Goal: Information Seeking & Learning: Compare options

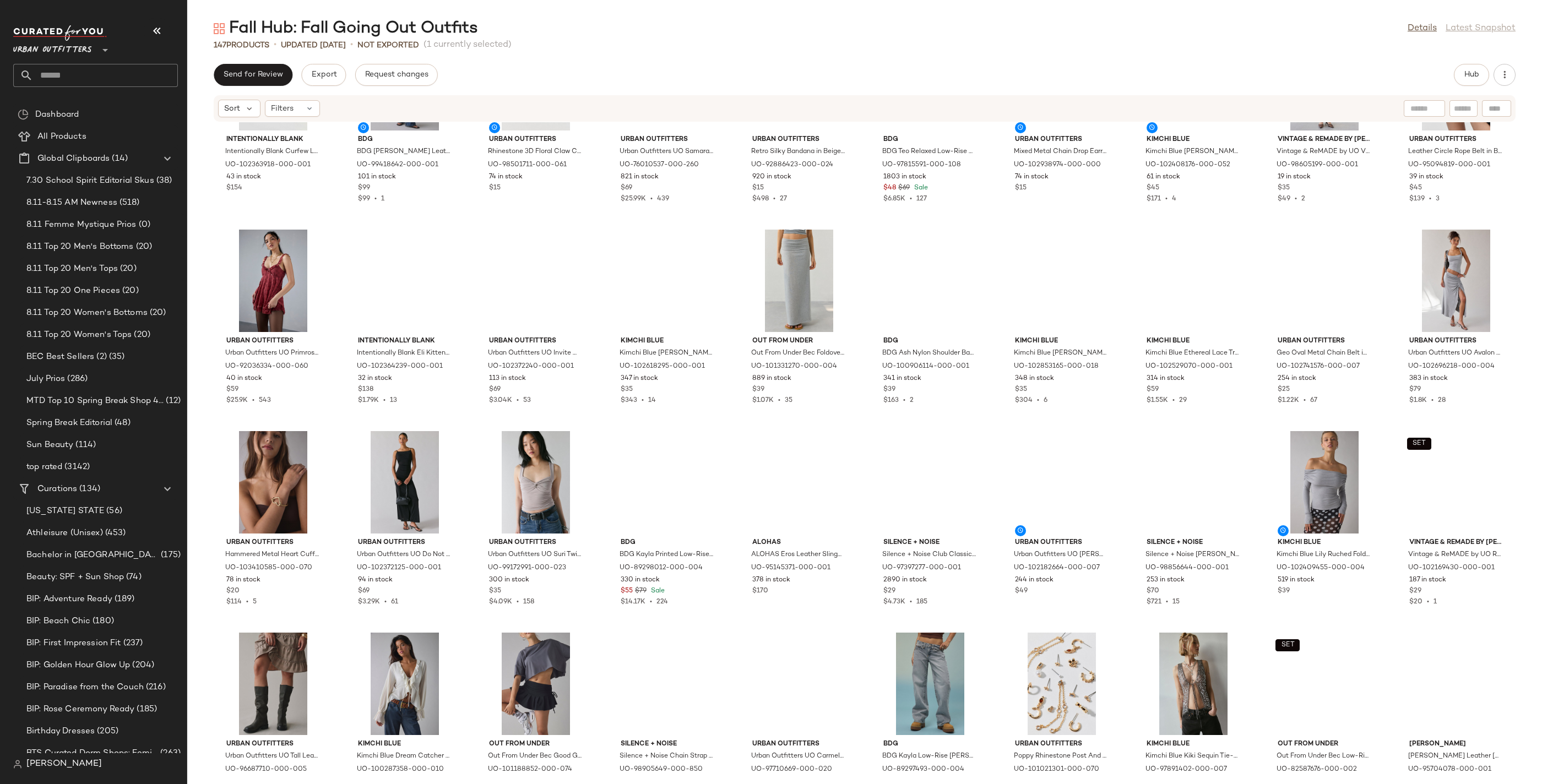
scroll to position [1115, 0]
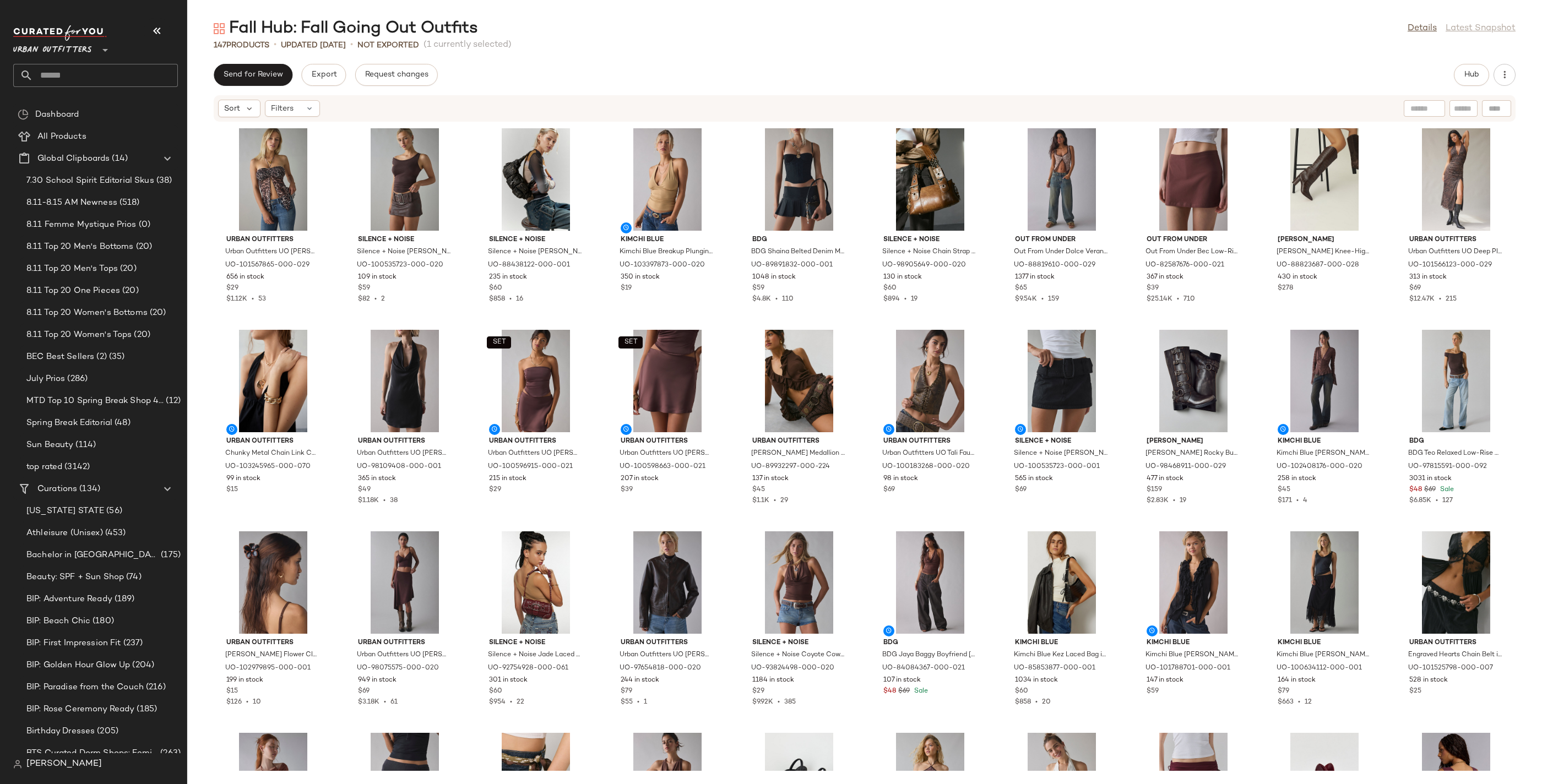
drag, startPoint x: 159, startPoint y: 24, endPoint x: 153, endPoint y: 24, distance: 6.0
click at [160, 23] on button "button" at bounding box center [157, 31] width 27 height 27
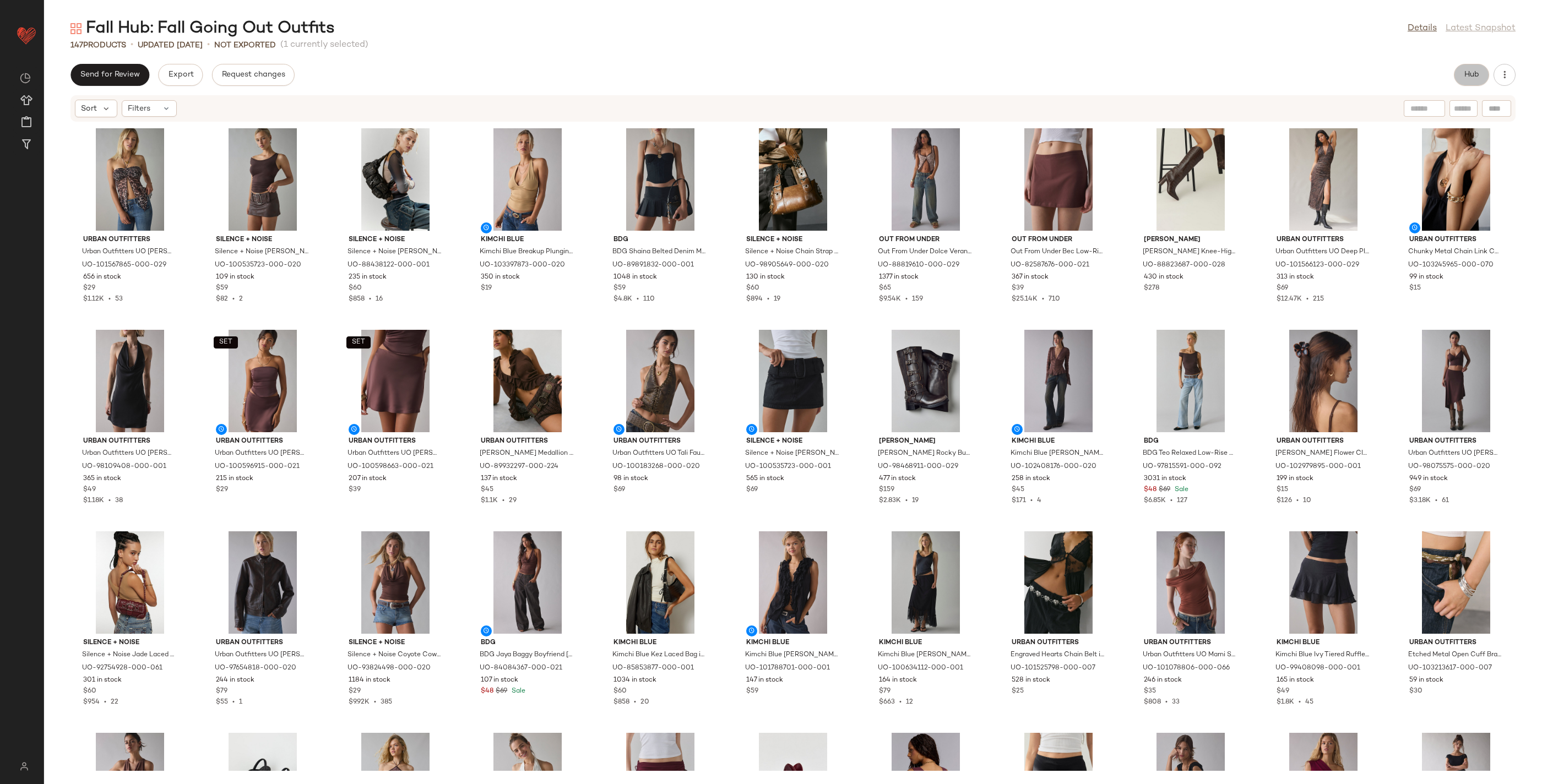
click at [1466, 79] on span "Hub" at bounding box center [1471, 74] width 16 height 9
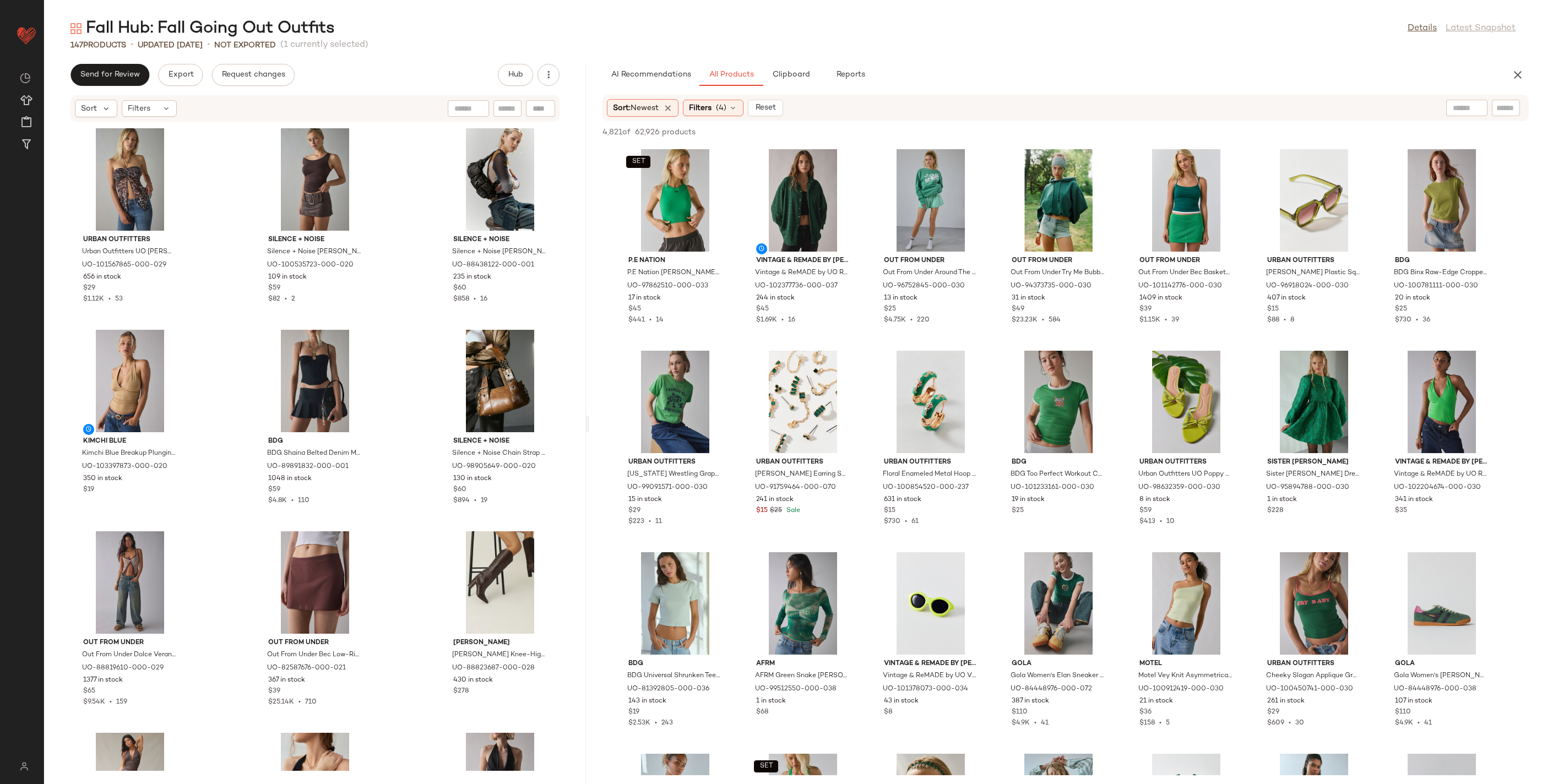
drag, startPoint x: 793, startPoint y: 423, endPoint x: 576, endPoint y: 390, distance: 219.5
click at [588, 392] on div "Fall Hub: Fall Going Out Outfits Details Latest Snapshot 147 Products • updated…" at bounding box center [793, 400] width 1498 height 766
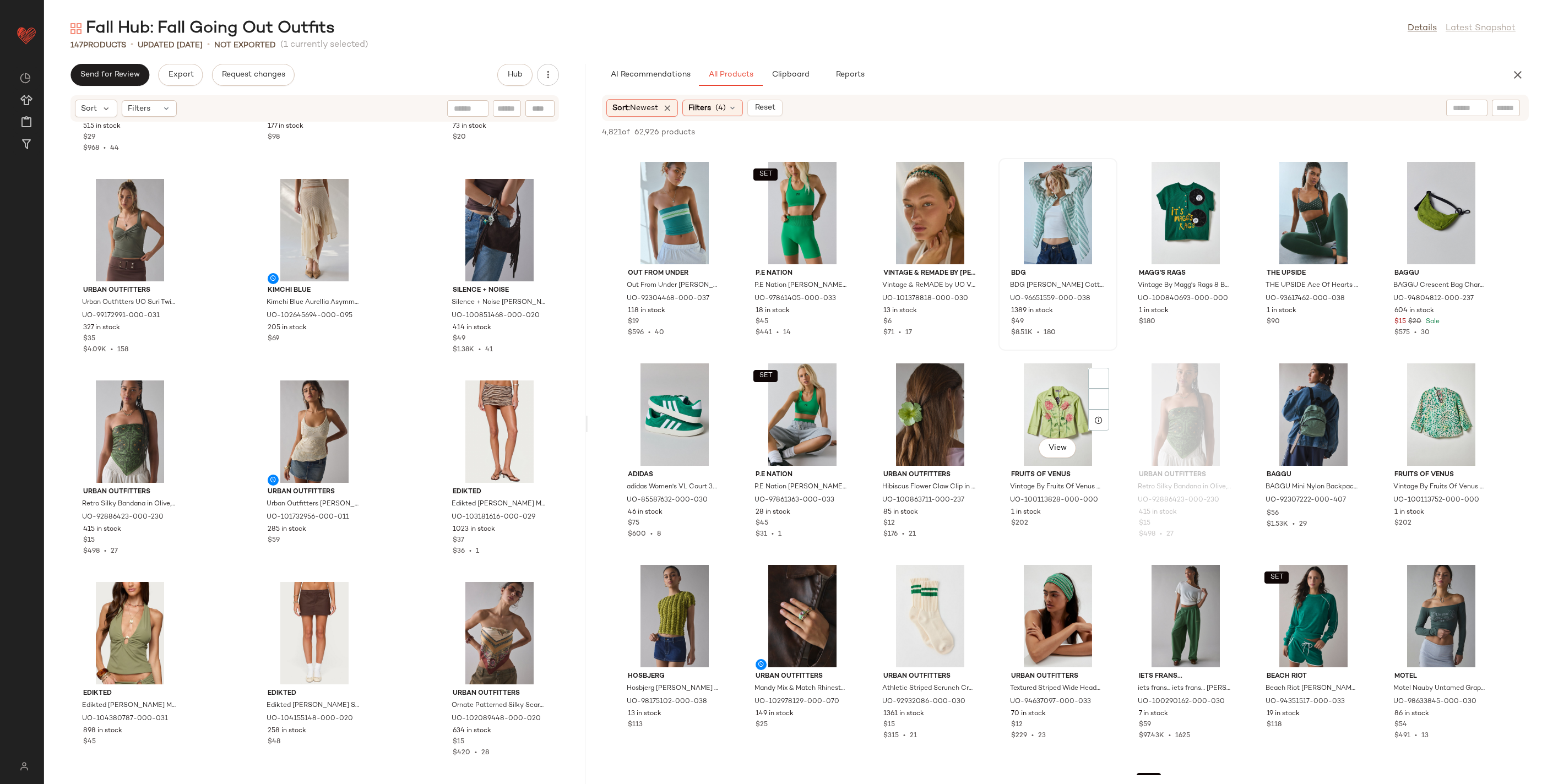
scroll to position [728, 0]
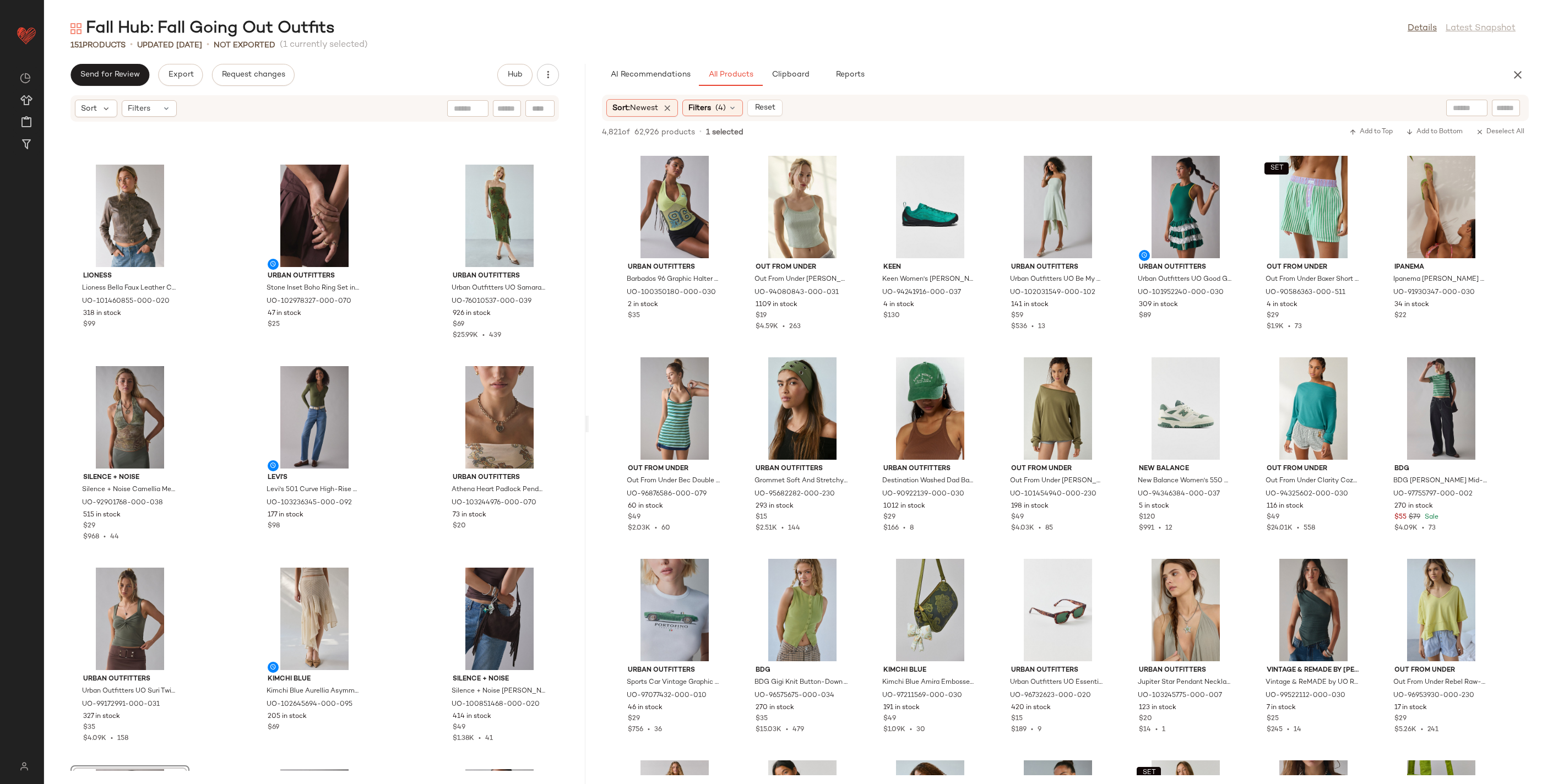
scroll to position [8418, 0]
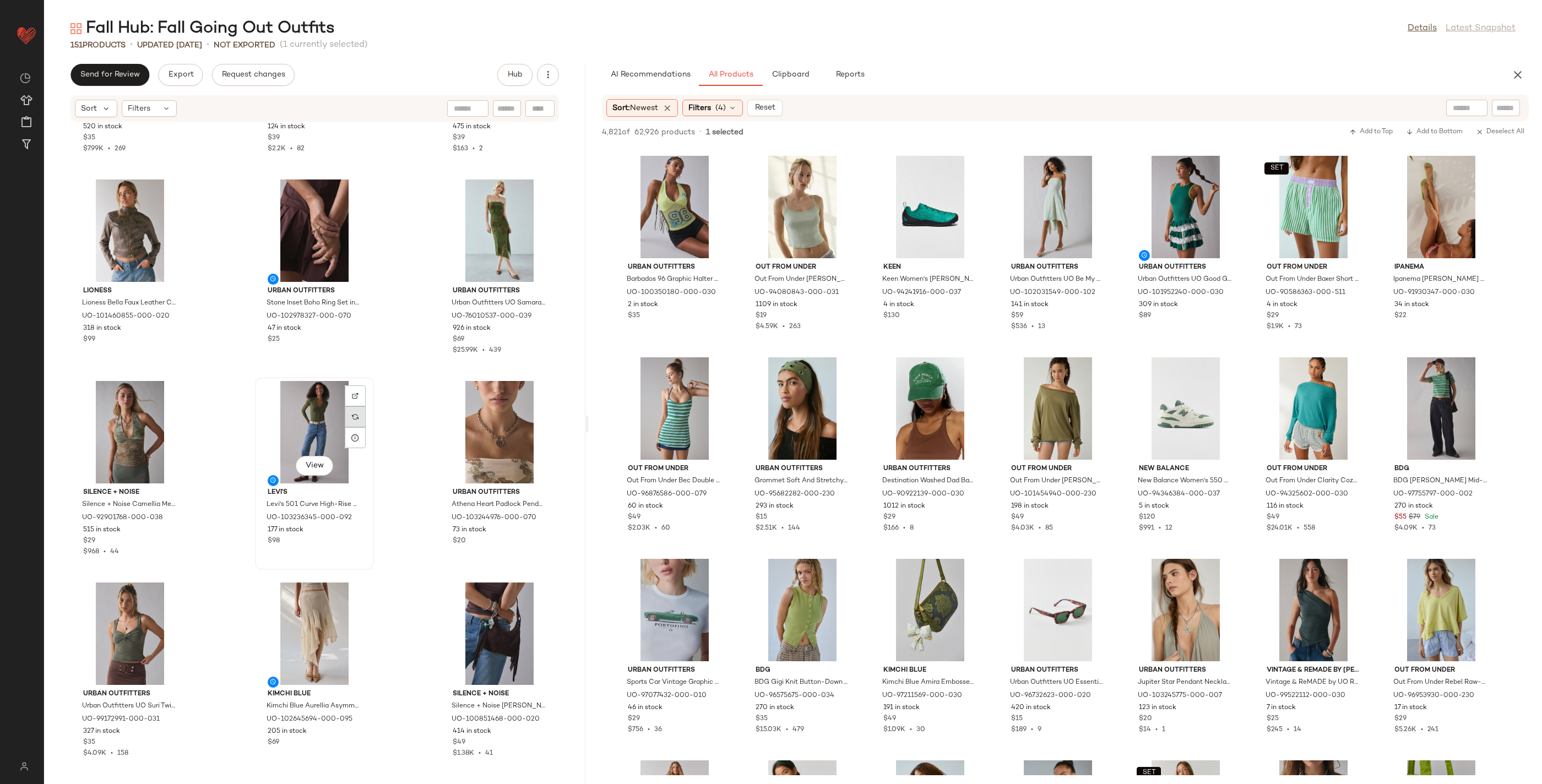
click at [349, 420] on div at bounding box center [355, 416] width 21 height 21
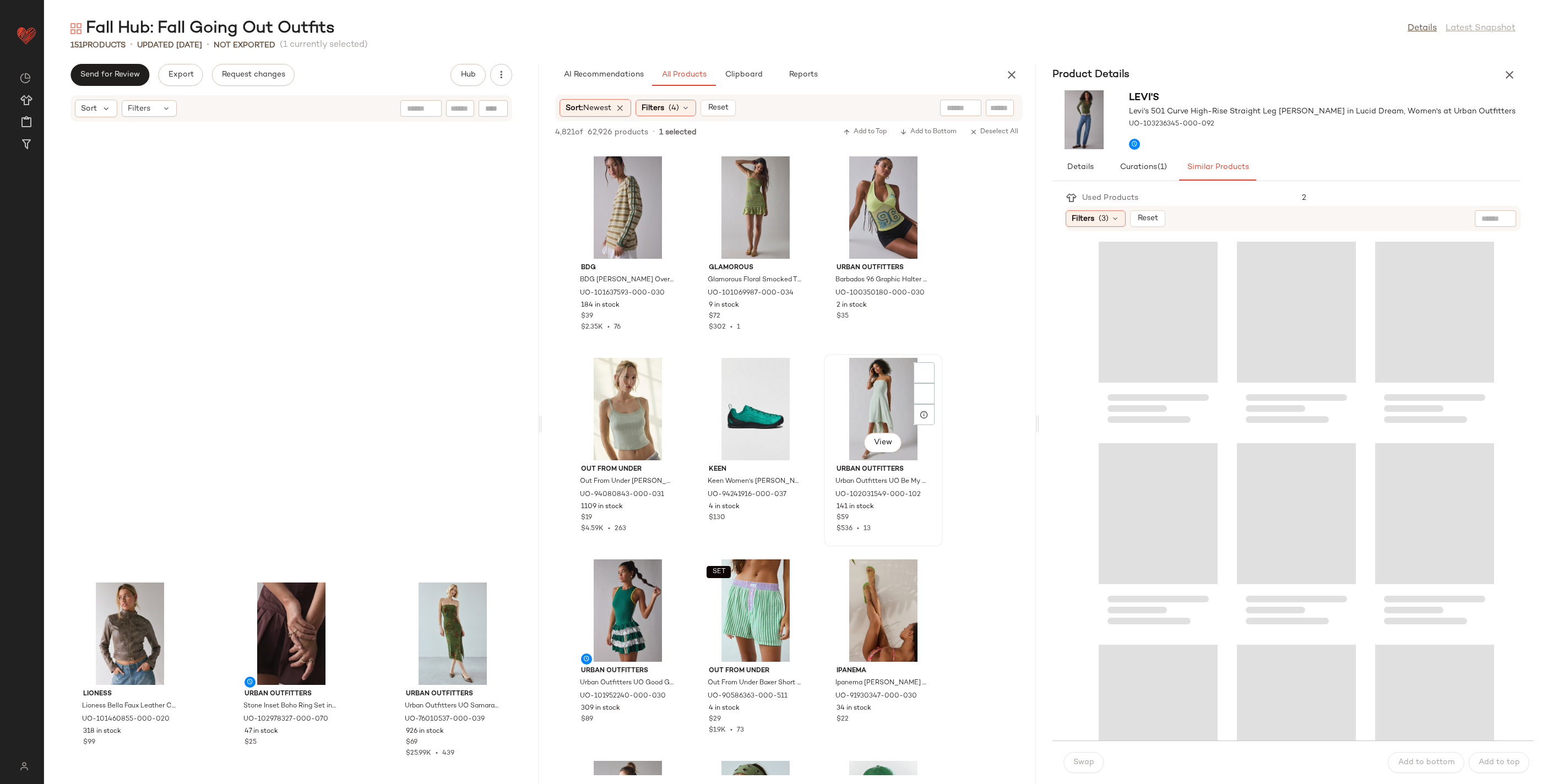
scroll to position [8459, 0]
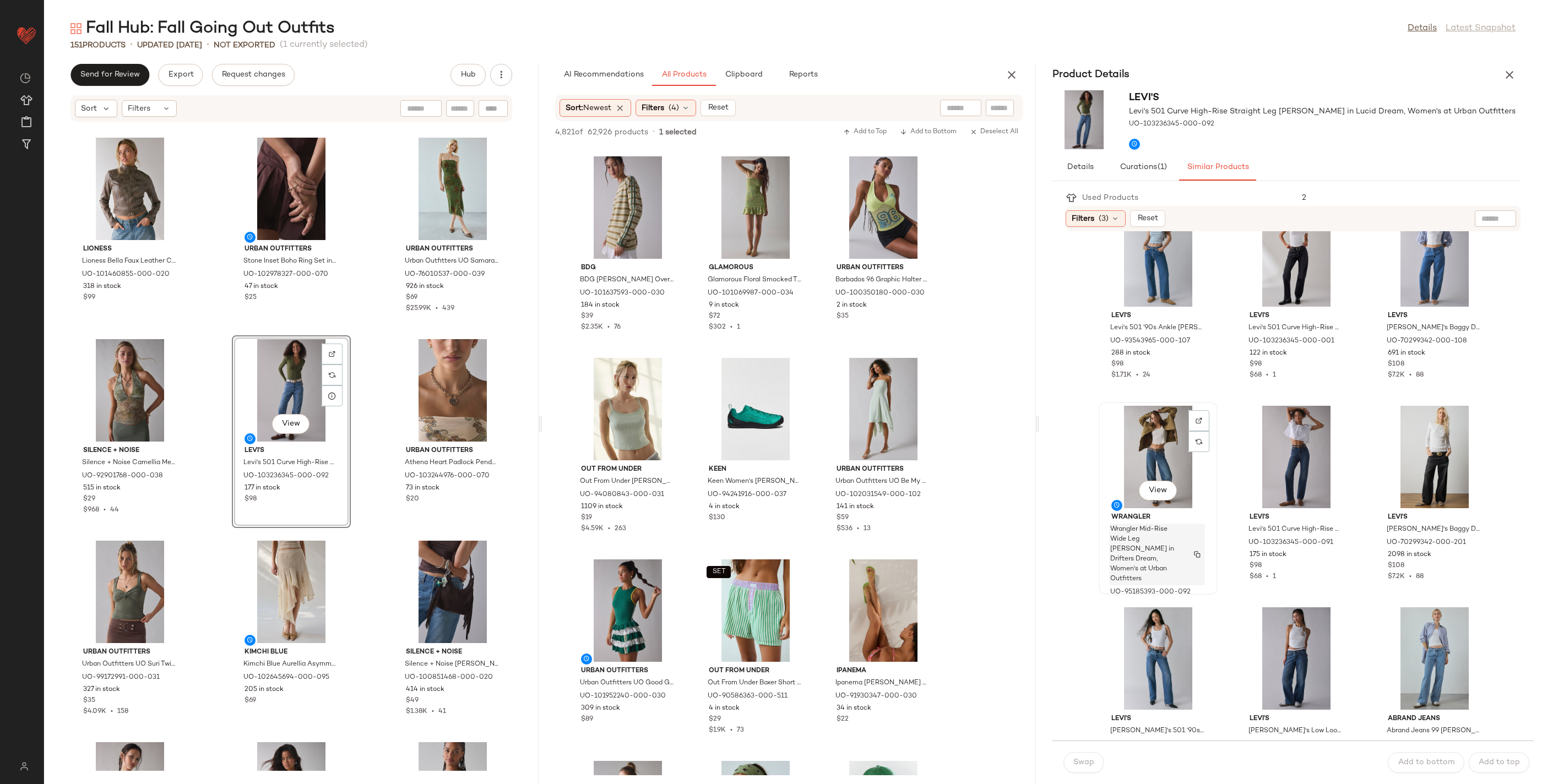
click at [1169, 542] on span "Wrangler Mid-Rise Wide Leg [PERSON_NAME] in Drifters Dream, Women's at Urban Ou…" at bounding box center [1147, 554] width 72 height 60
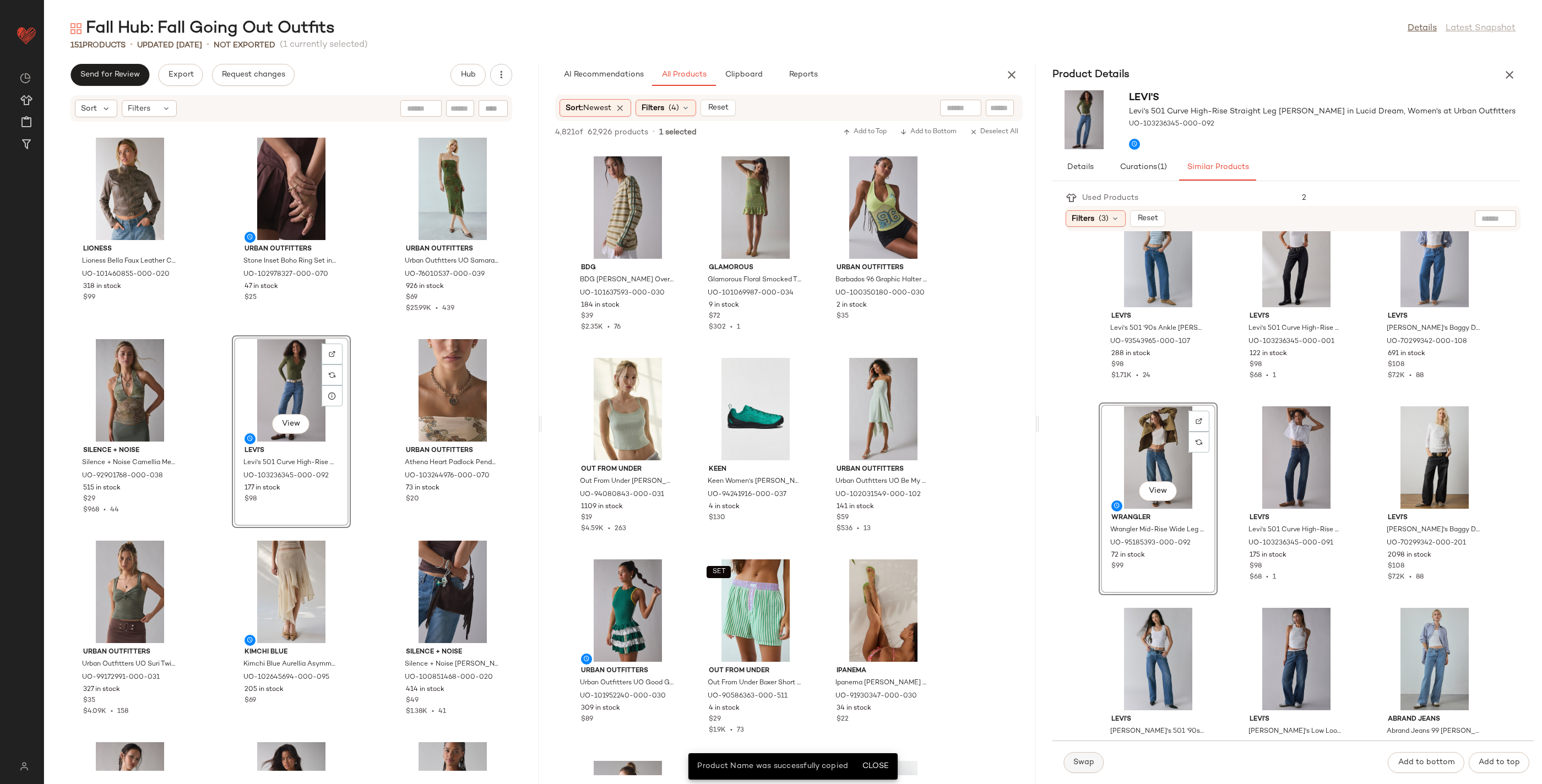
click at [1083, 767] on button "Swap" at bounding box center [1083, 762] width 40 height 21
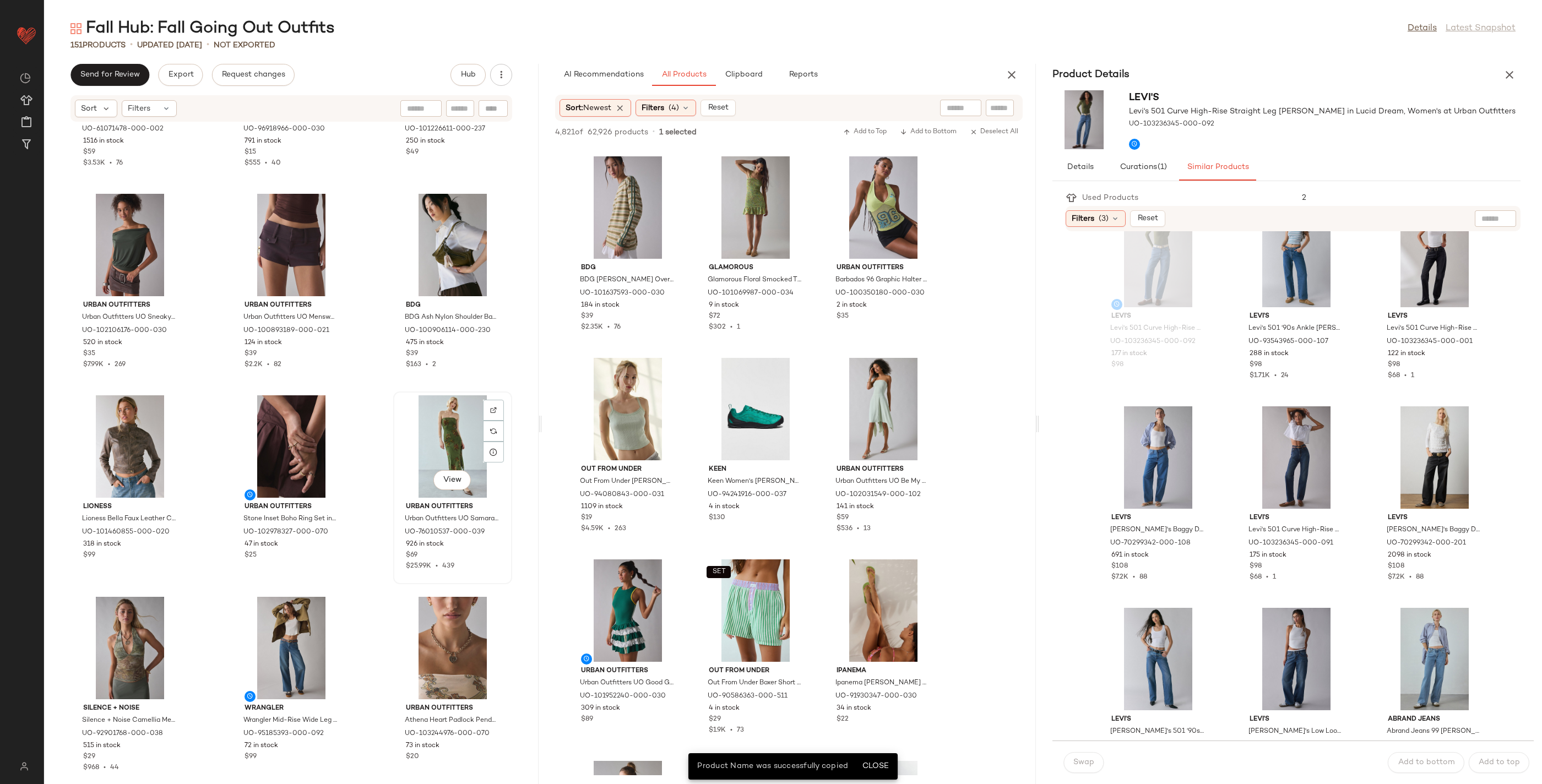
scroll to position [8043, 0]
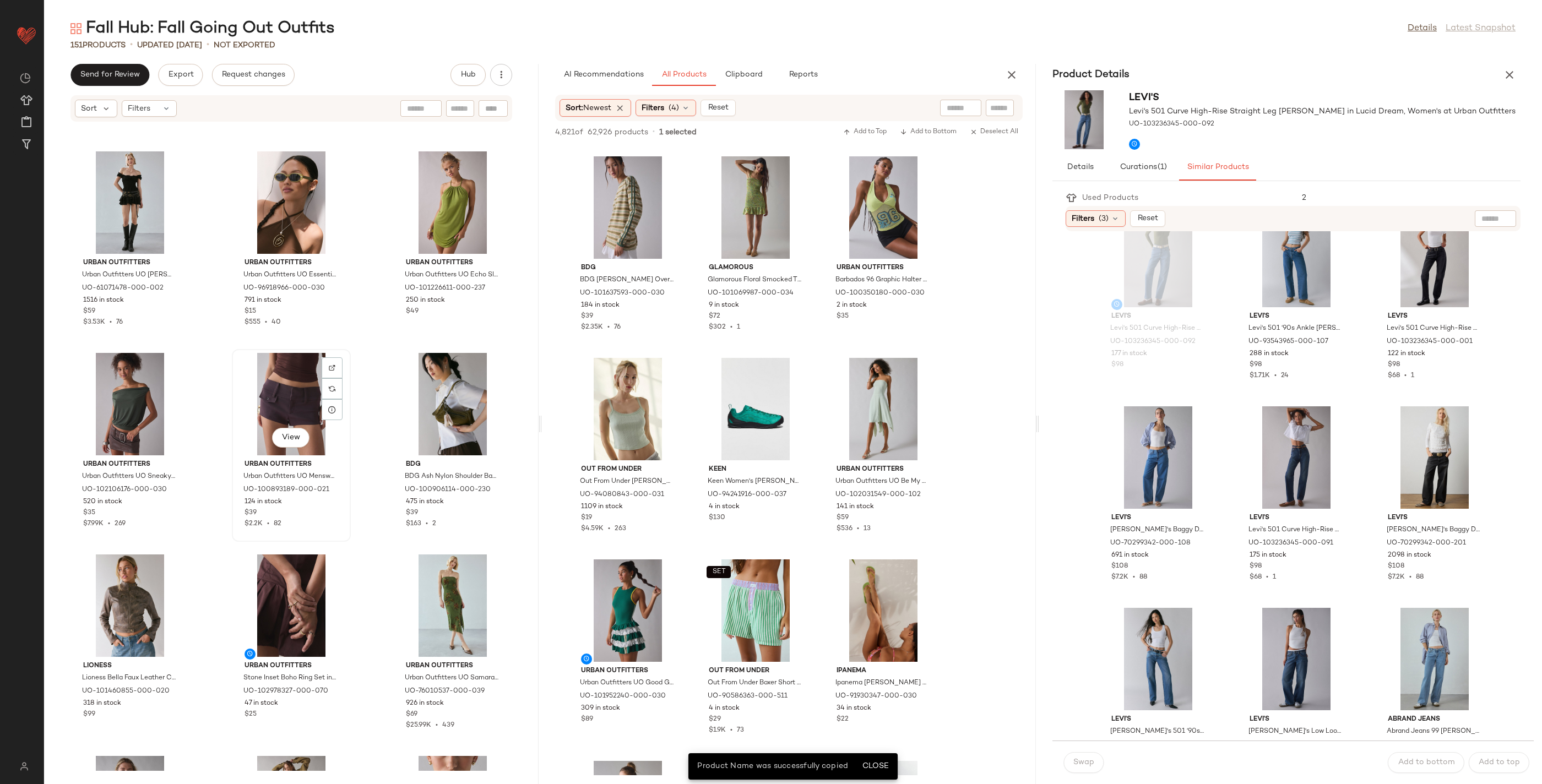
click at [290, 405] on div "View" at bounding box center [291, 404] width 111 height 102
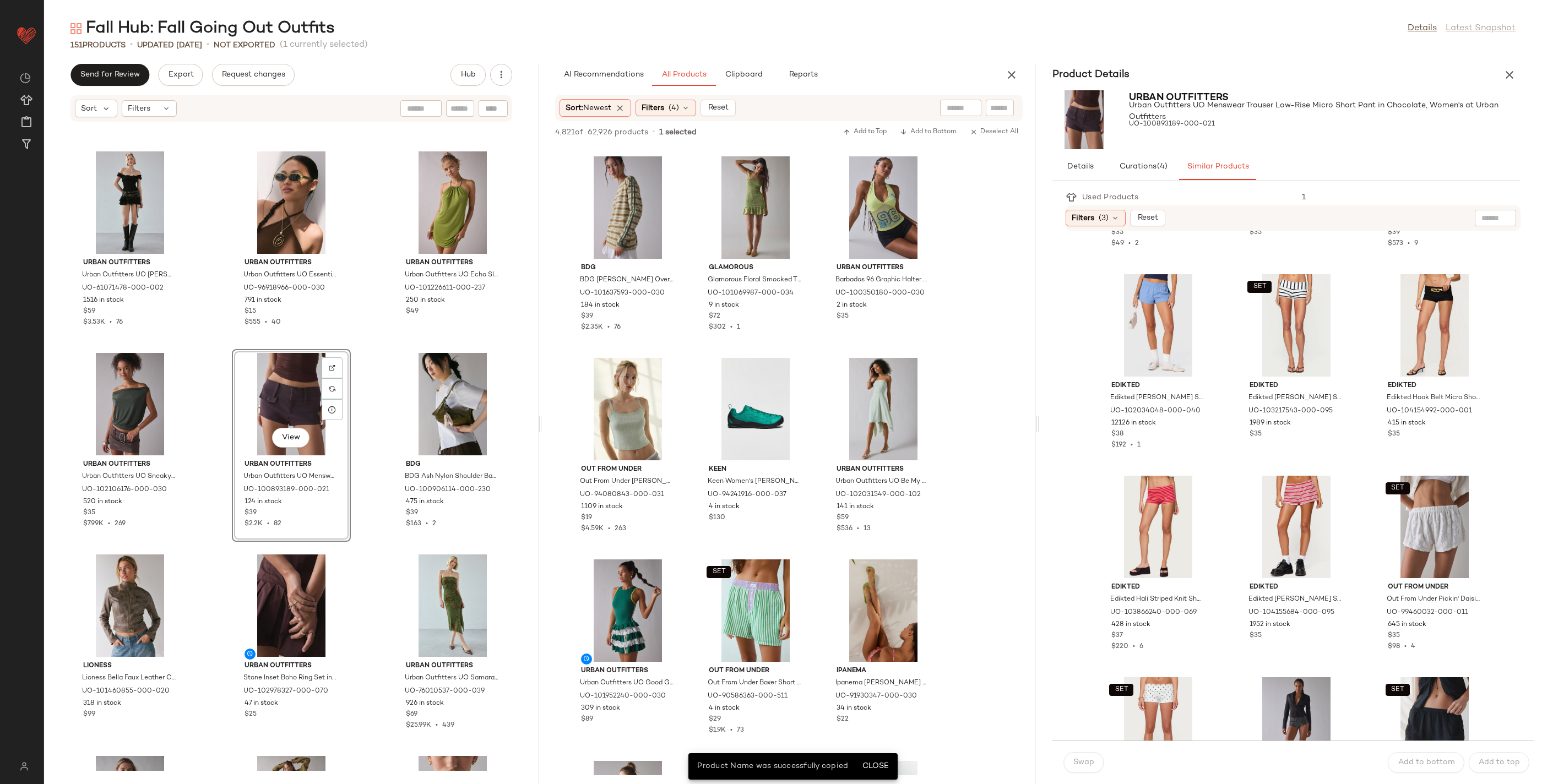
scroll to position [642, 0]
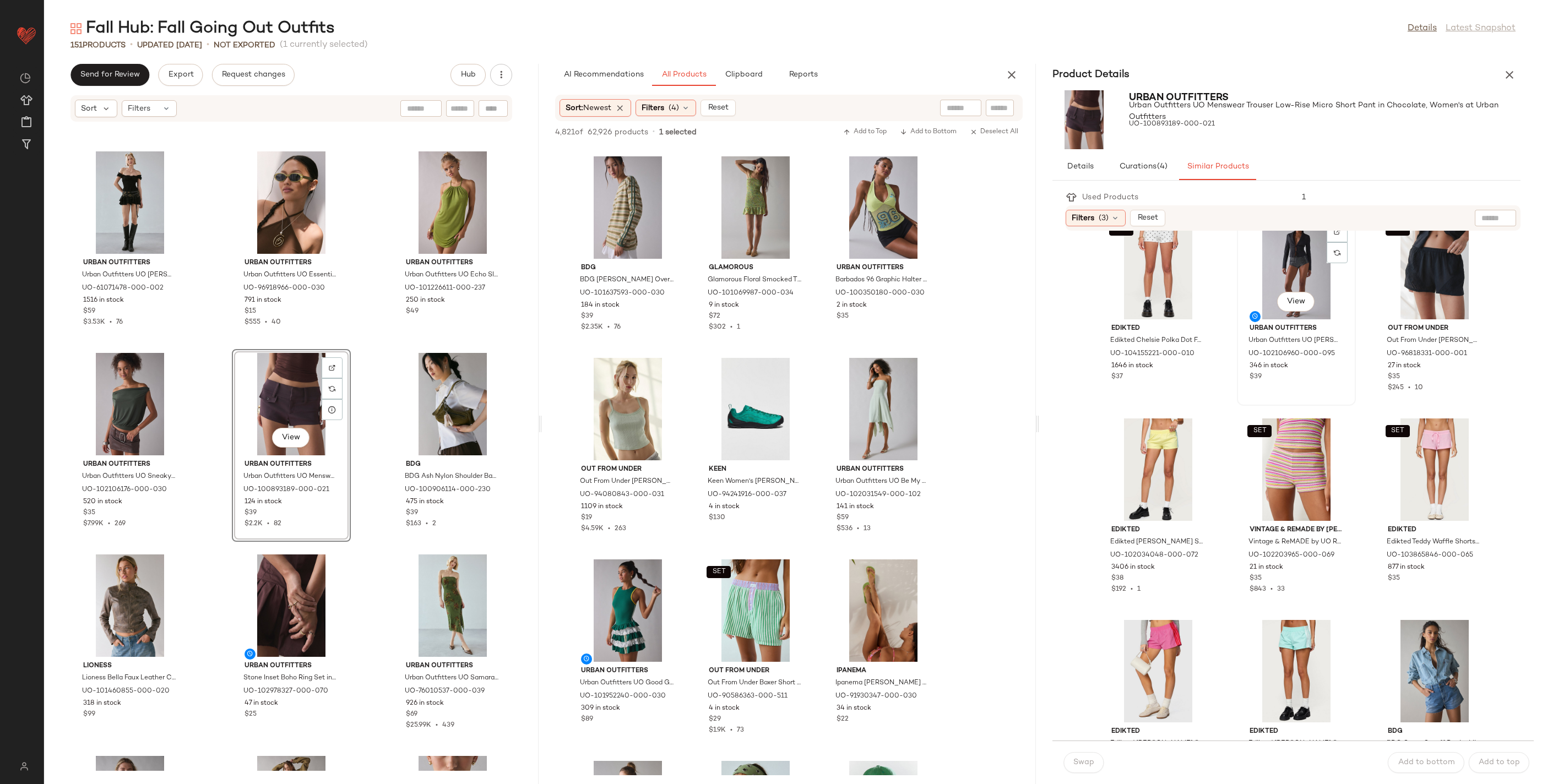
click at [1287, 276] on div "View" at bounding box center [1296, 268] width 111 height 102
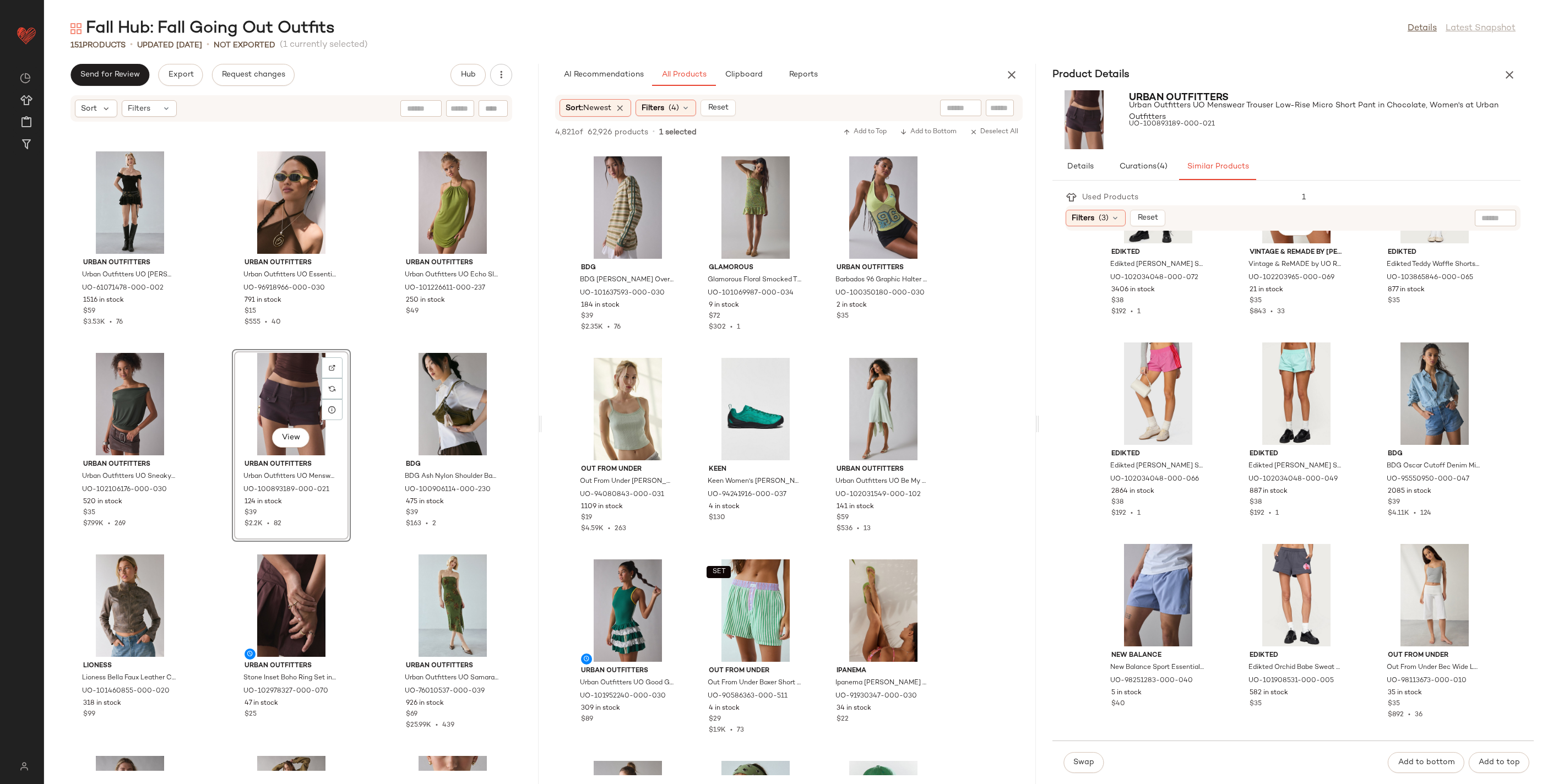
scroll to position [1101, 0]
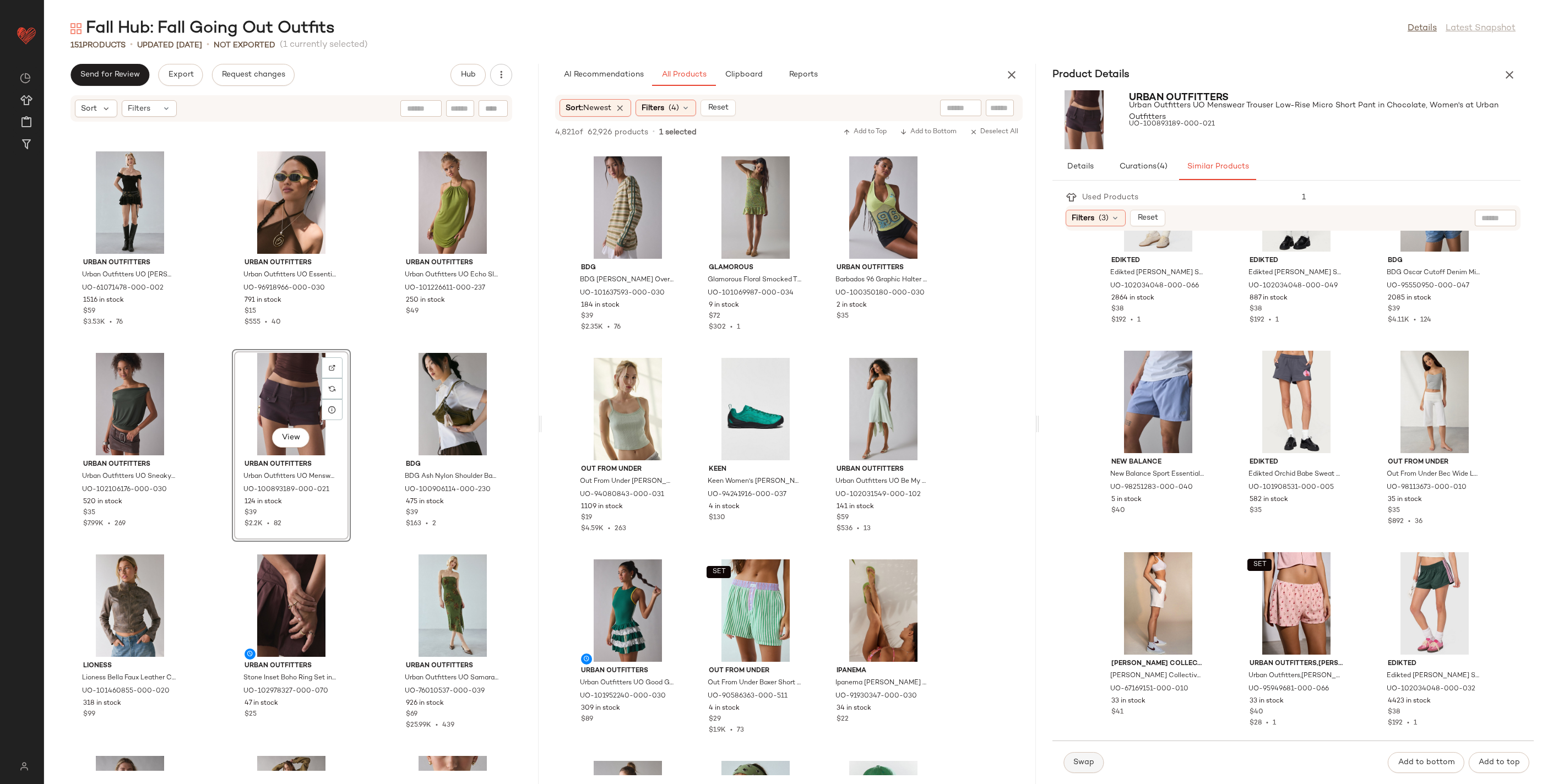
click at [1066, 762] on button "Swap" at bounding box center [1083, 762] width 40 height 21
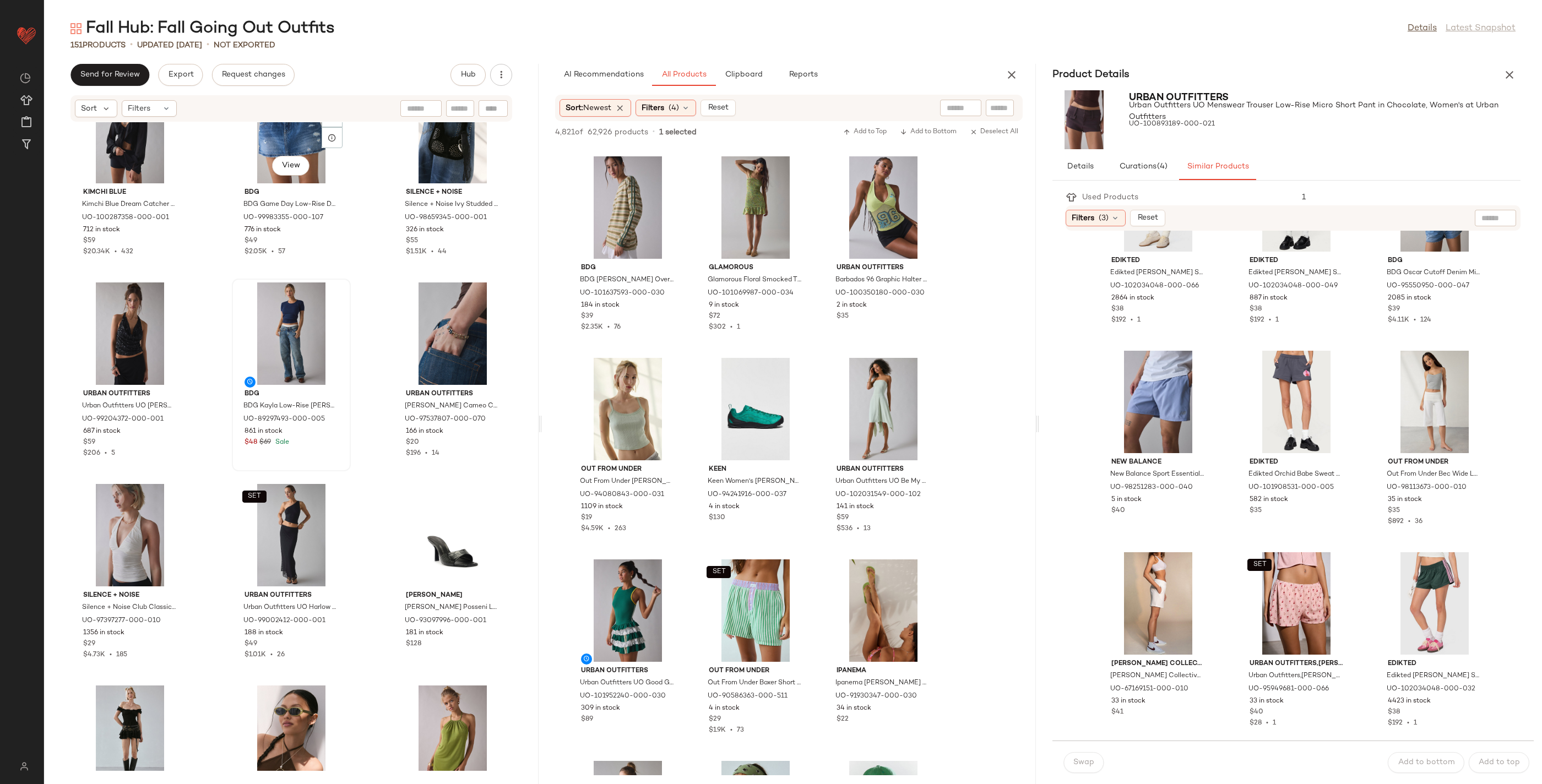
scroll to position [7499, 0]
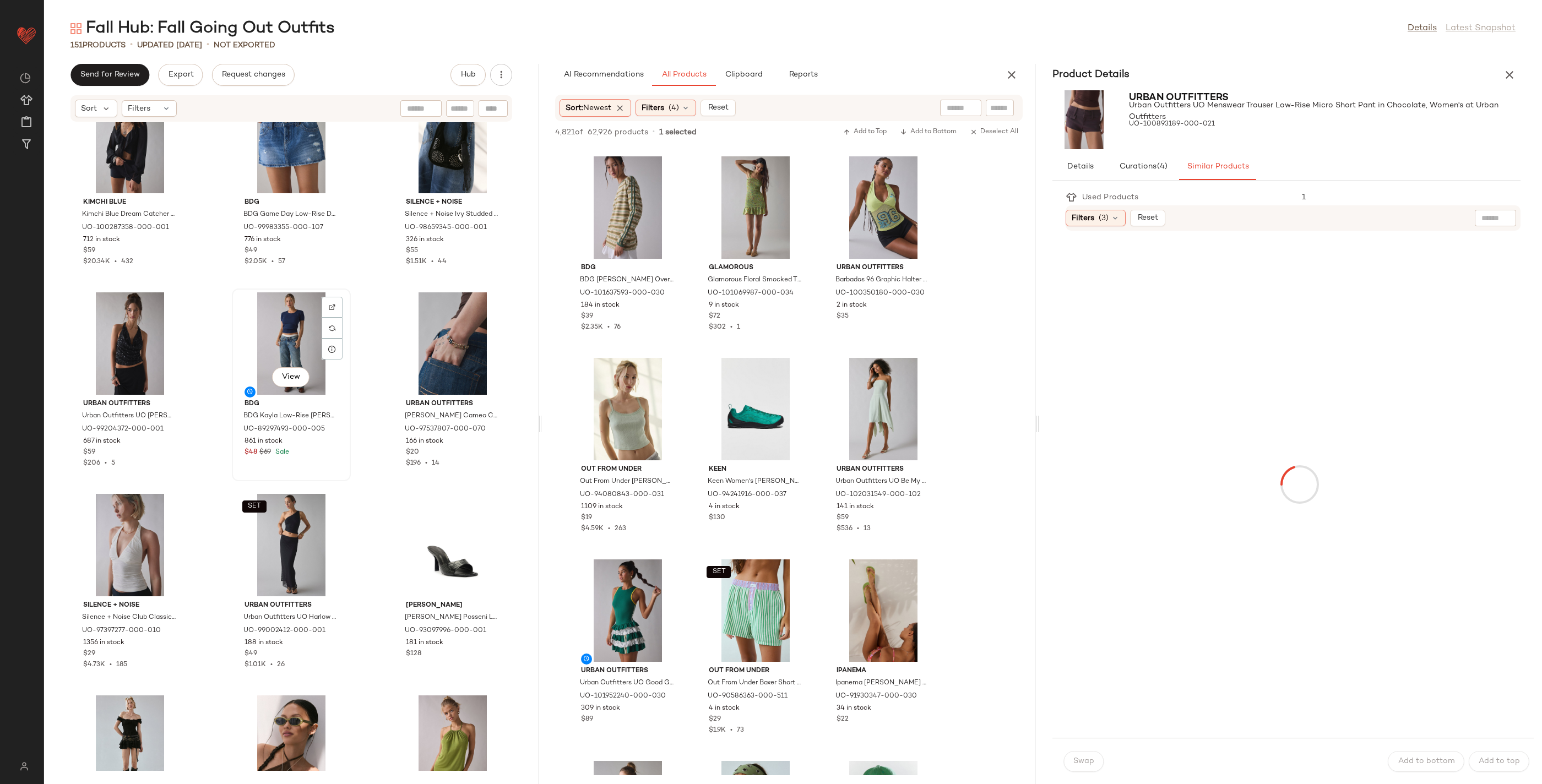
click at [309, 334] on div "View" at bounding box center [291, 343] width 111 height 102
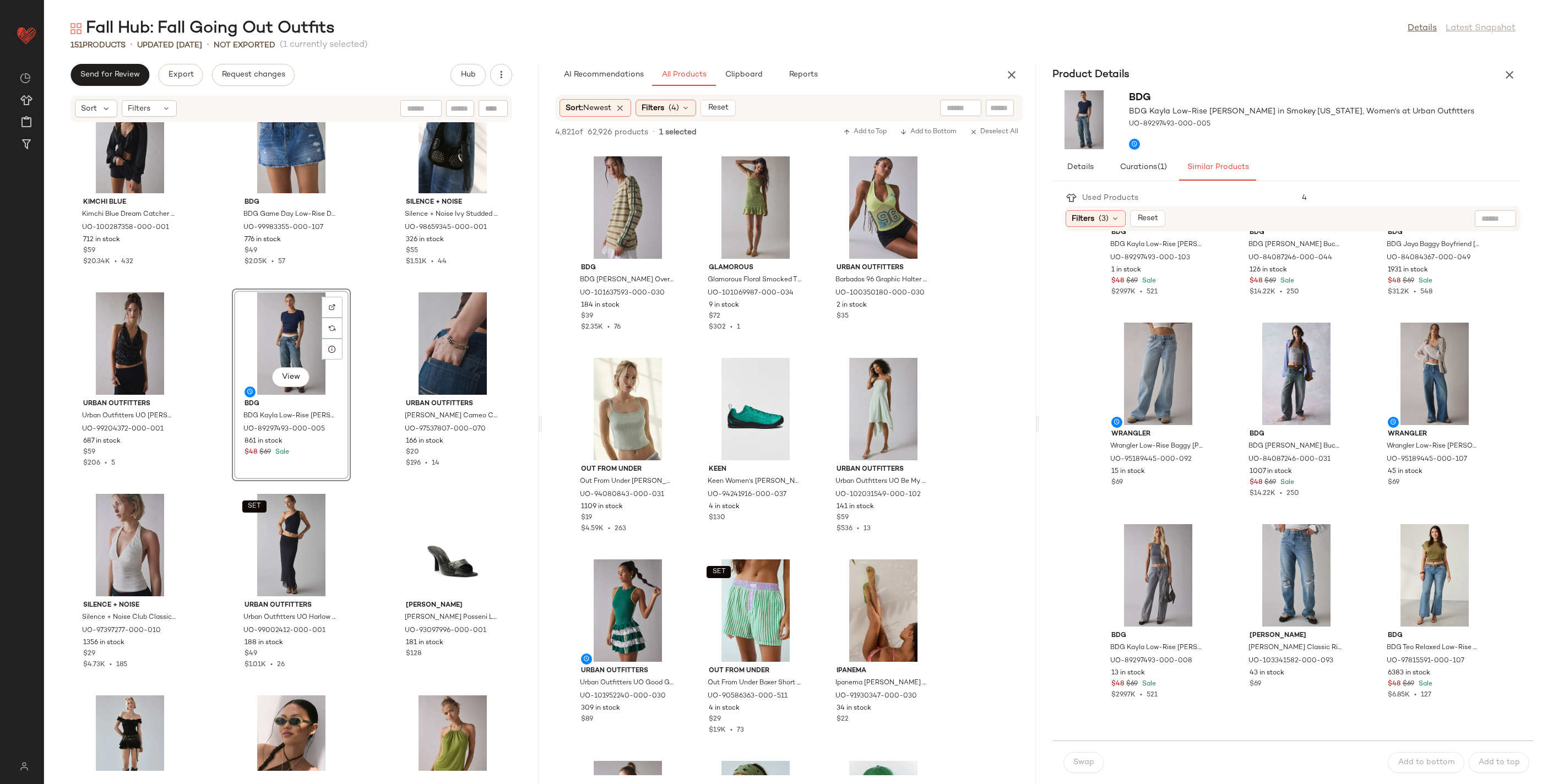
scroll to position [168, 0]
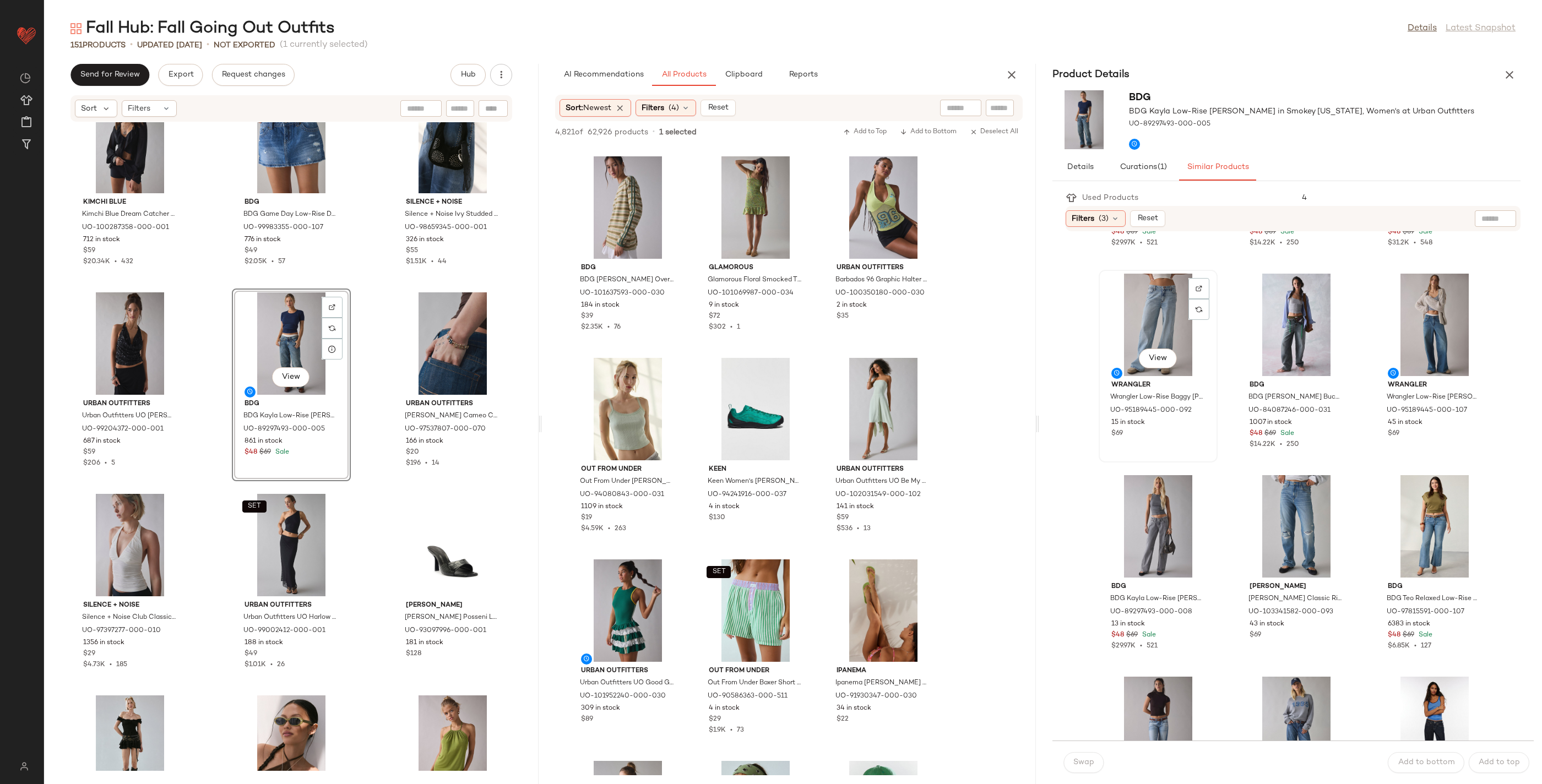
click at [1152, 316] on div "View" at bounding box center [1158, 325] width 111 height 102
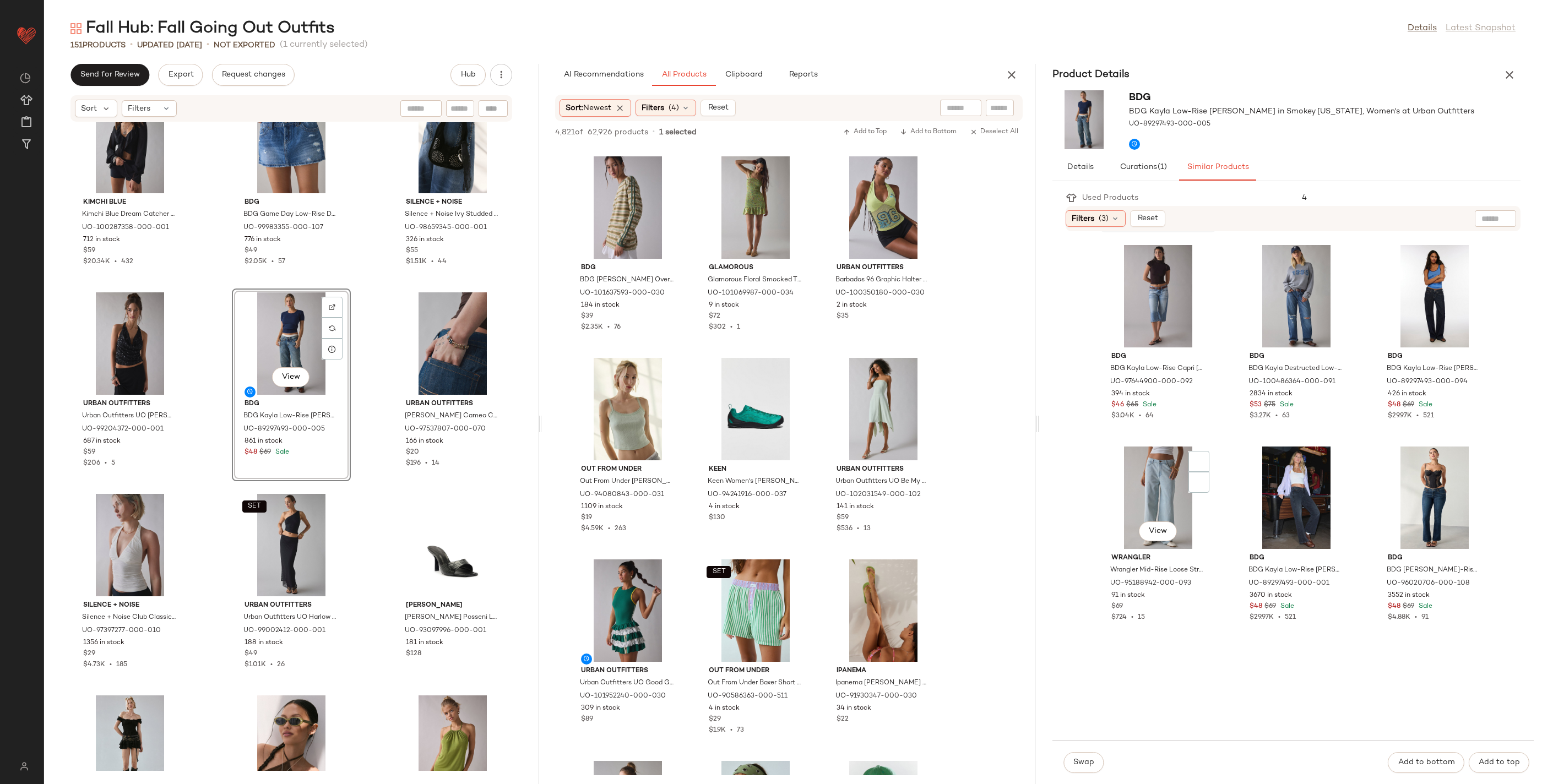
scroll to position [744, 0]
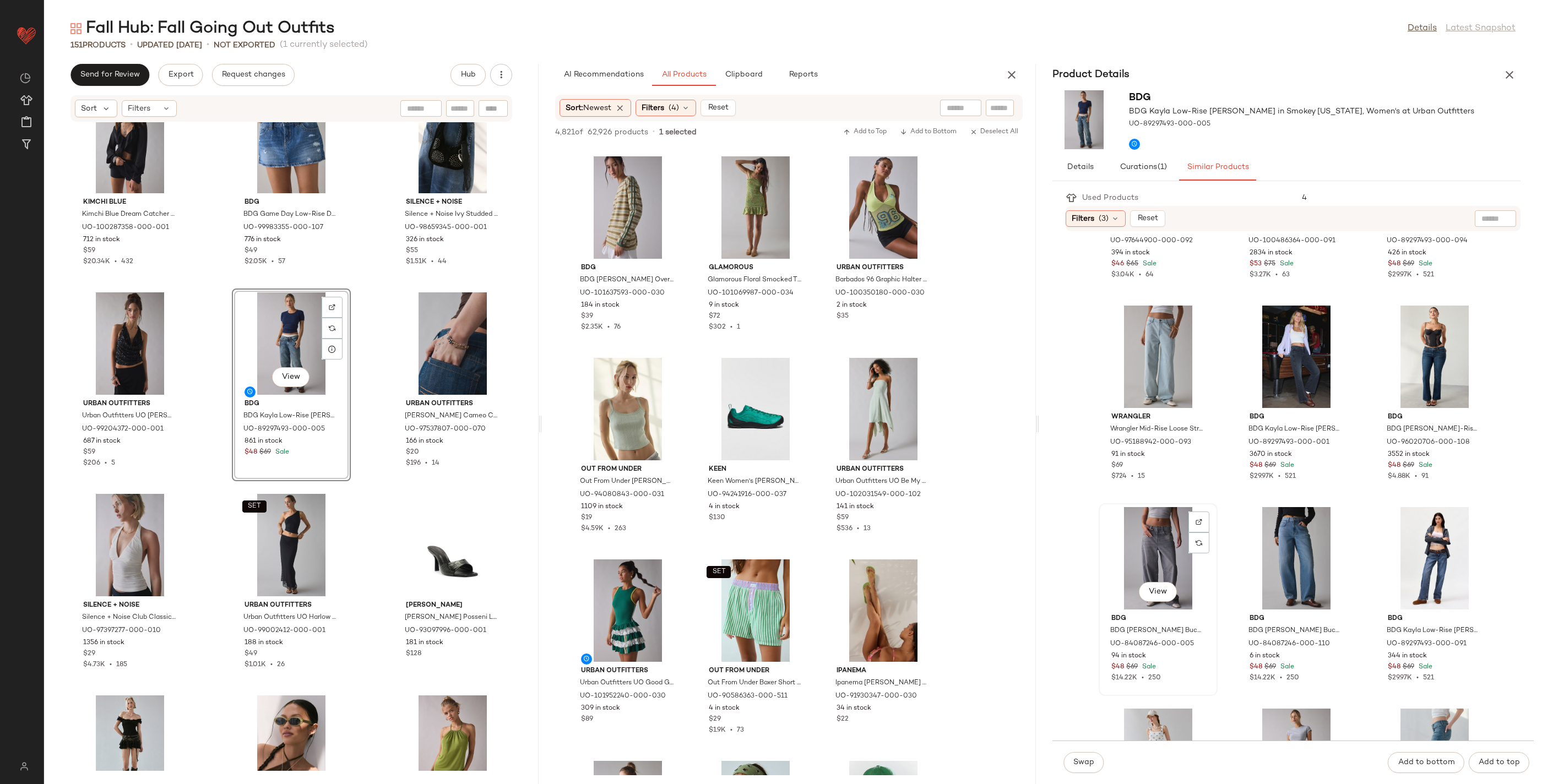
click at [1153, 544] on div "View" at bounding box center [1158, 558] width 111 height 102
click at [1096, 760] on button "Swap" at bounding box center [1083, 762] width 40 height 21
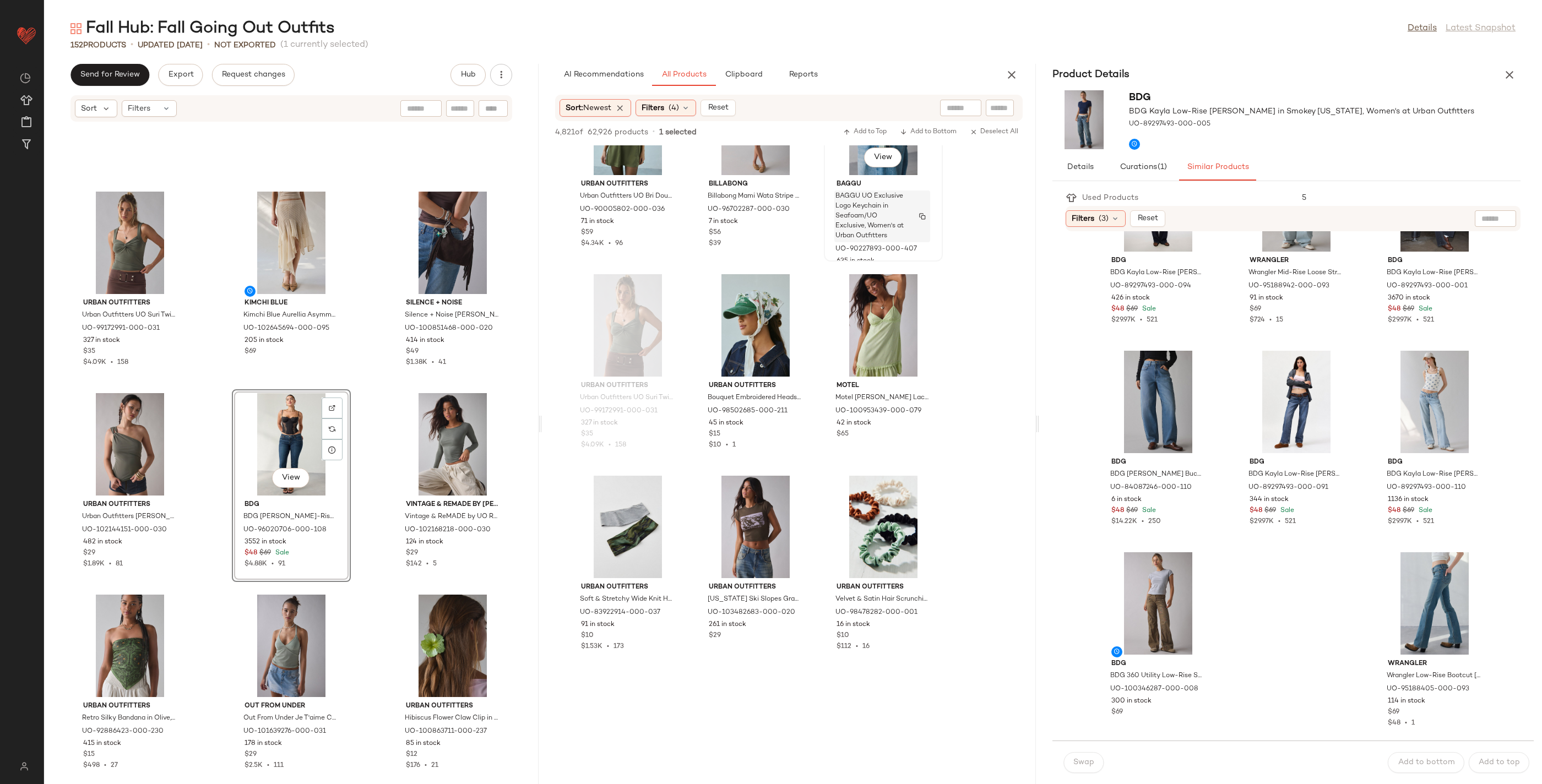
scroll to position [10533, 0]
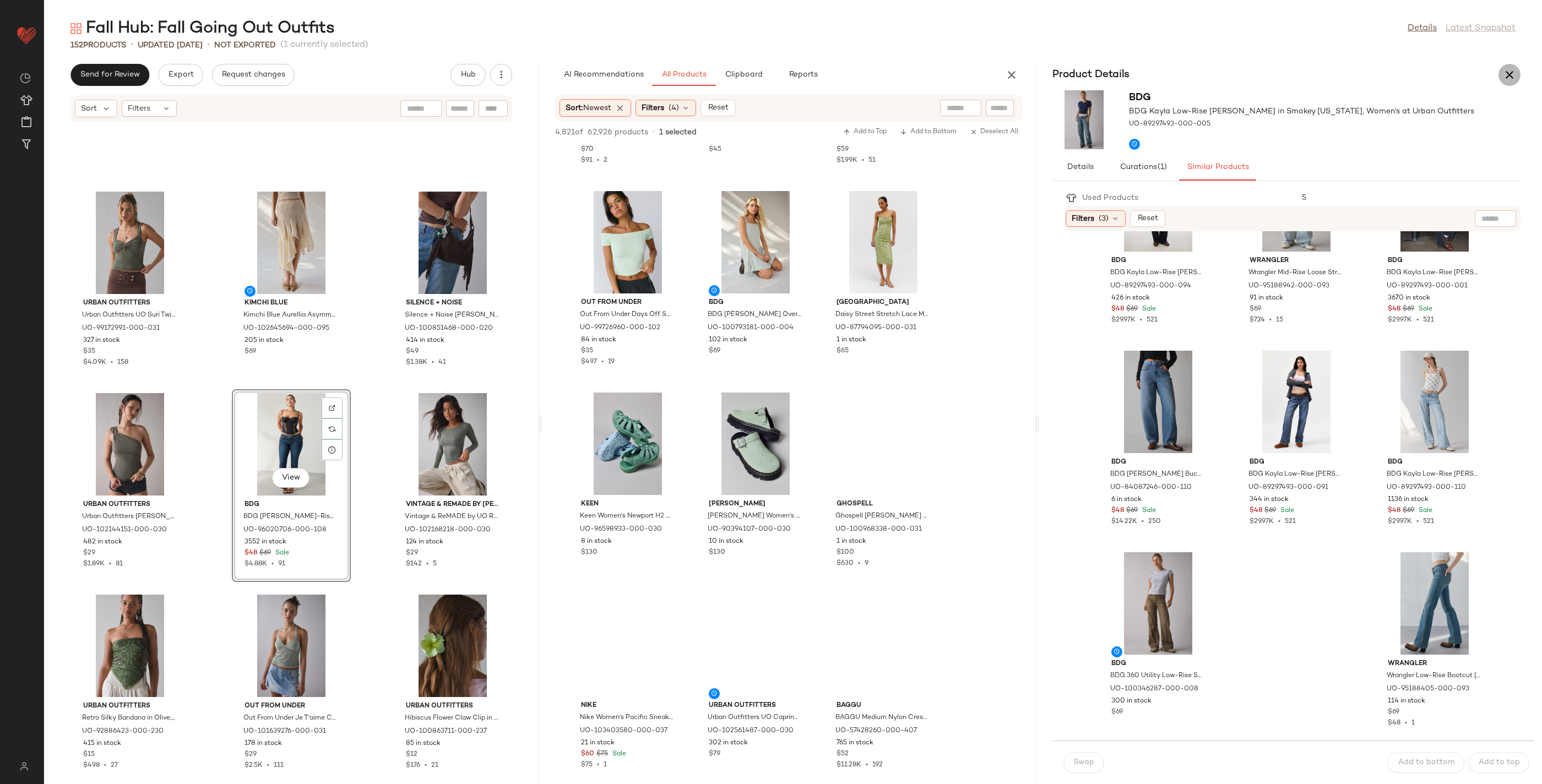
click at [1508, 68] on icon "button" at bounding box center [1509, 75] width 13 height 13
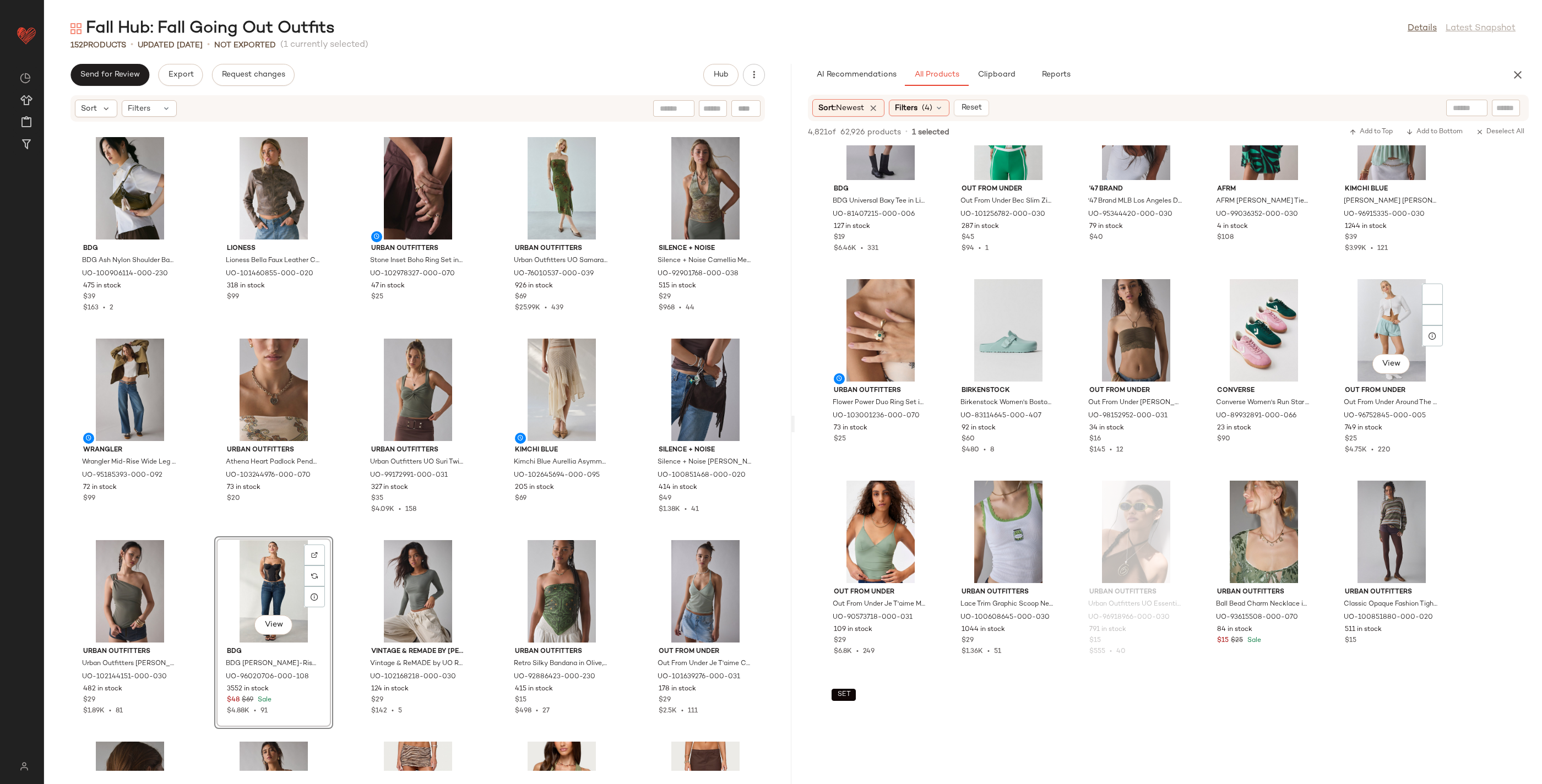
scroll to position [7407, 0]
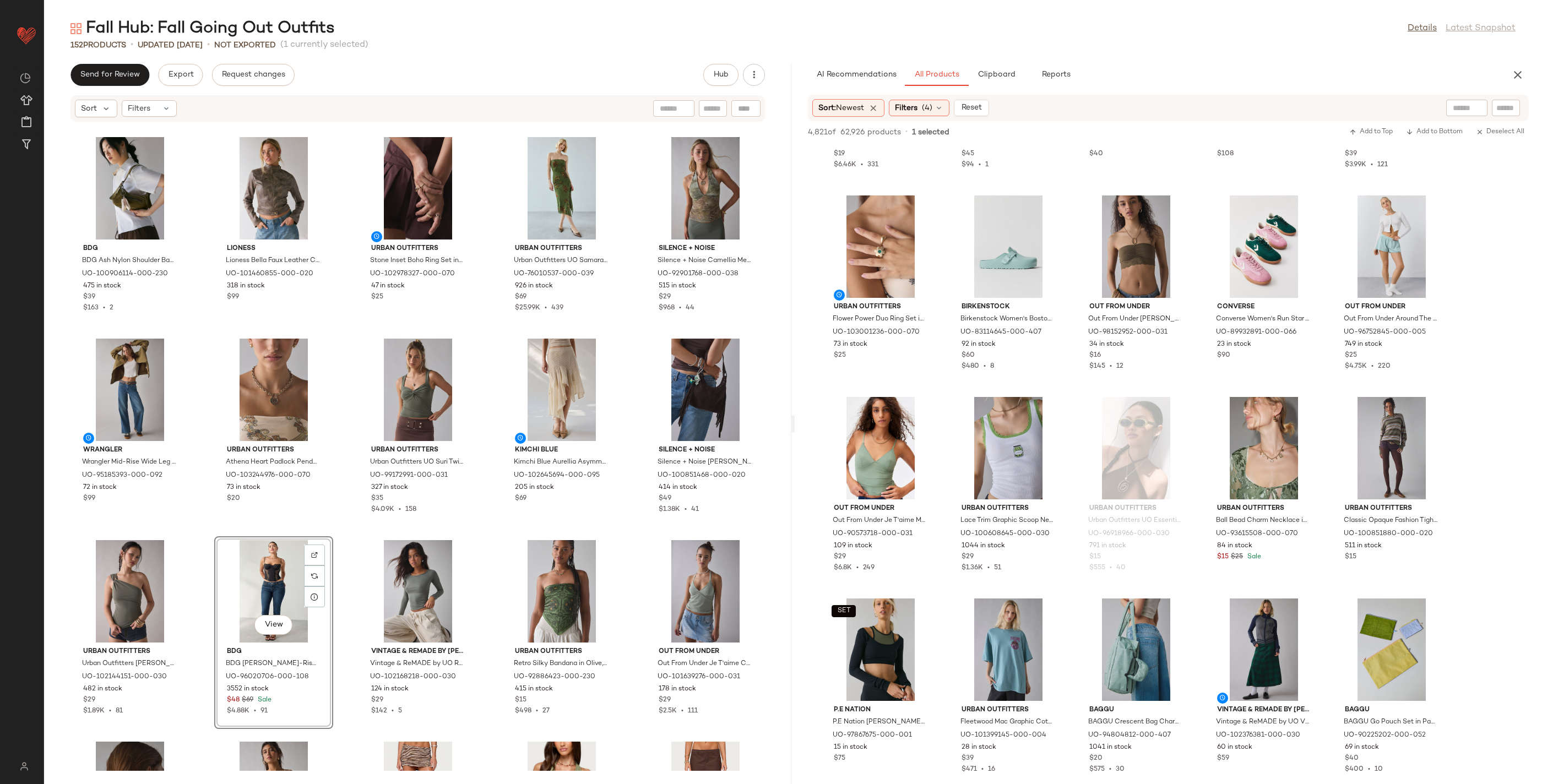
click at [1466, 112] on input "text" at bounding box center [1467, 108] width 28 height 12
type input "*****"
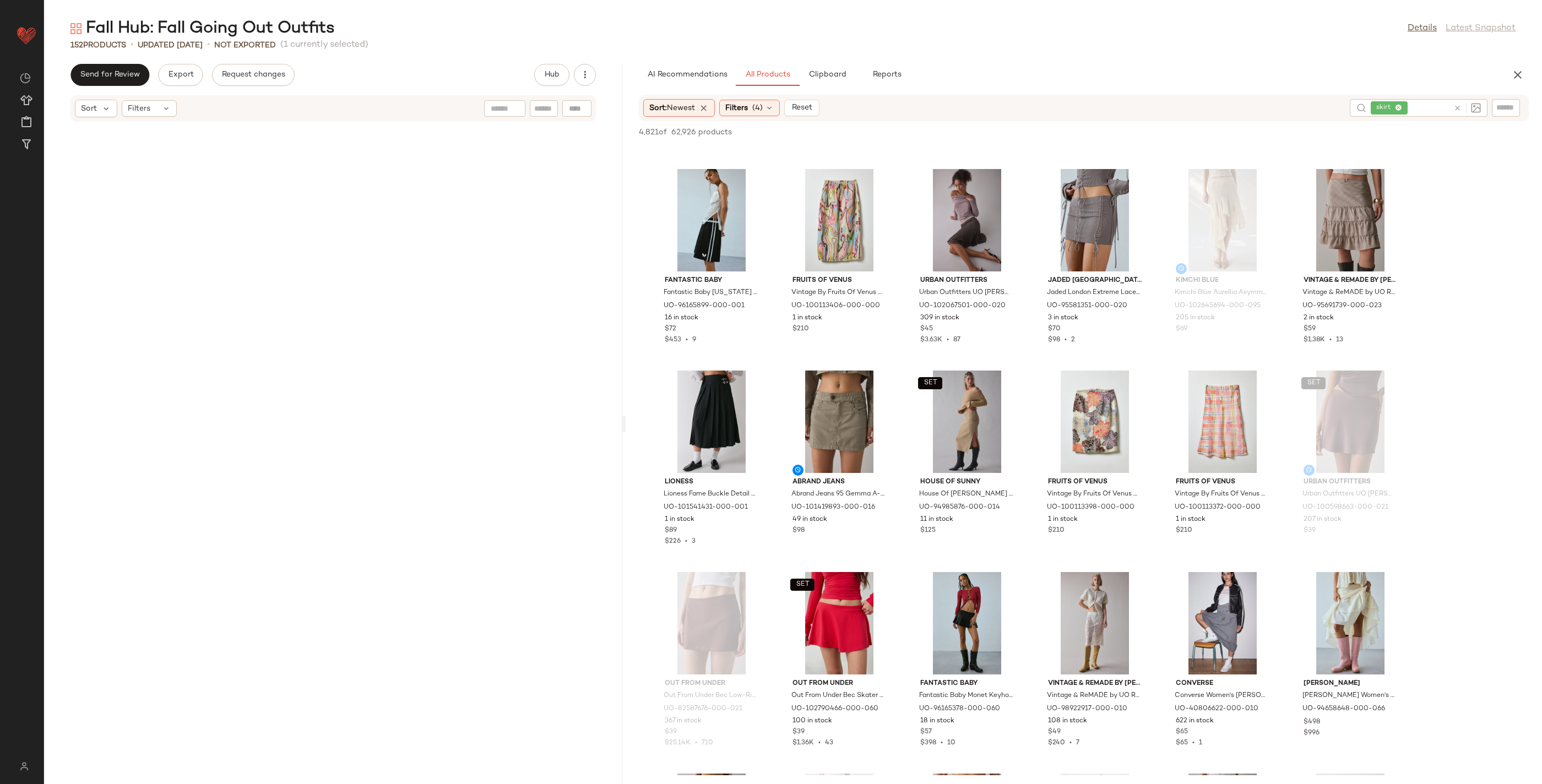
scroll to position [6043, 0]
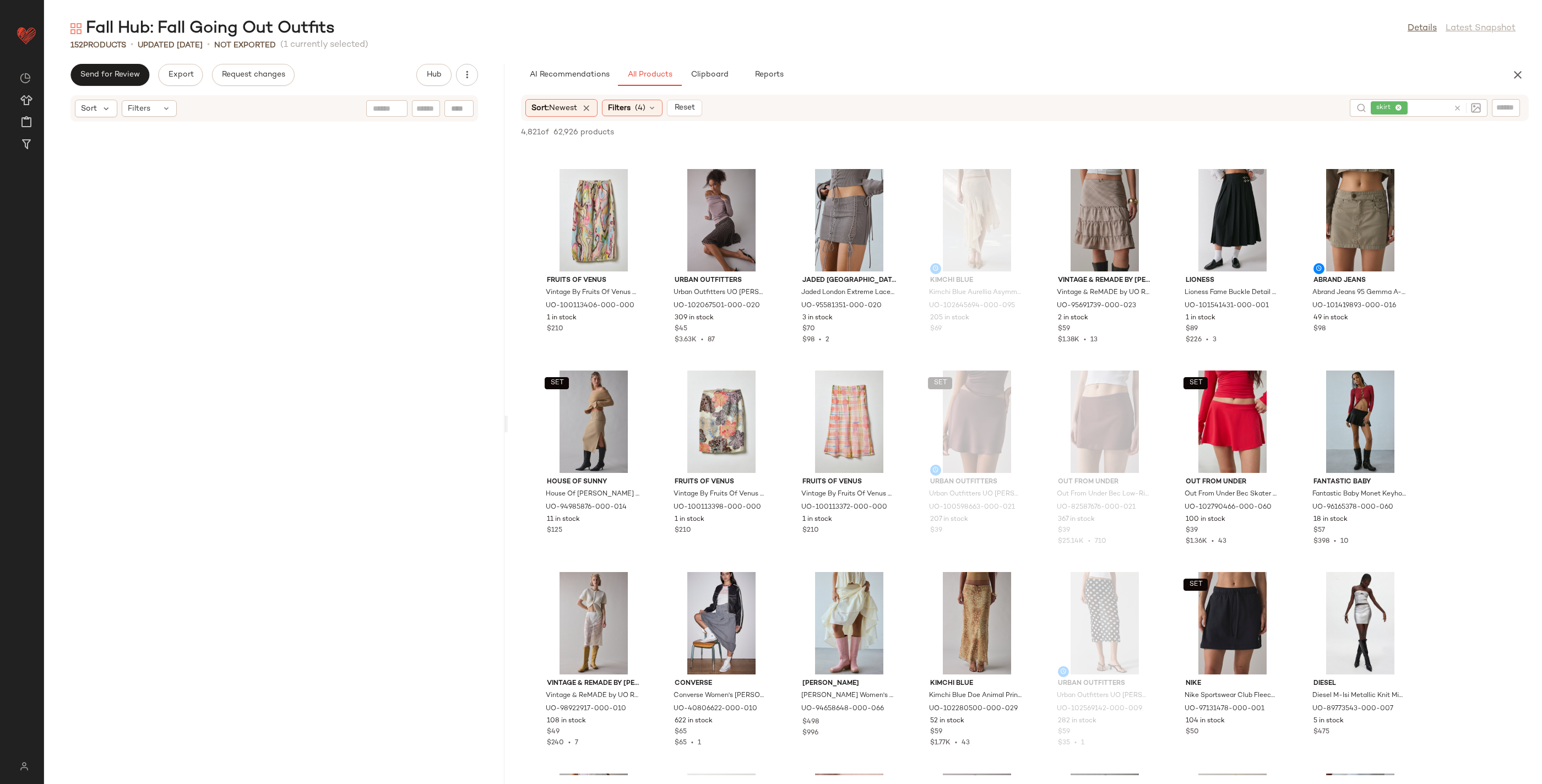
drag, startPoint x: 794, startPoint y: 426, endPoint x: 509, endPoint y: 416, distance: 285.2
click at [509, 416] on div "Fall Hub: Fall Going Out Outfits Details Latest Snapshot 152 Products • updated…" at bounding box center [793, 400] width 1498 height 766
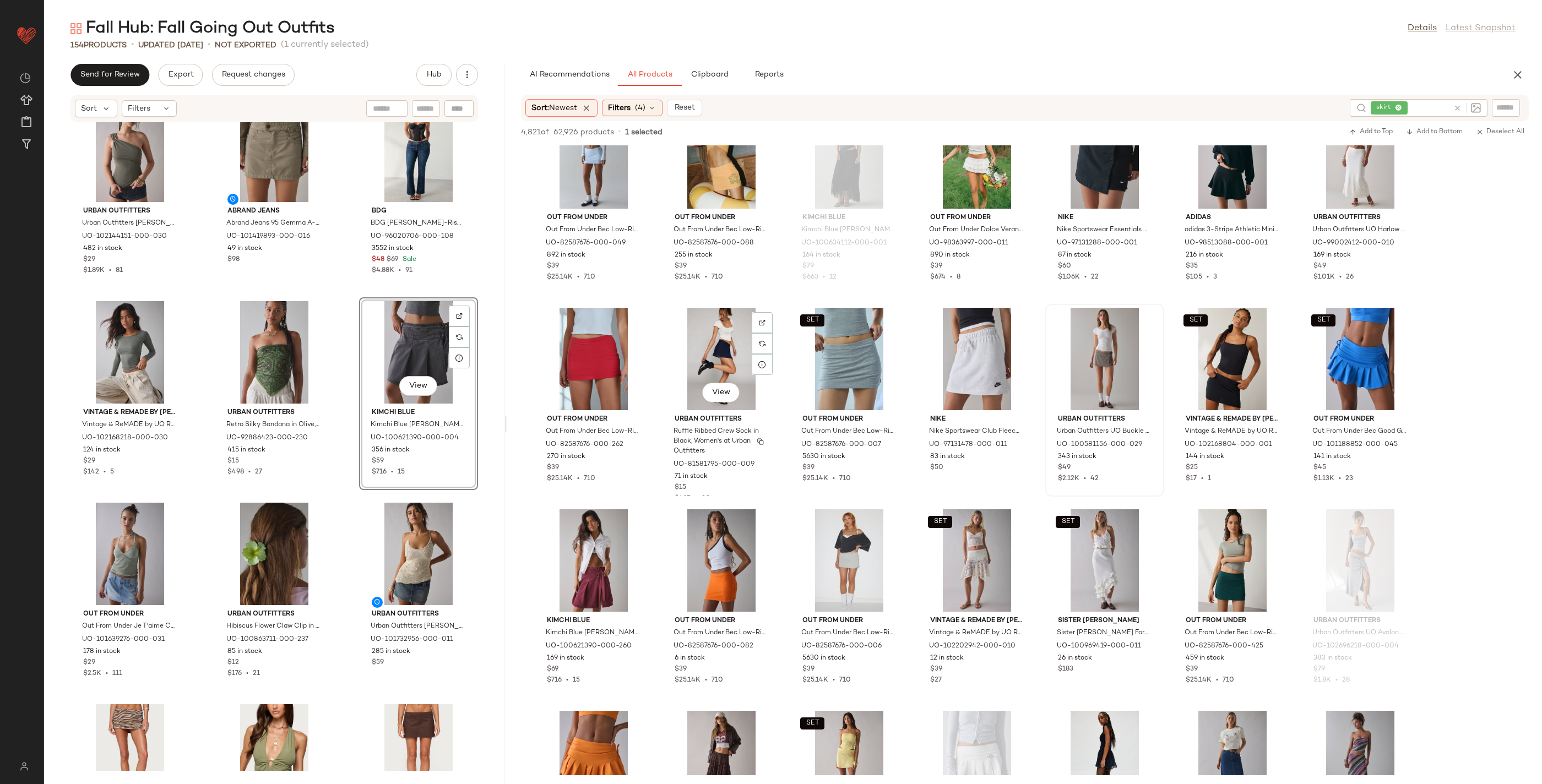
scroll to position [1655, 0]
drag, startPoint x: 1092, startPoint y: 456, endPoint x: 1077, endPoint y: 453, distance: 15.3
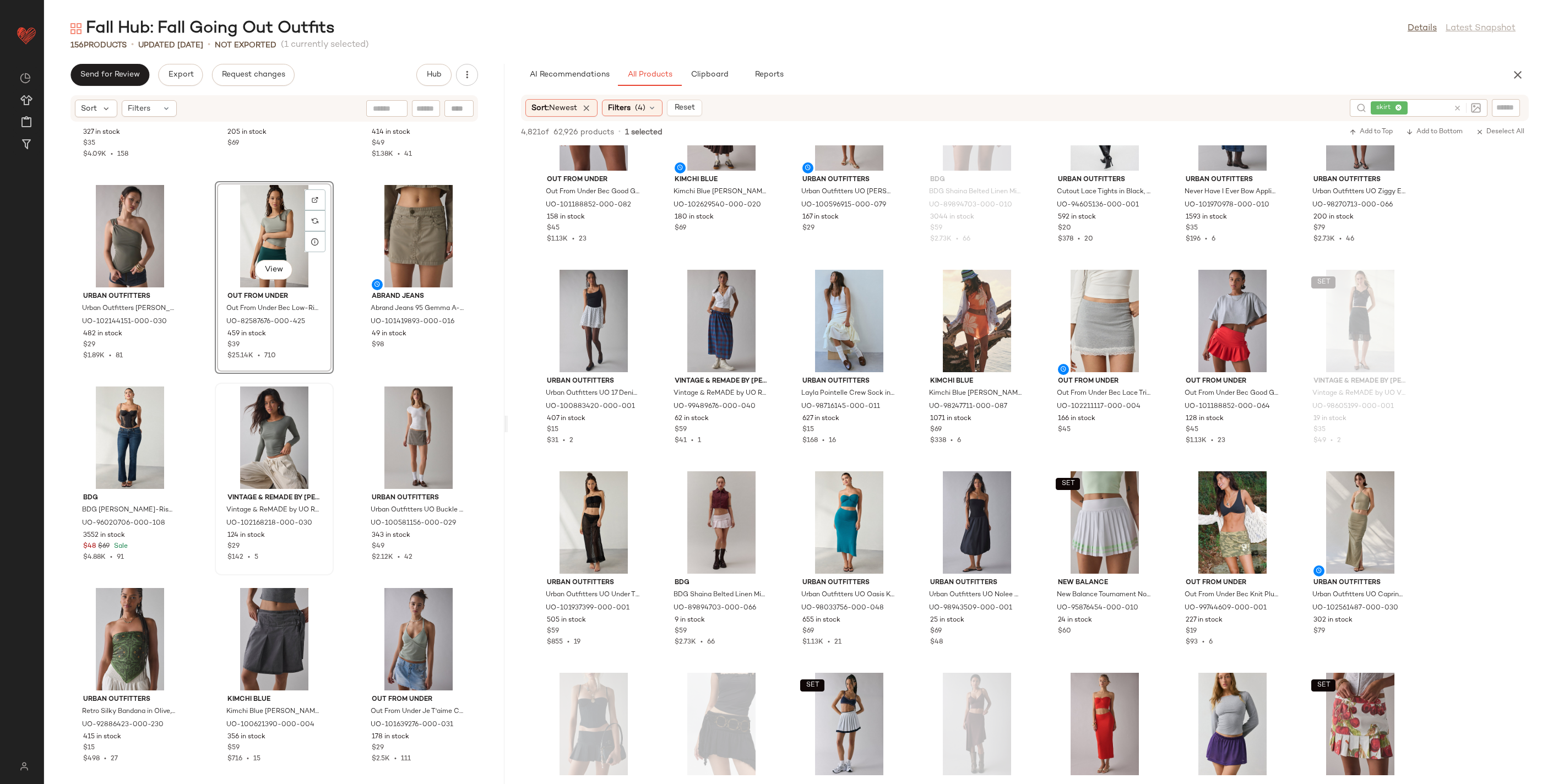
scroll to position [8923, 0]
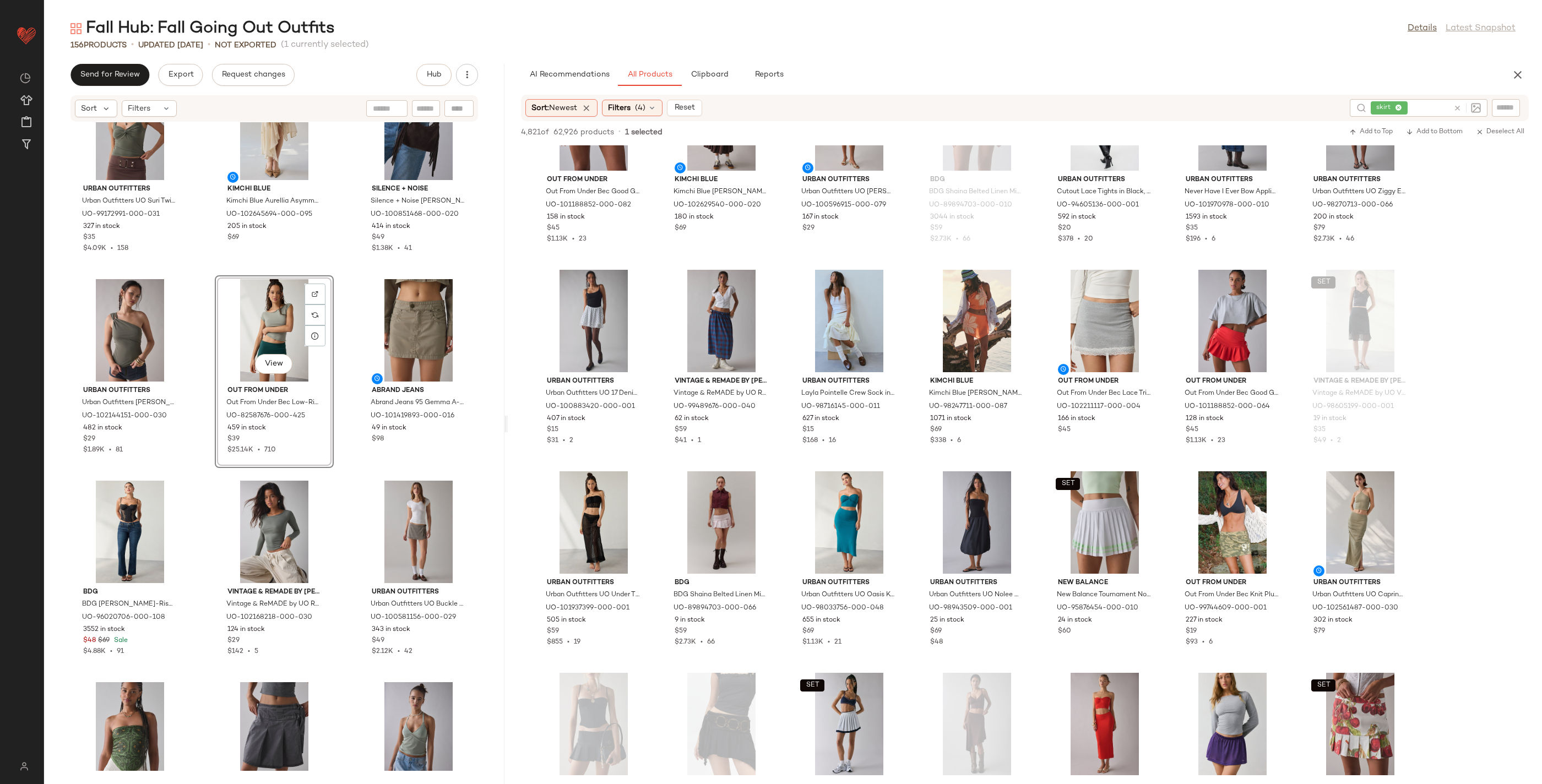
click at [343, 464] on div "Urban Outfitters Urban Outfitters UO Suri Twist-Front Cropped Tank Top in Olive…" at bounding box center [274, 446] width 461 height 649
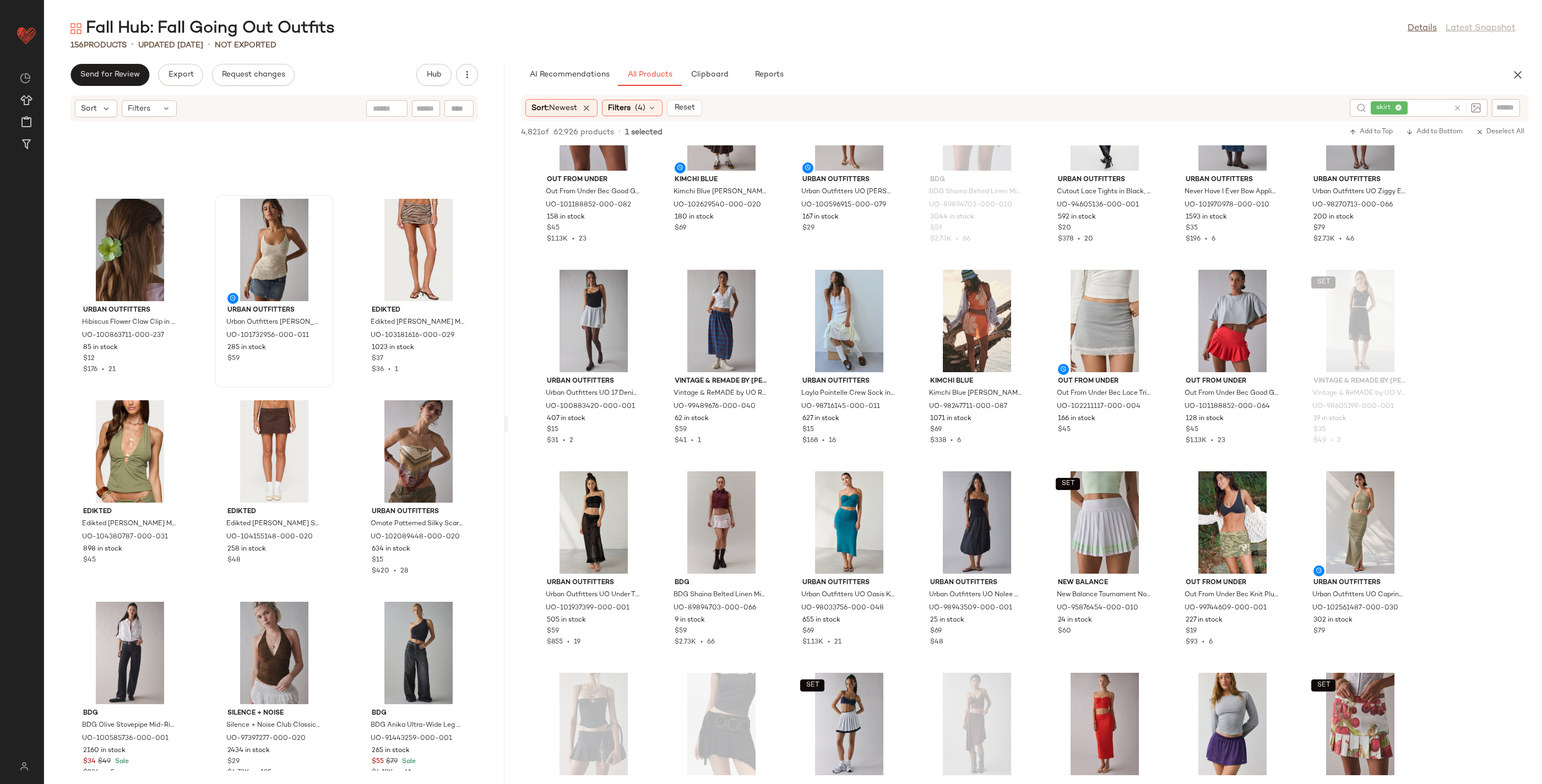
scroll to position [9828, 0]
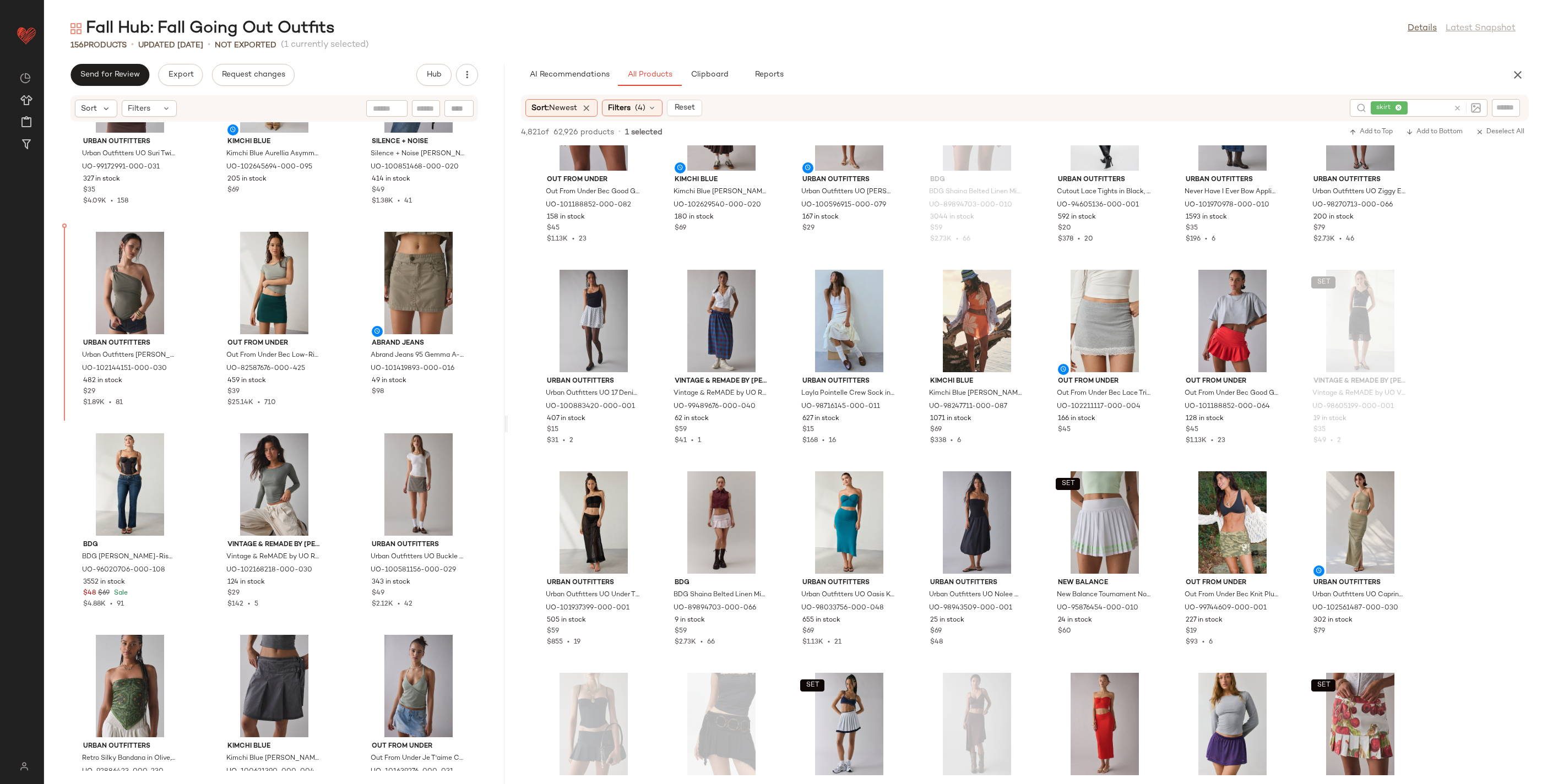
scroll to position [8961, 0]
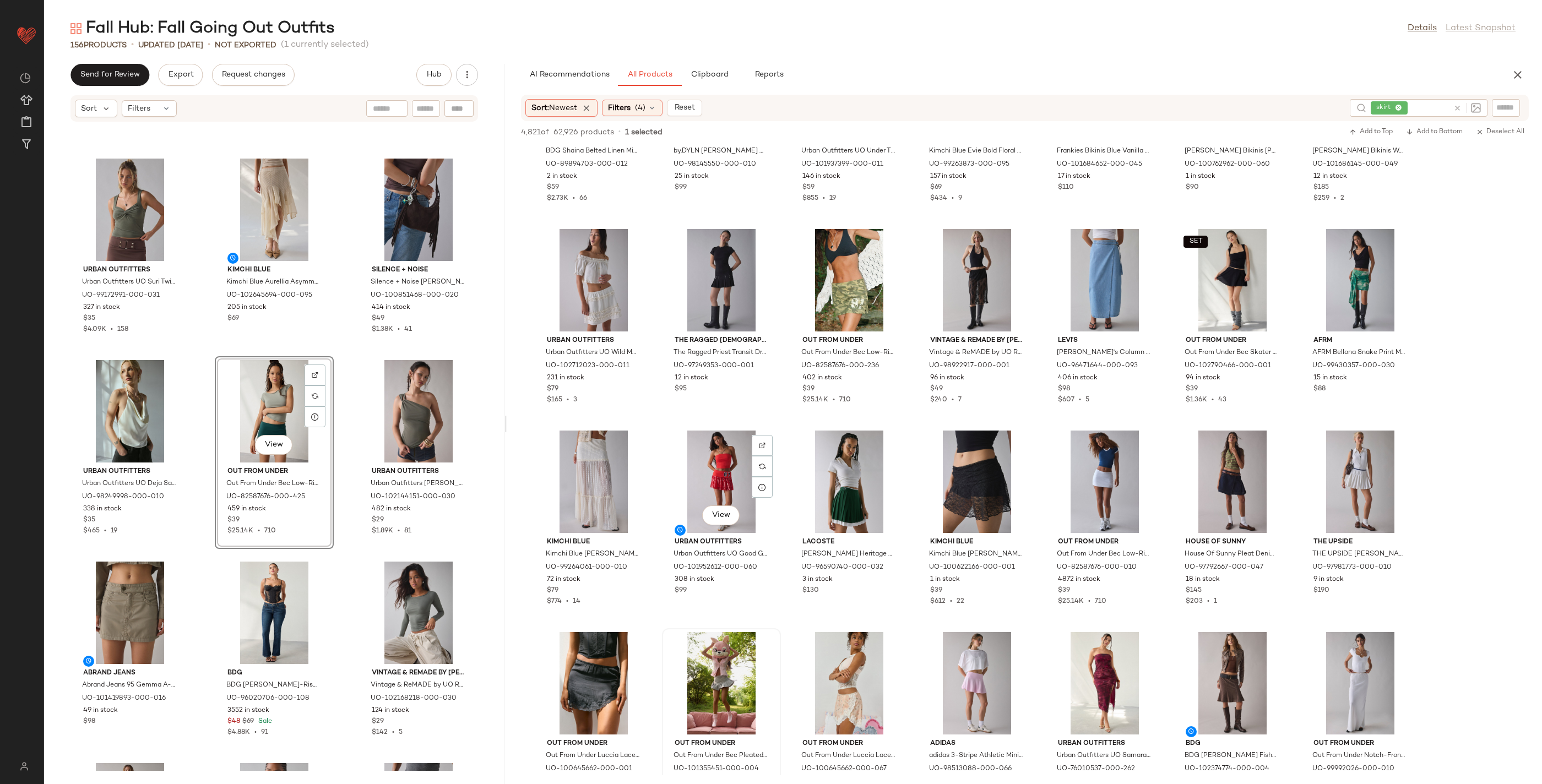
scroll to position [4294, 0]
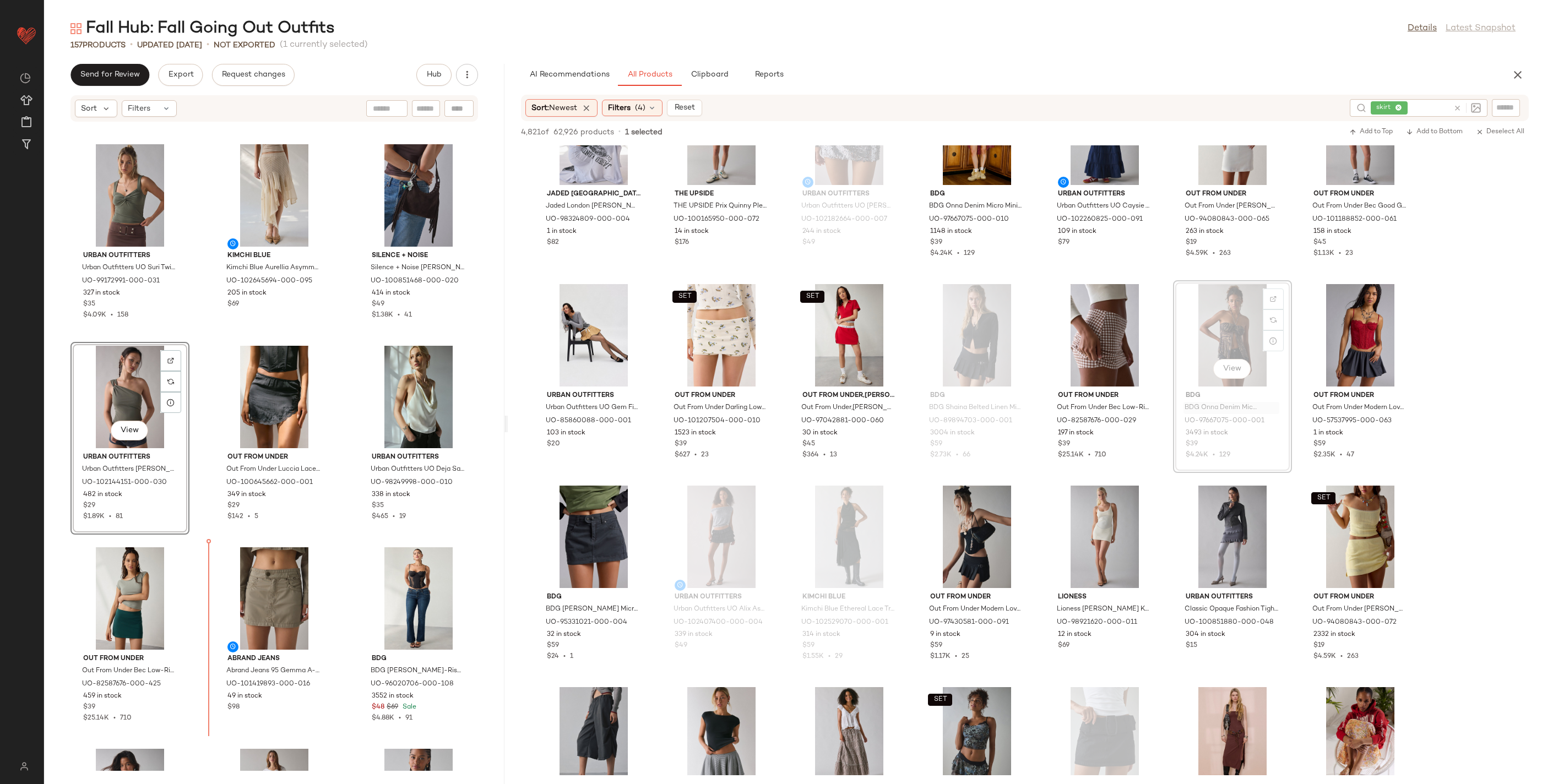
scroll to position [8870, 0]
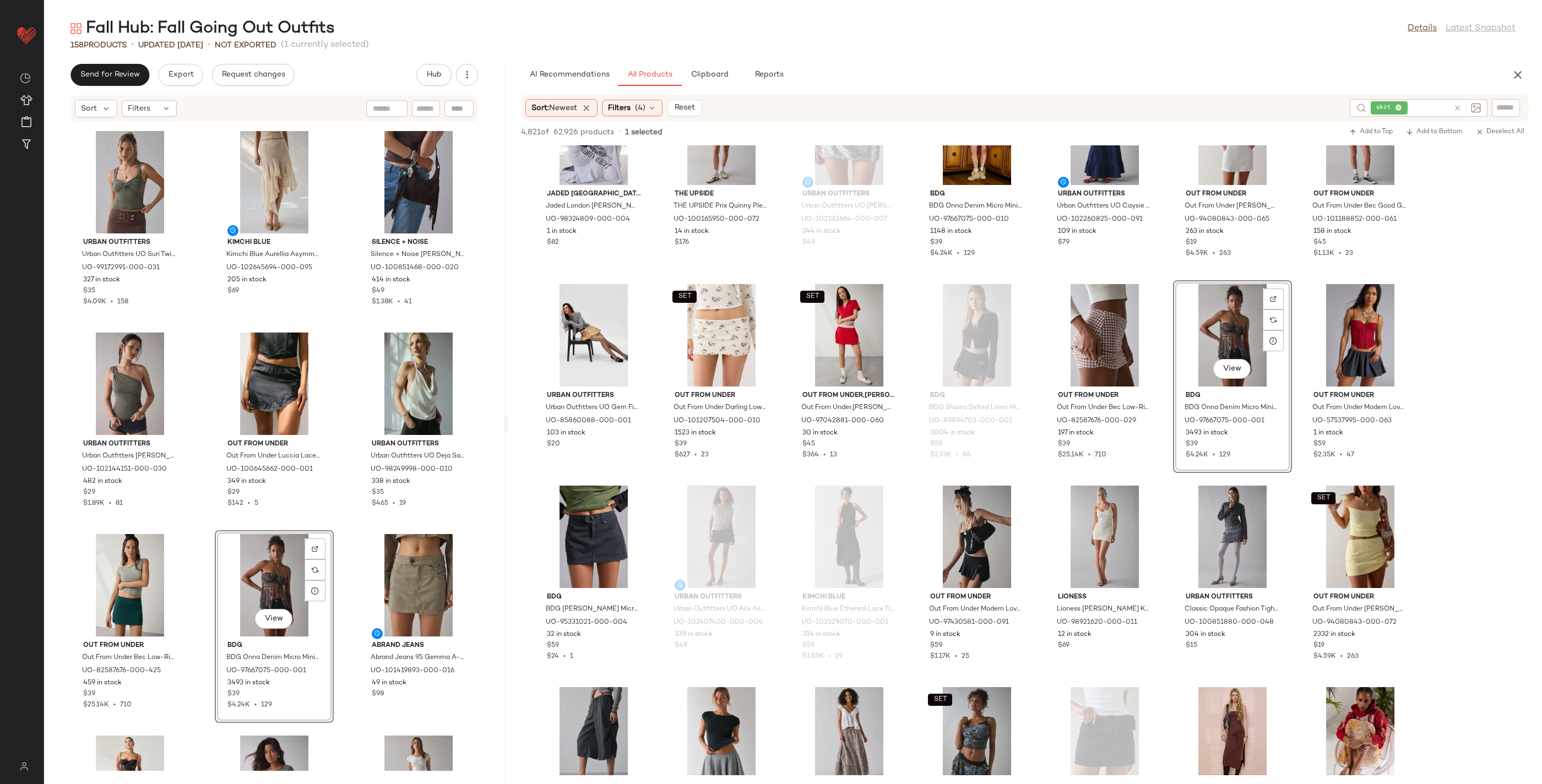
click at [254, 581] on div "View" at bounding box center [274, 585] width 111 height 102
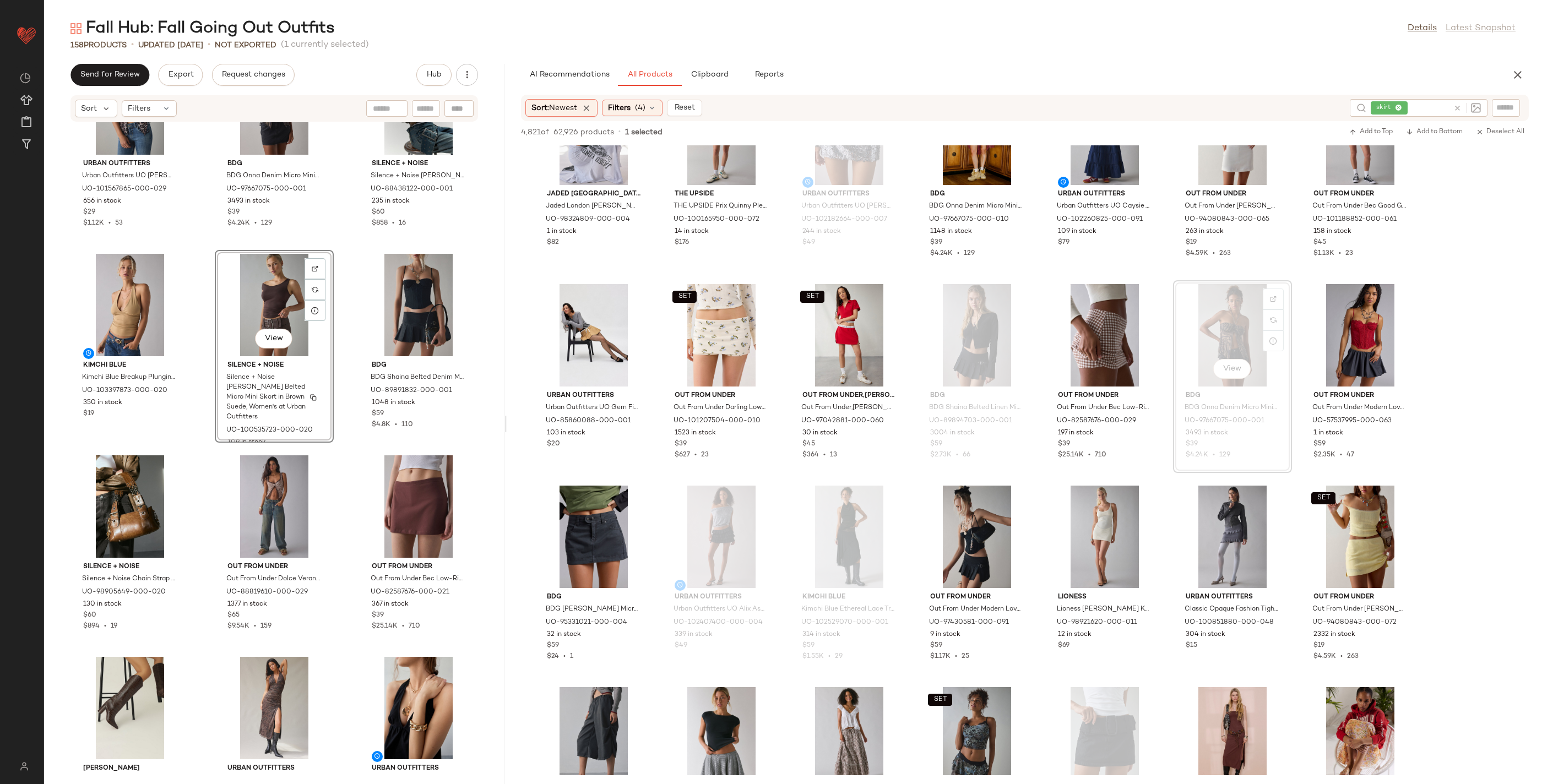
scroll to position [78, 0]
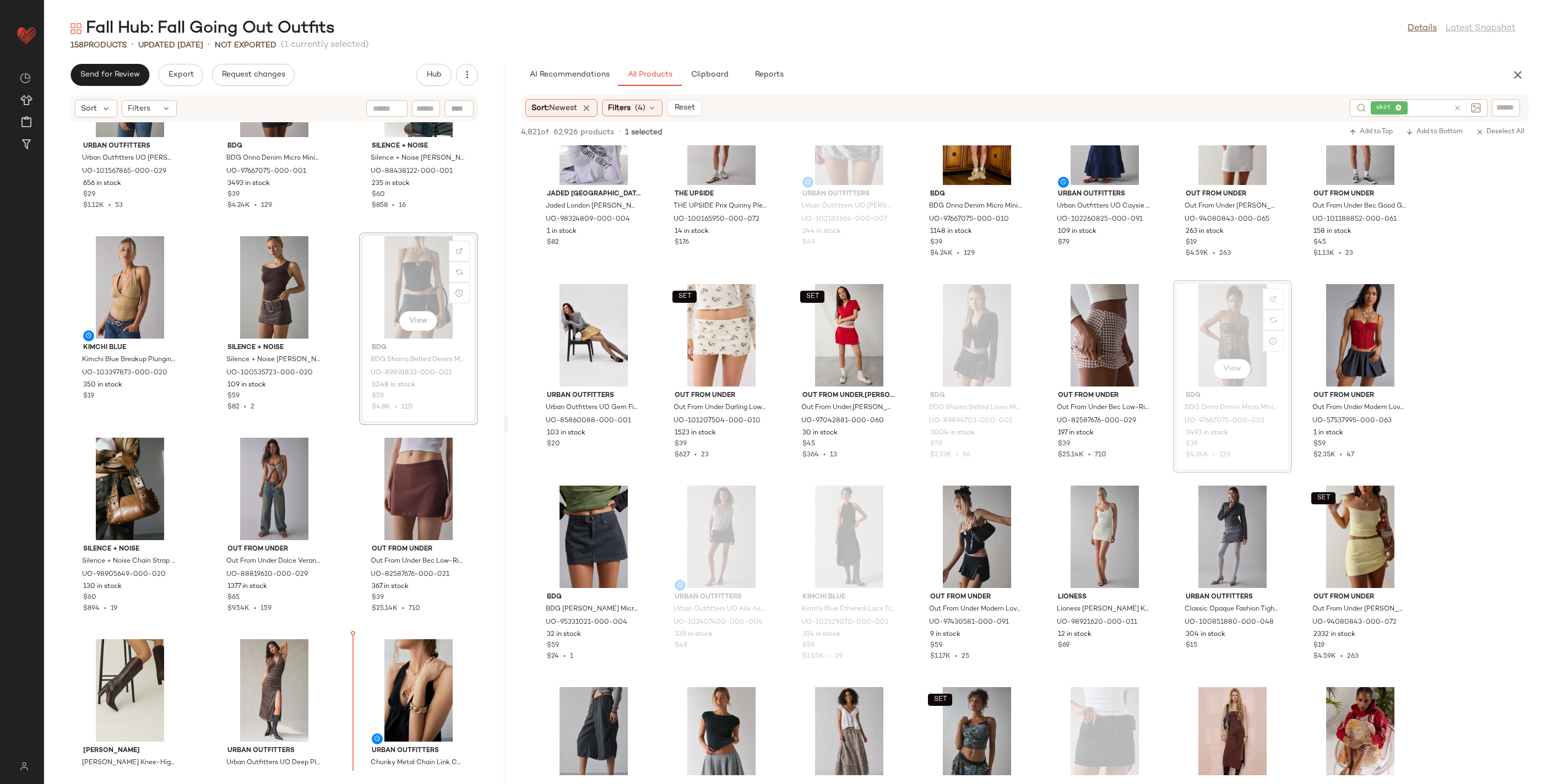
scroll to position [95, 0]
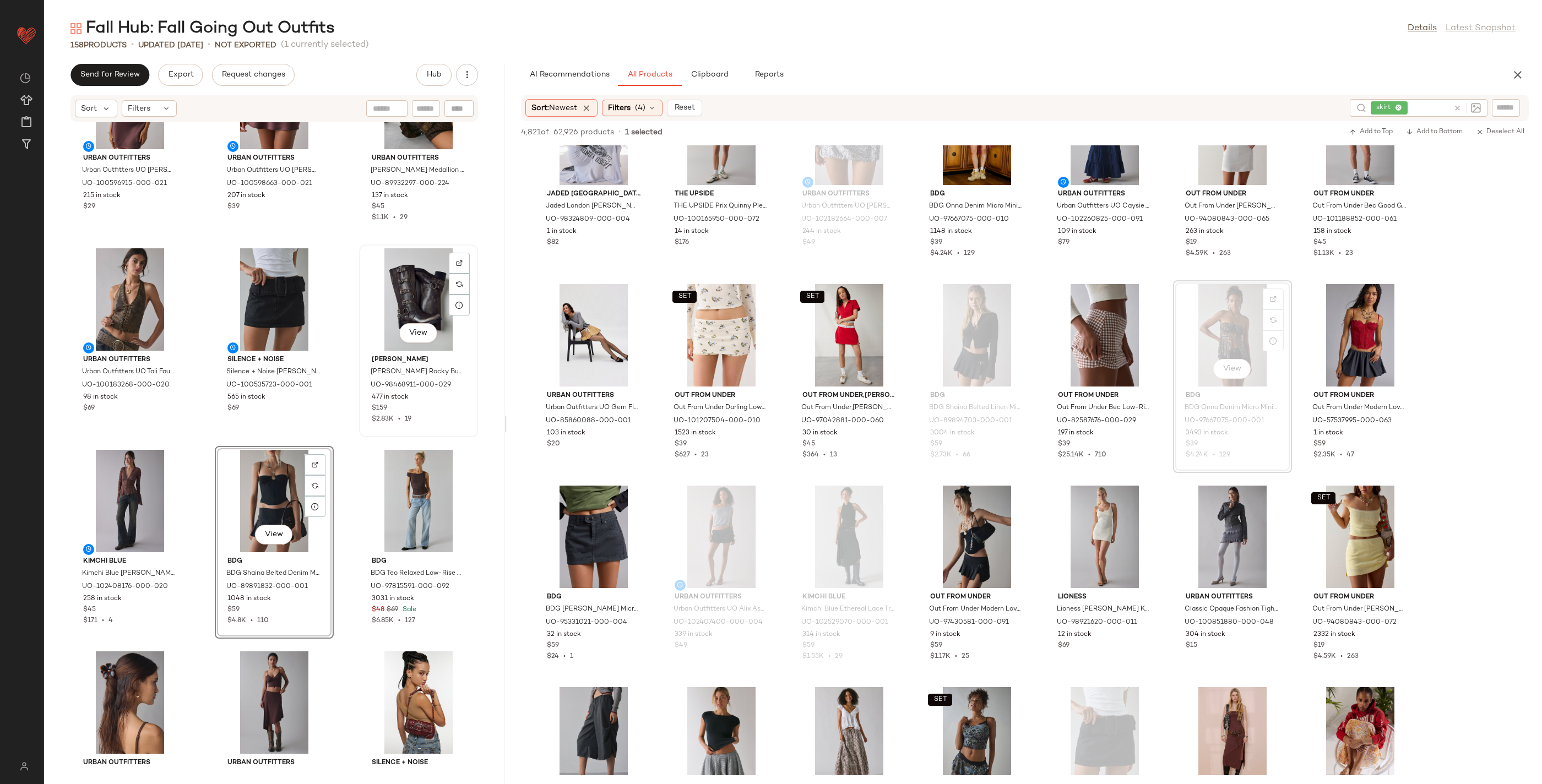
scroll to position [694, 0]
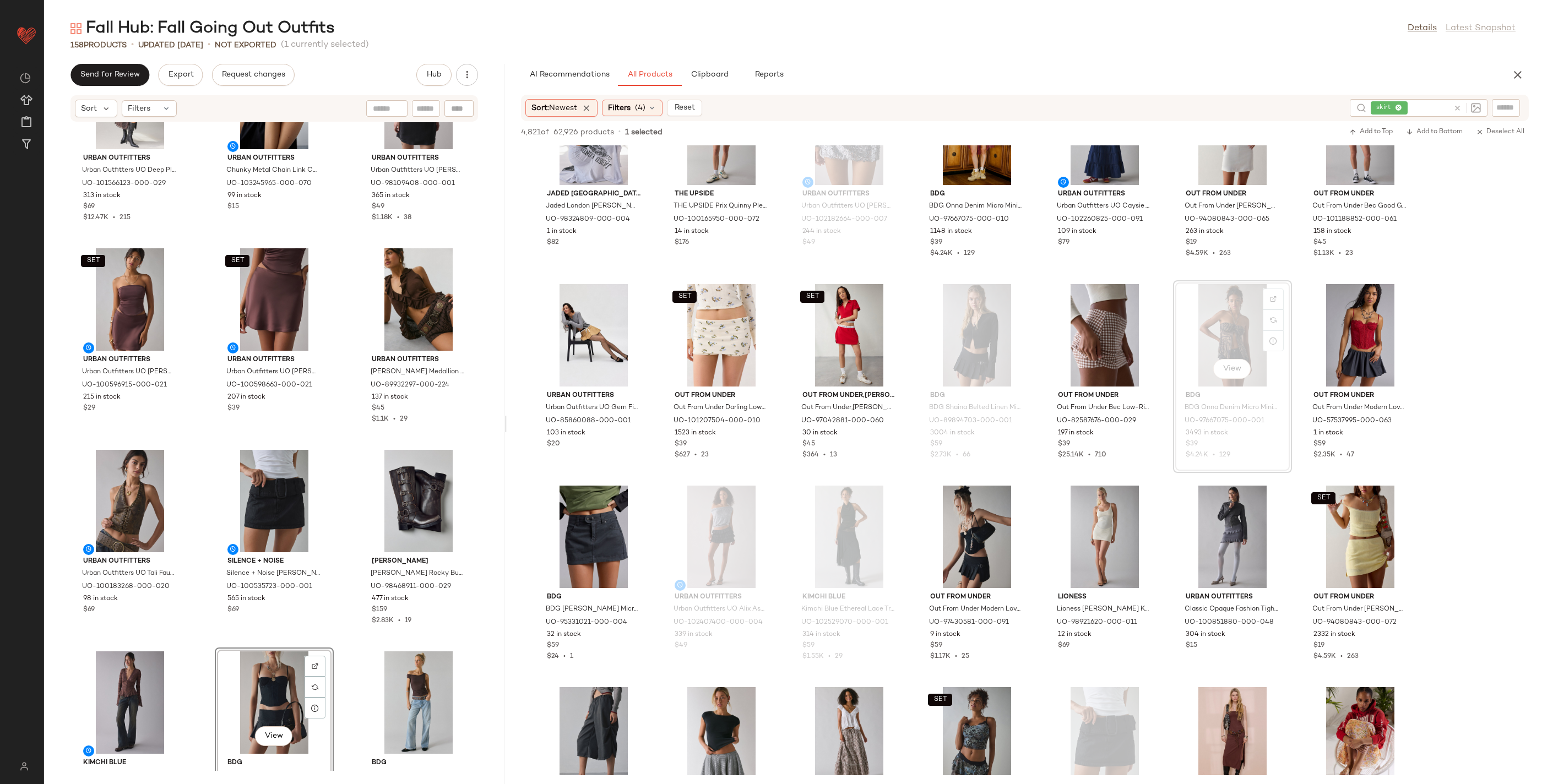
click at [254, 676] on div "View" at bounding box center [274, 702] width 111 height 102
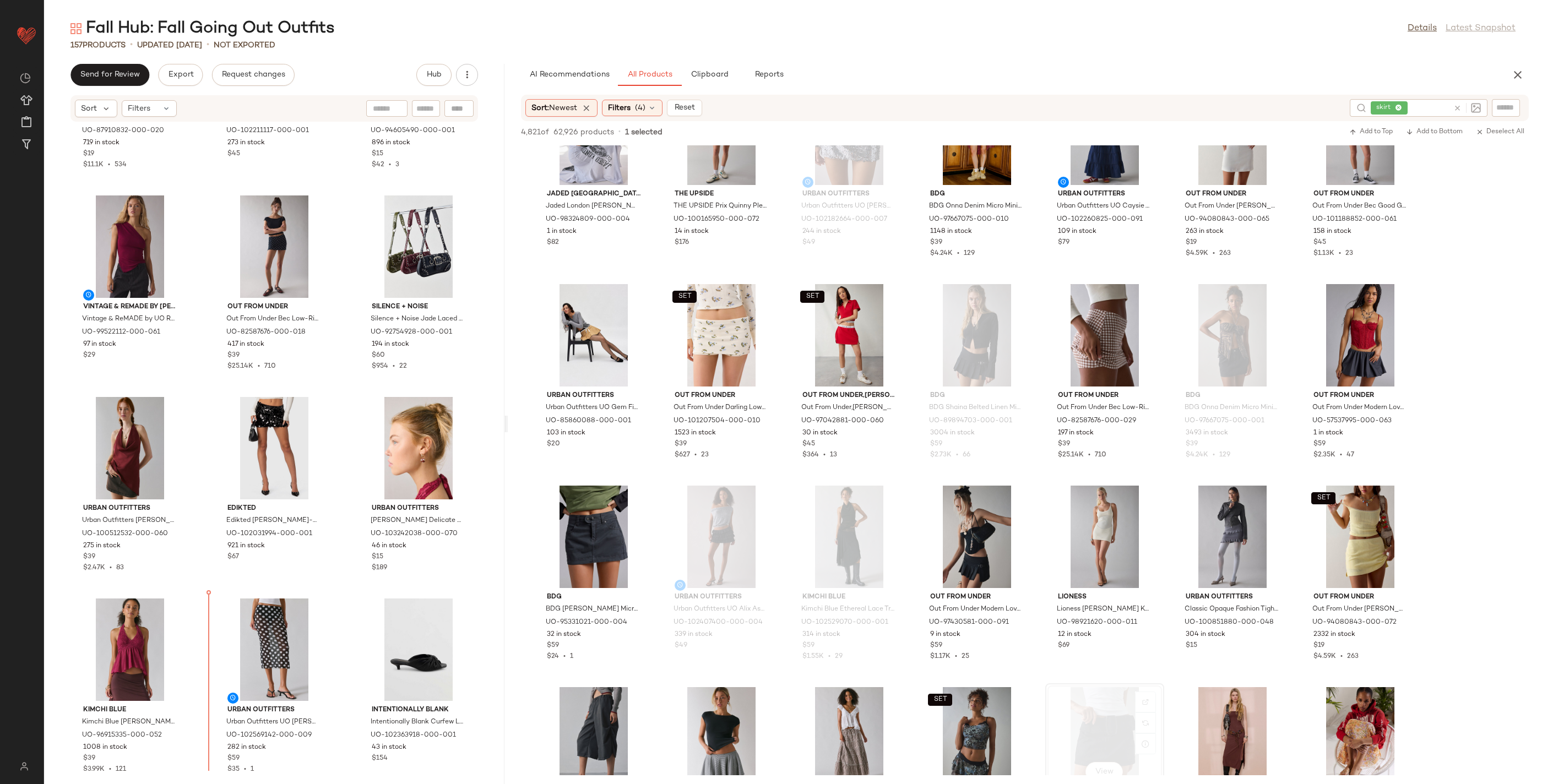
scroll to position [2791, 0]
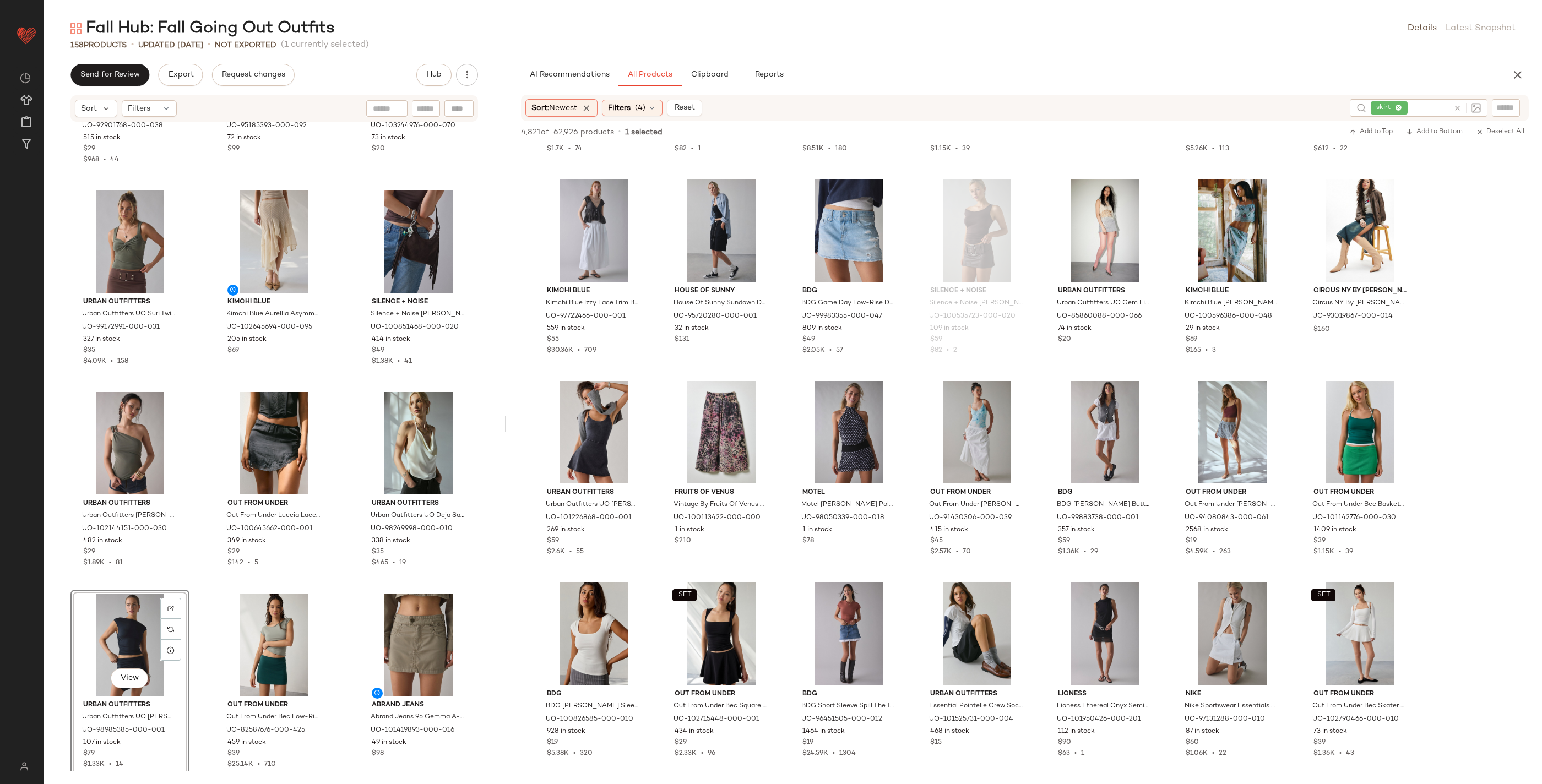
scroll to position [7424, 0]
click at [707, 67] on button "Clipboard" at bounding box center [710, 75] width 55 height 22
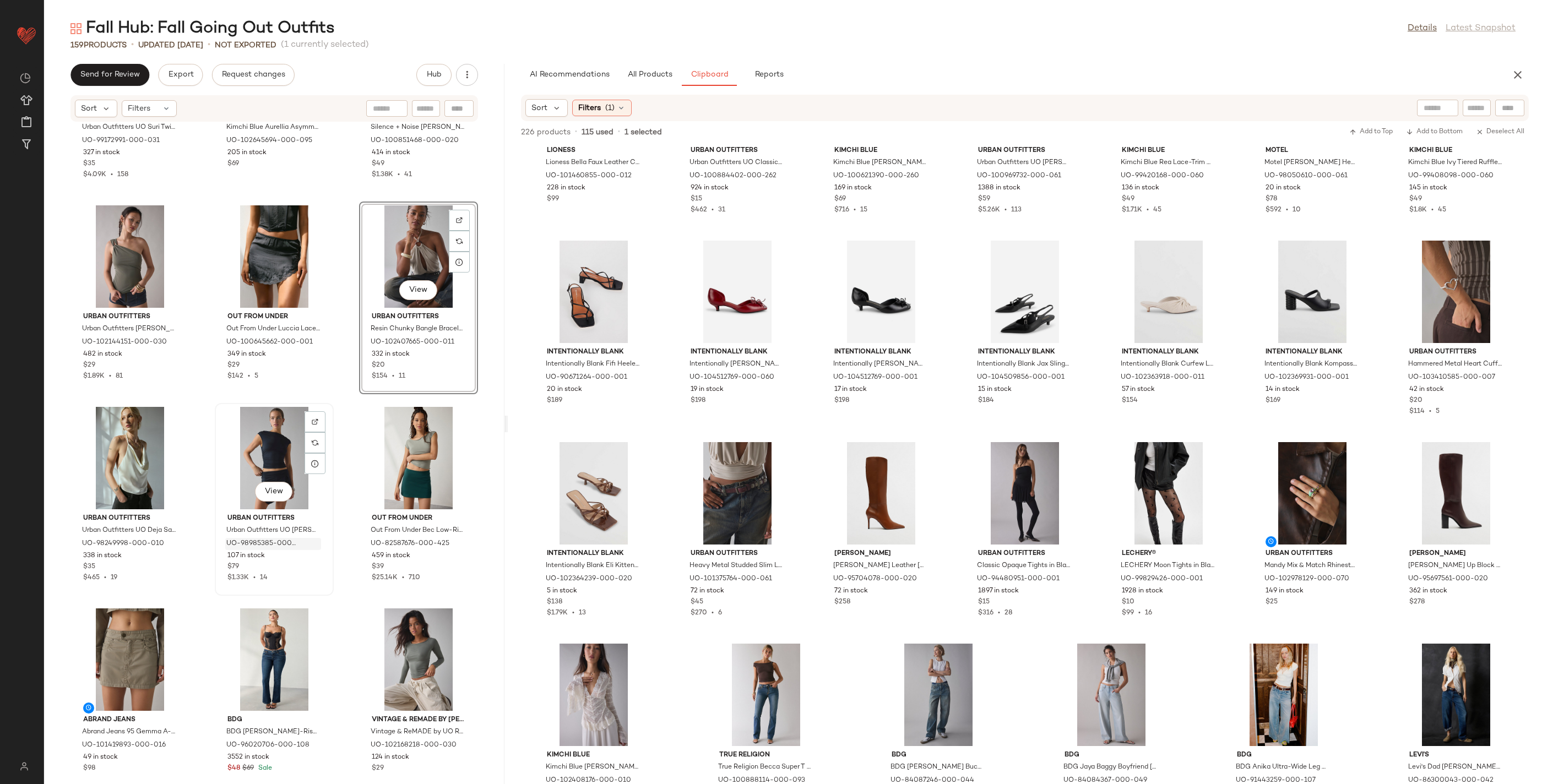
scroll to position [9000, 0]
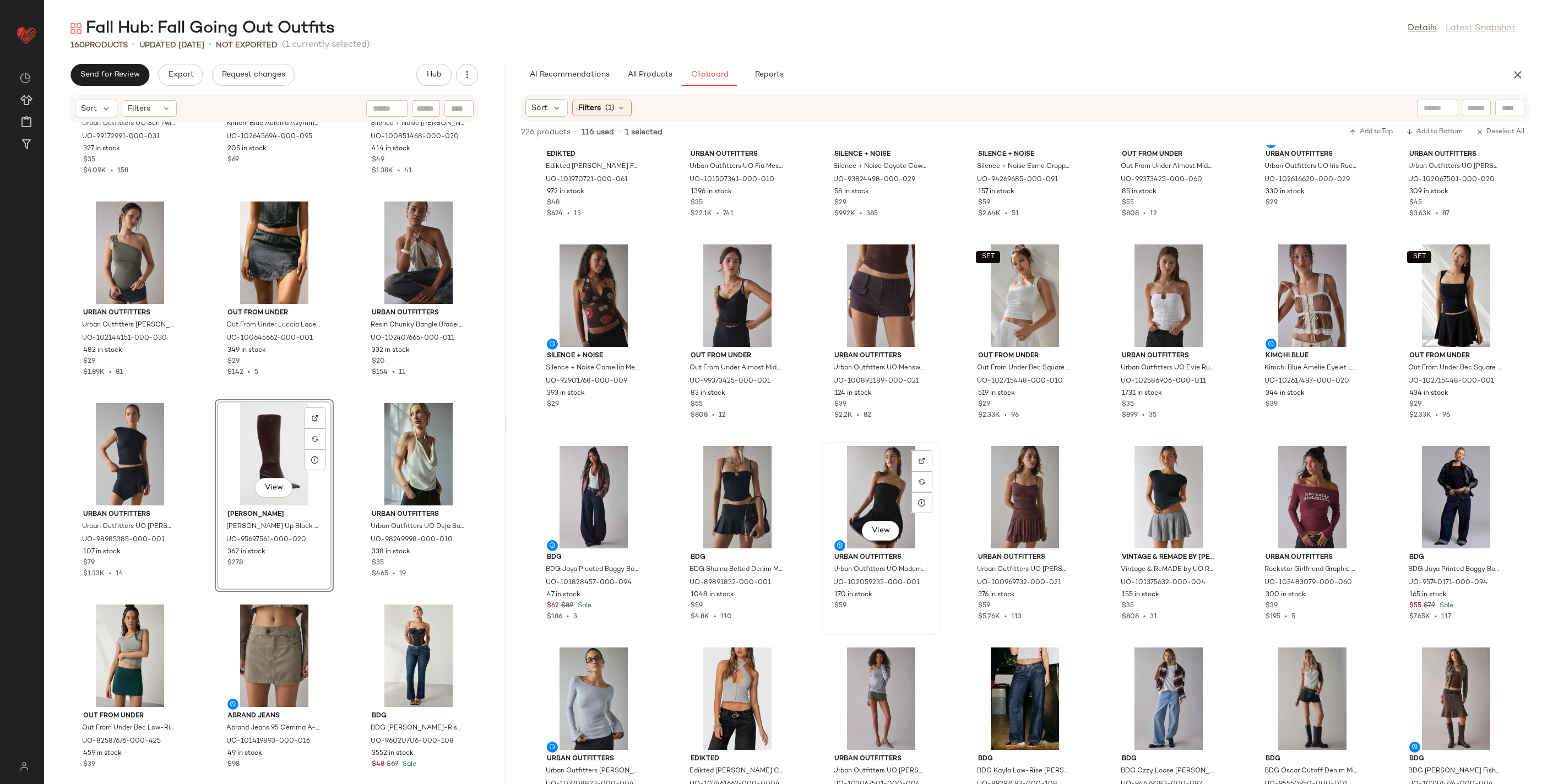
scroll to position [1526, 0]
drag, startPoint x: 649, startPoint y: 71, endPoint x: 1541, endPoint y: 57, distance: 892.1
click at [651, 71] on span "All Products" at bounding box center [649, 74] width 45 height 9
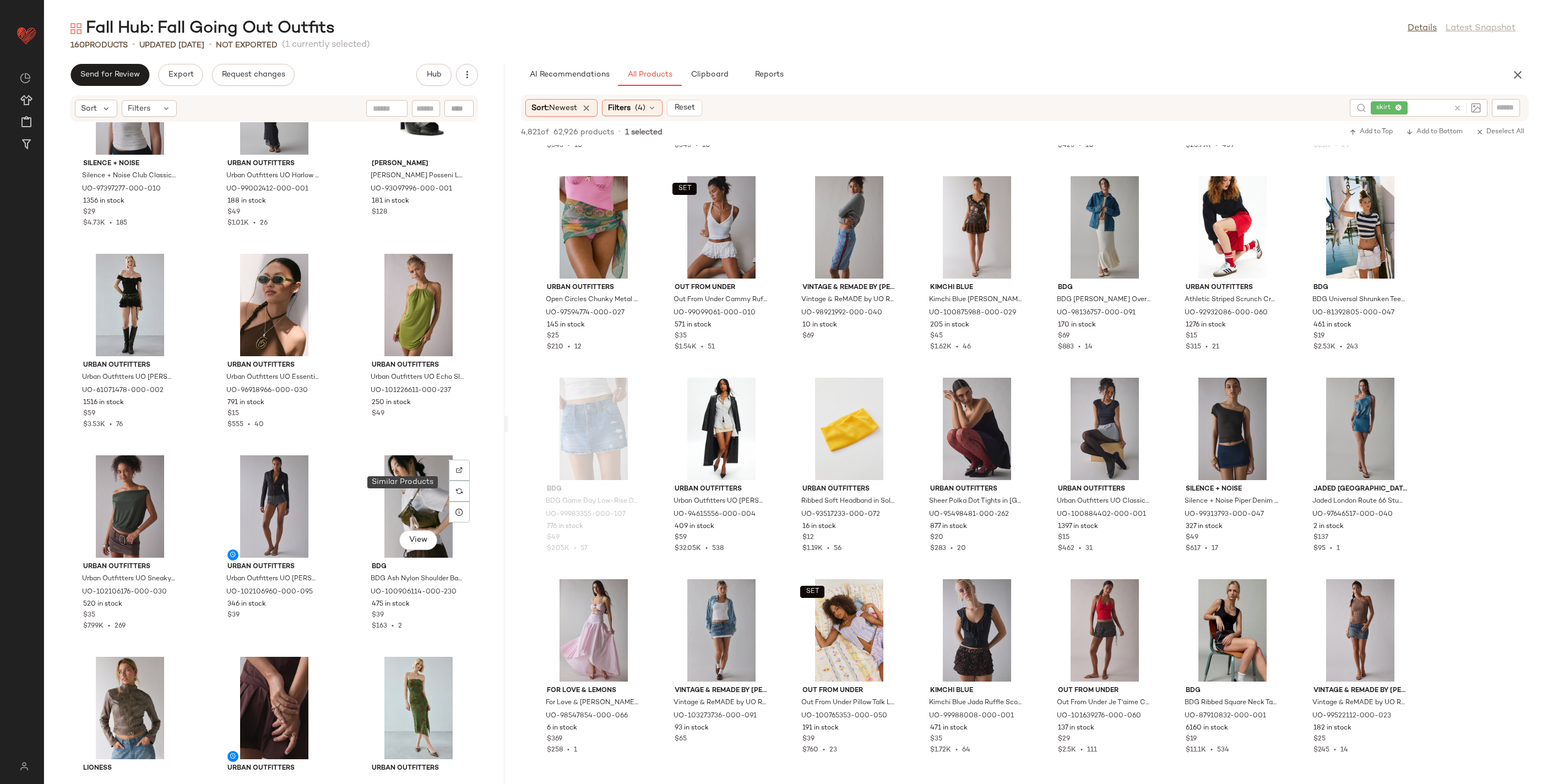
scroll to position [7953, 0]
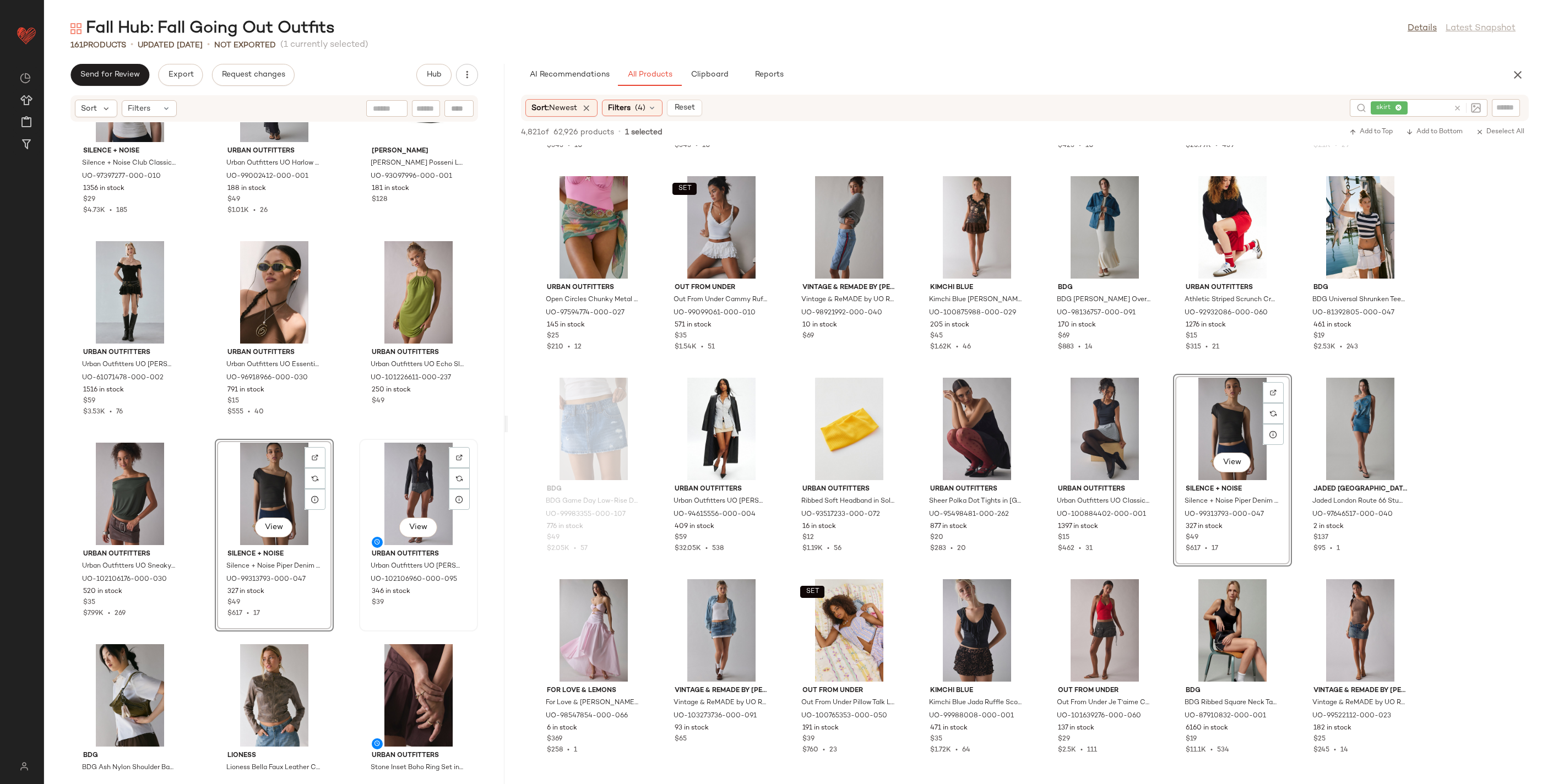
click at [425, 477] on div "View" at bounding box center [418, 494] width 111 height 102
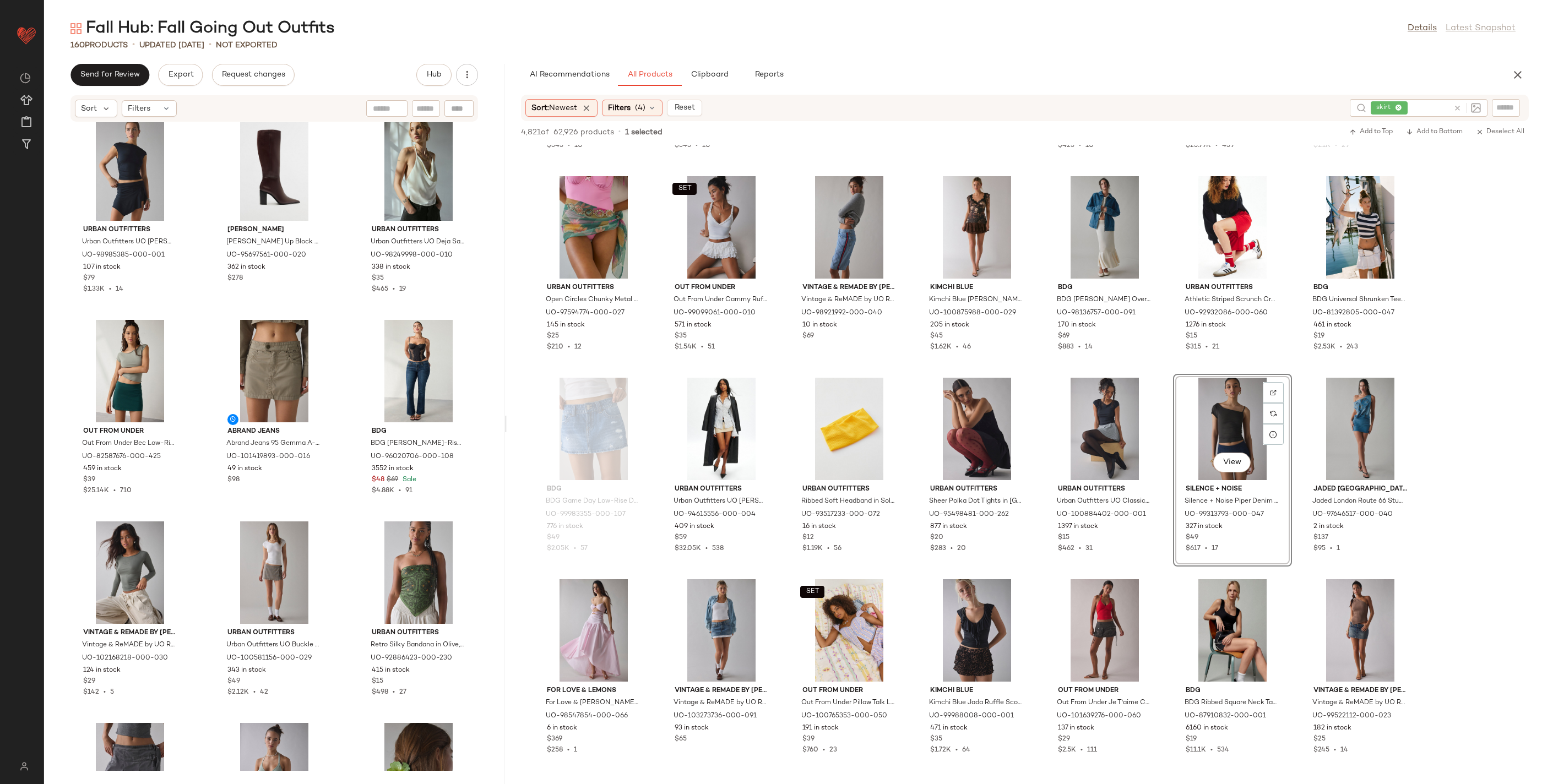
scroll to position [9284, 0]
click at [1459, 106] on icon at bounding box center [1457, 108] width 8 height 8
click at [1436, 112] on input "text" at bounding box center [1418, 108] width 96 height 12
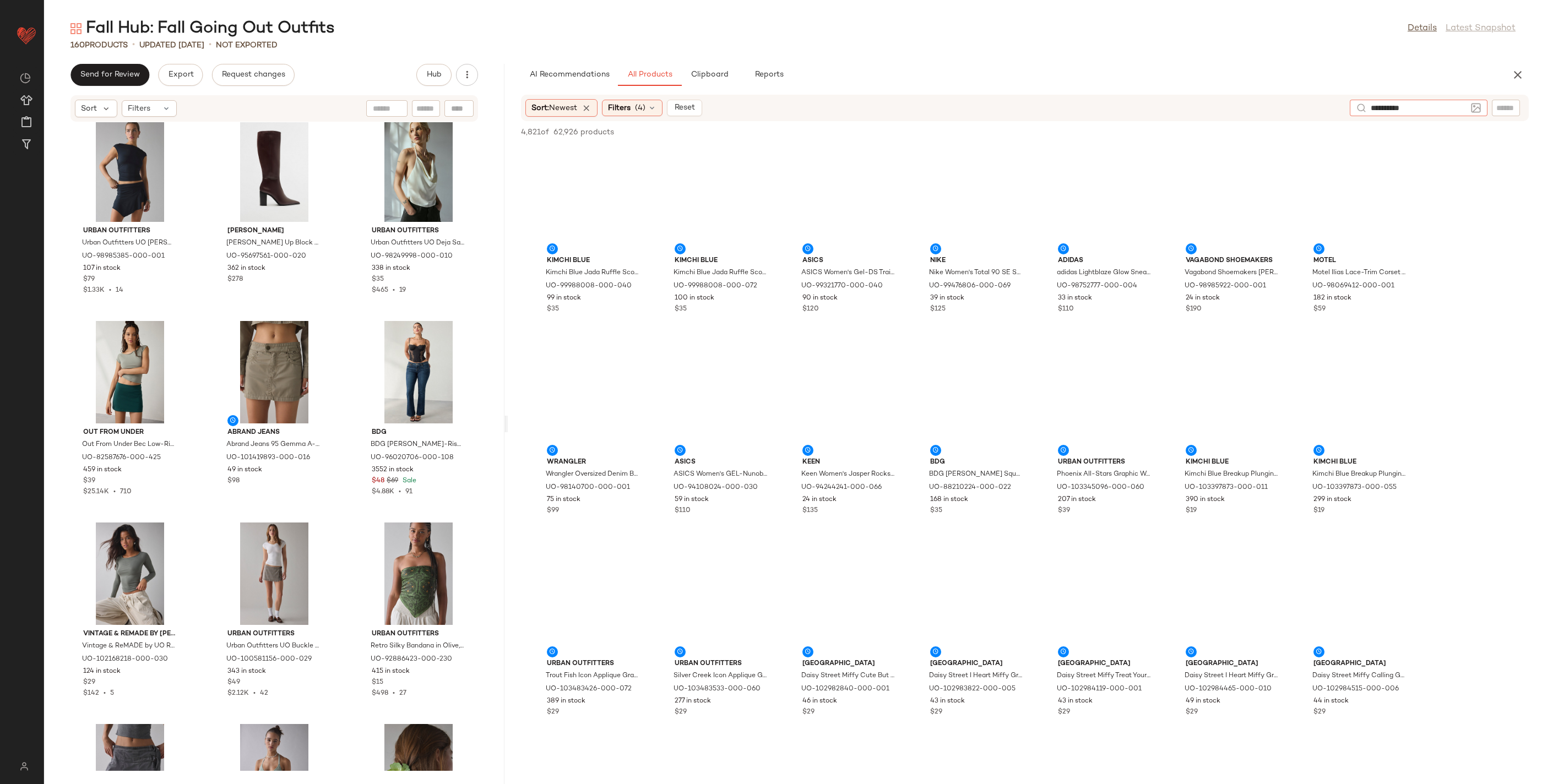
type input "**********"
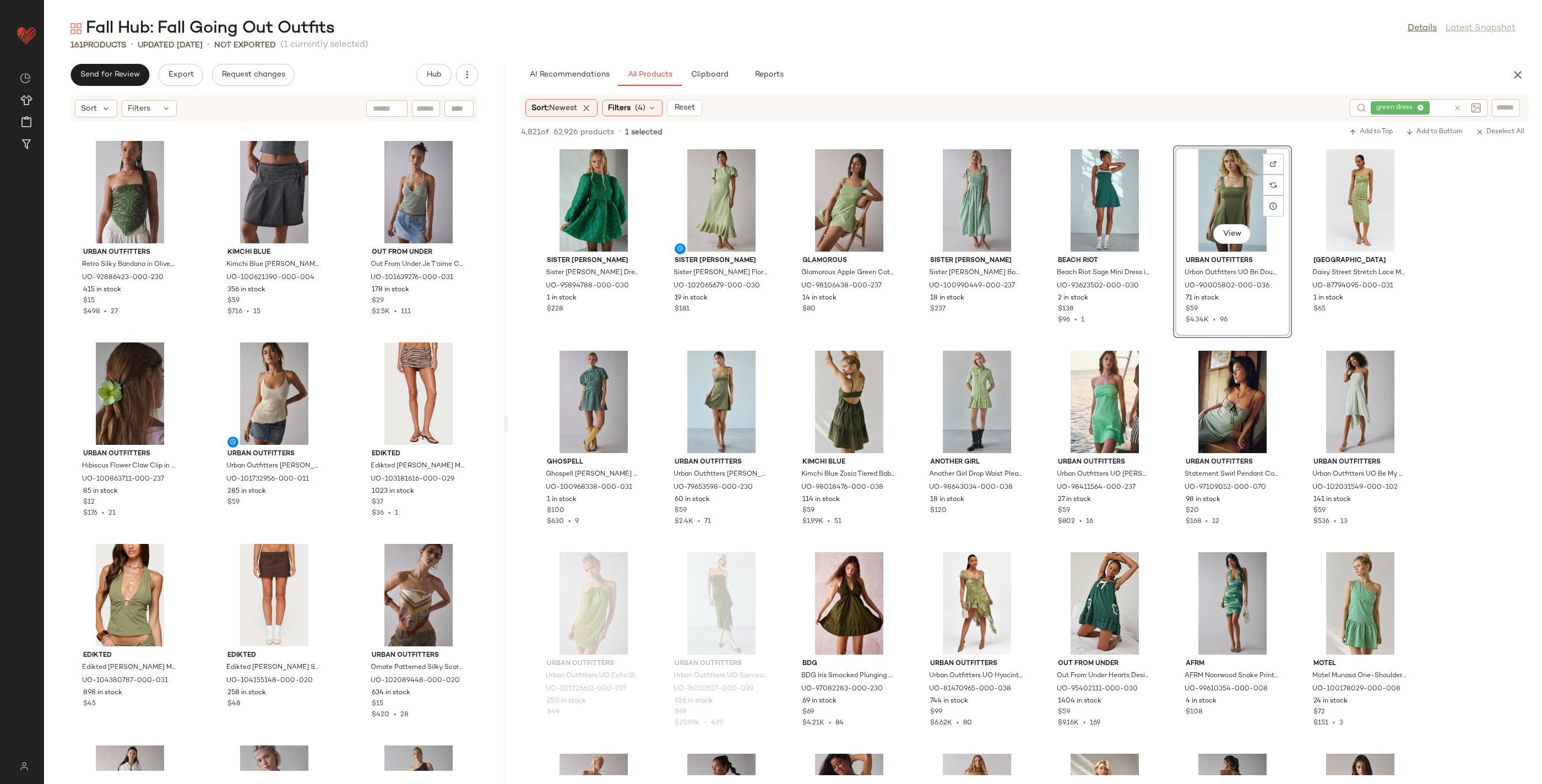
scroll to position [9880, 0]
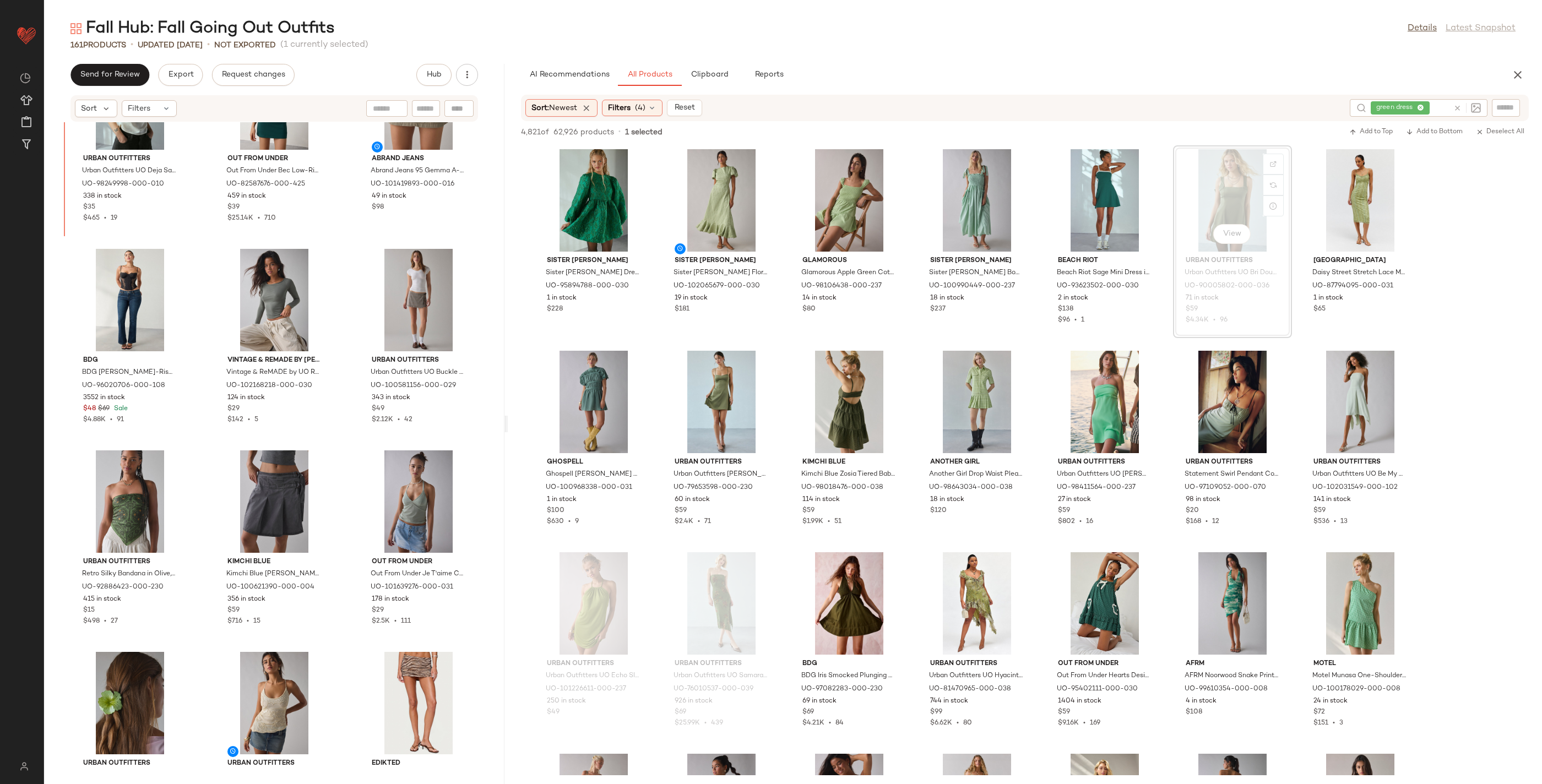
scroll to position [9445, 0]
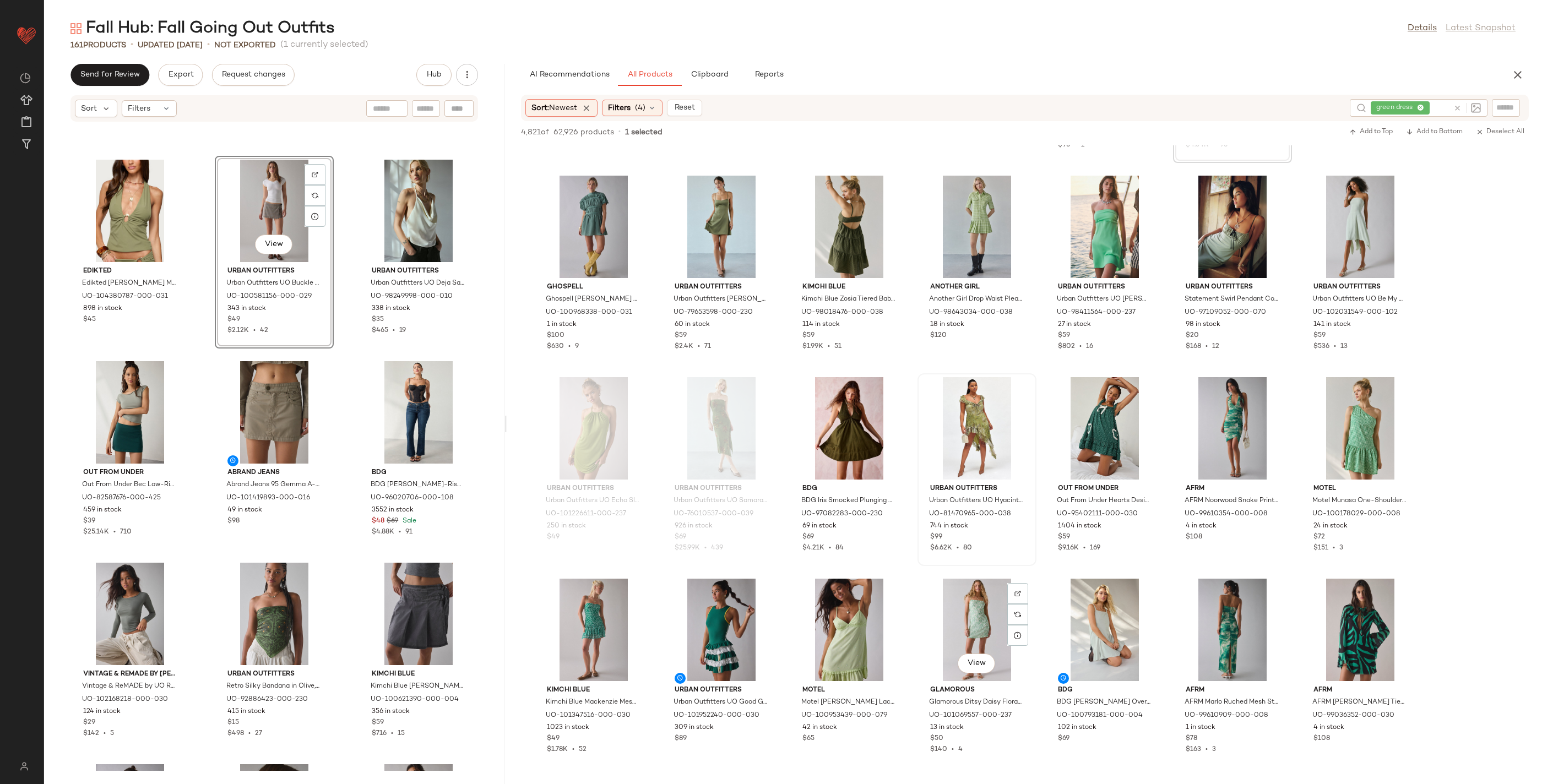
scroll to position [425, 0]
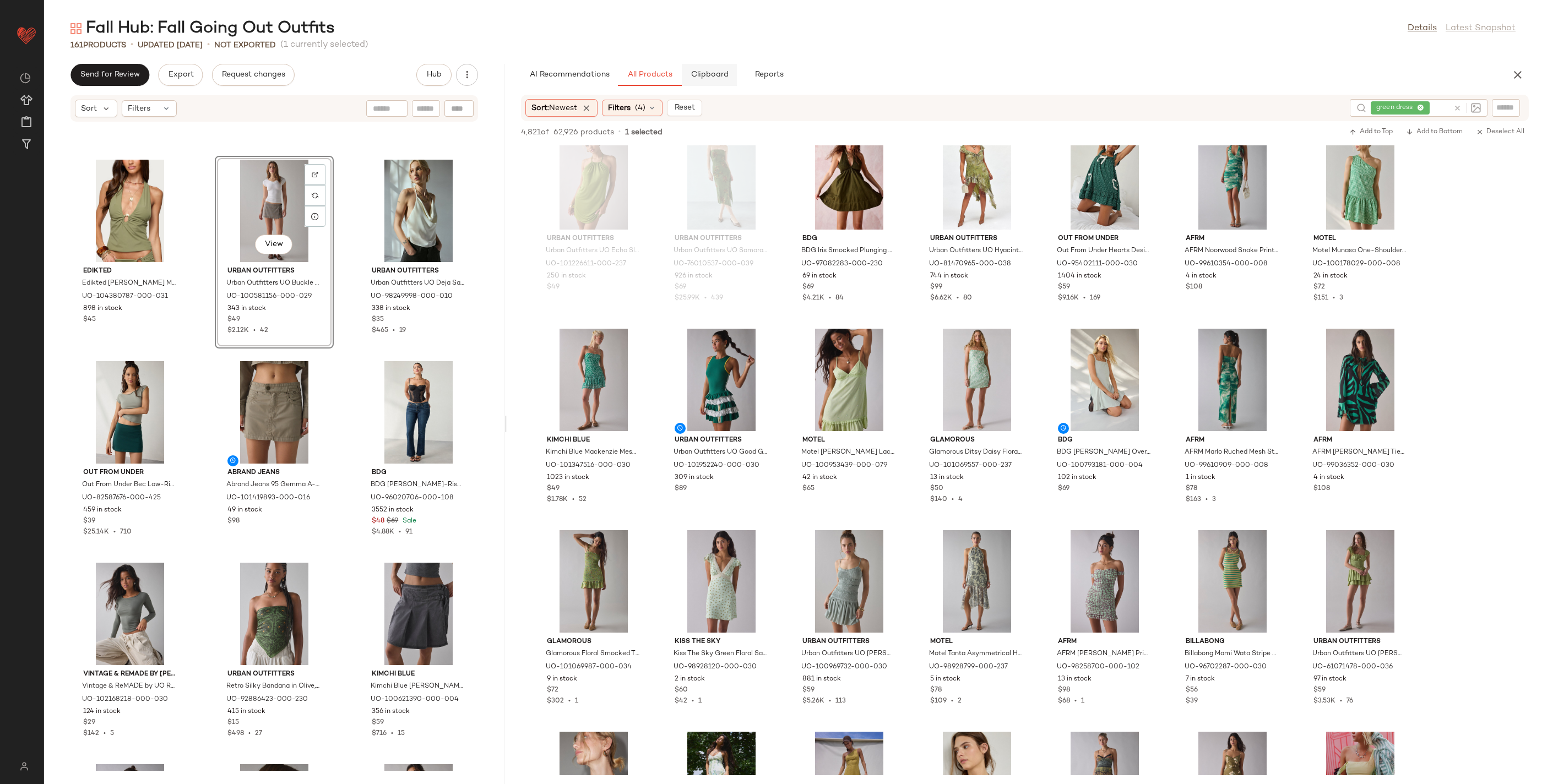
click at [708, 76] on span "Clipboard" at bounding box center [710, 74] width 38 height 9
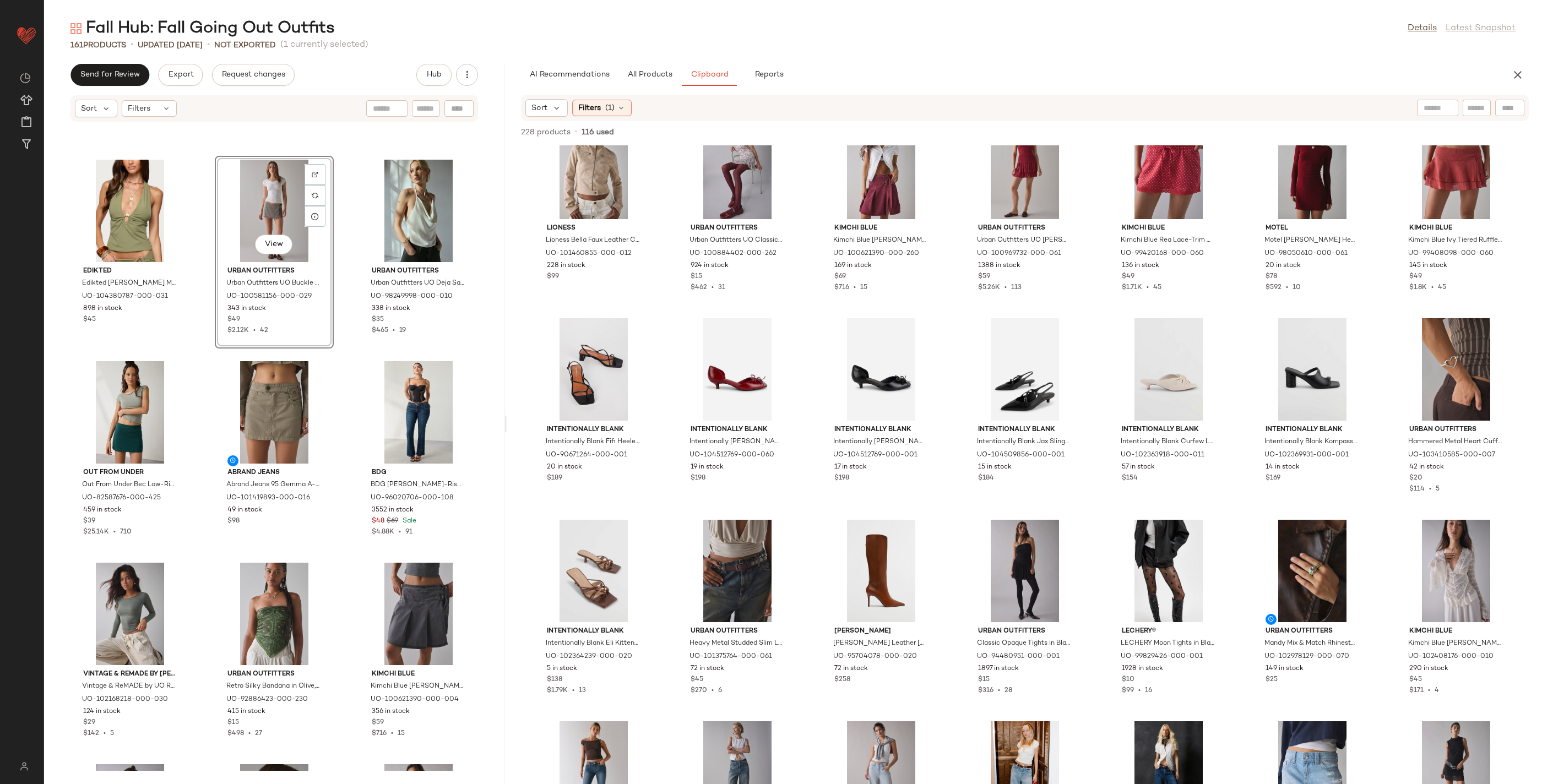
scroll to position [2587, 0]
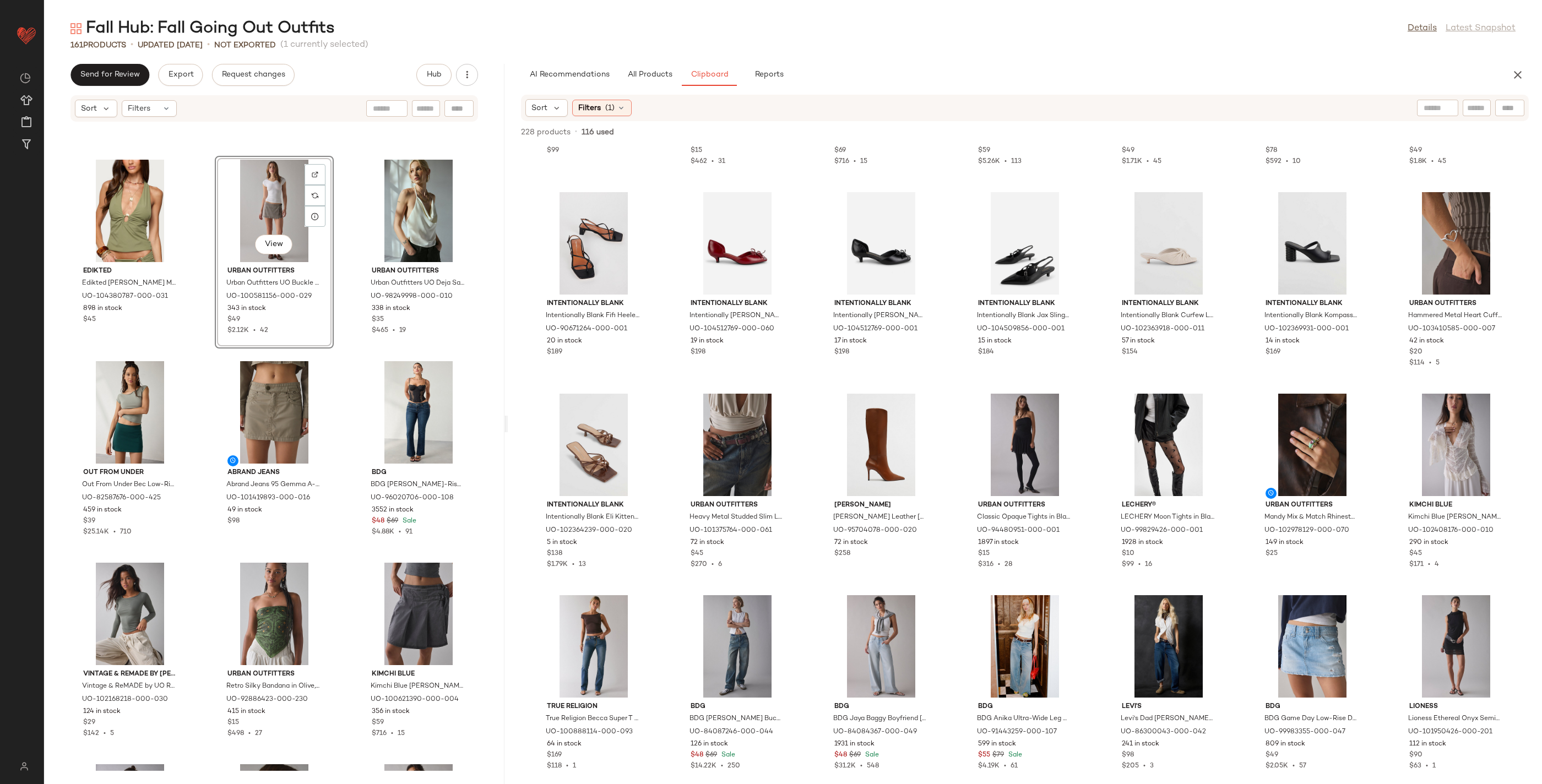
drag, startPoint x: 663, startPoint y: 78, endPoint x: 1541, endPoint y: 93, distance: 878.1
click at [665, 78] on span "All Products" at bounding box center [649, 74] width 45 height 9
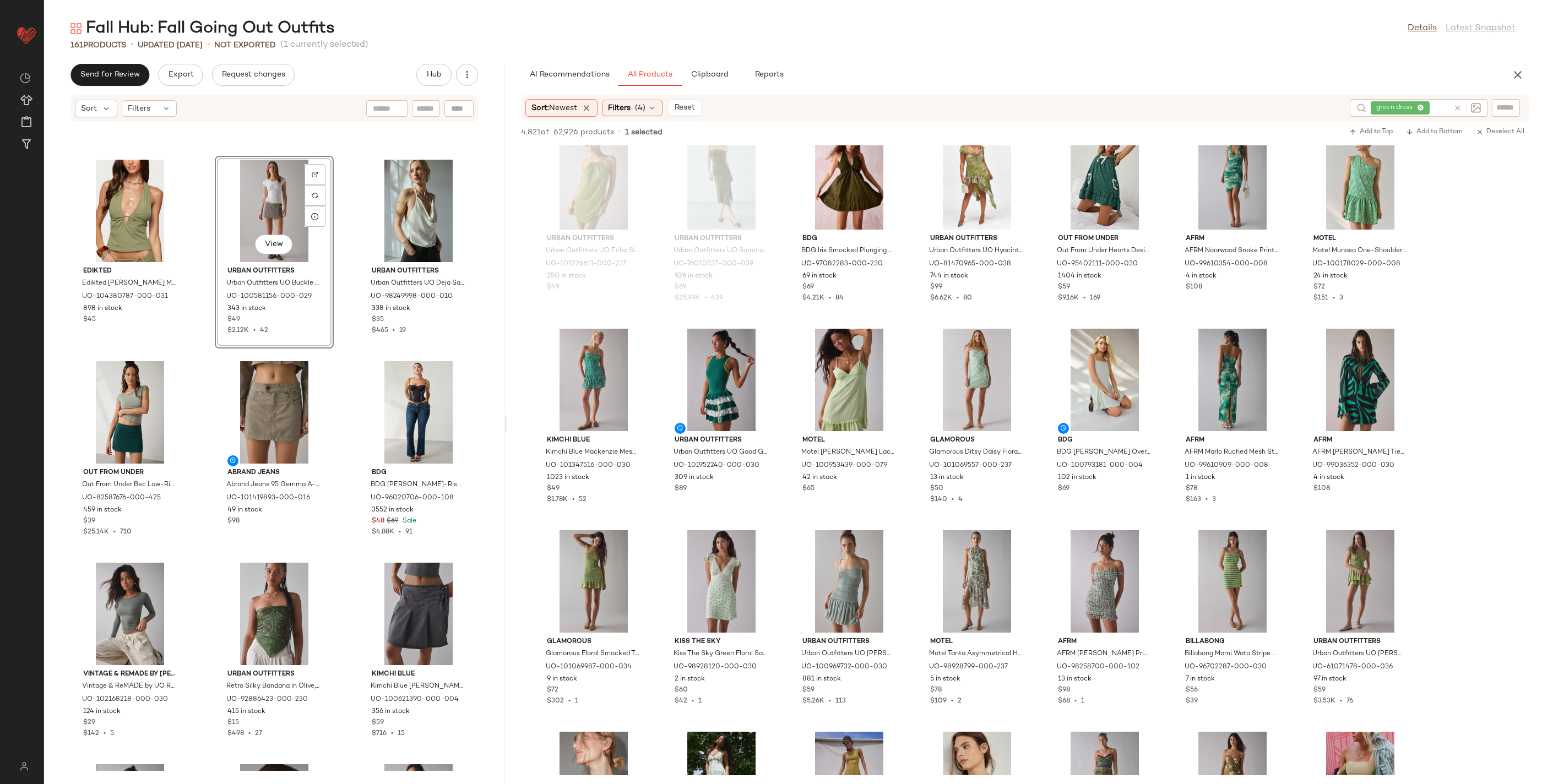
click at [1459, 106] on icon at bounding box center [1457, 108] width 8 height 8
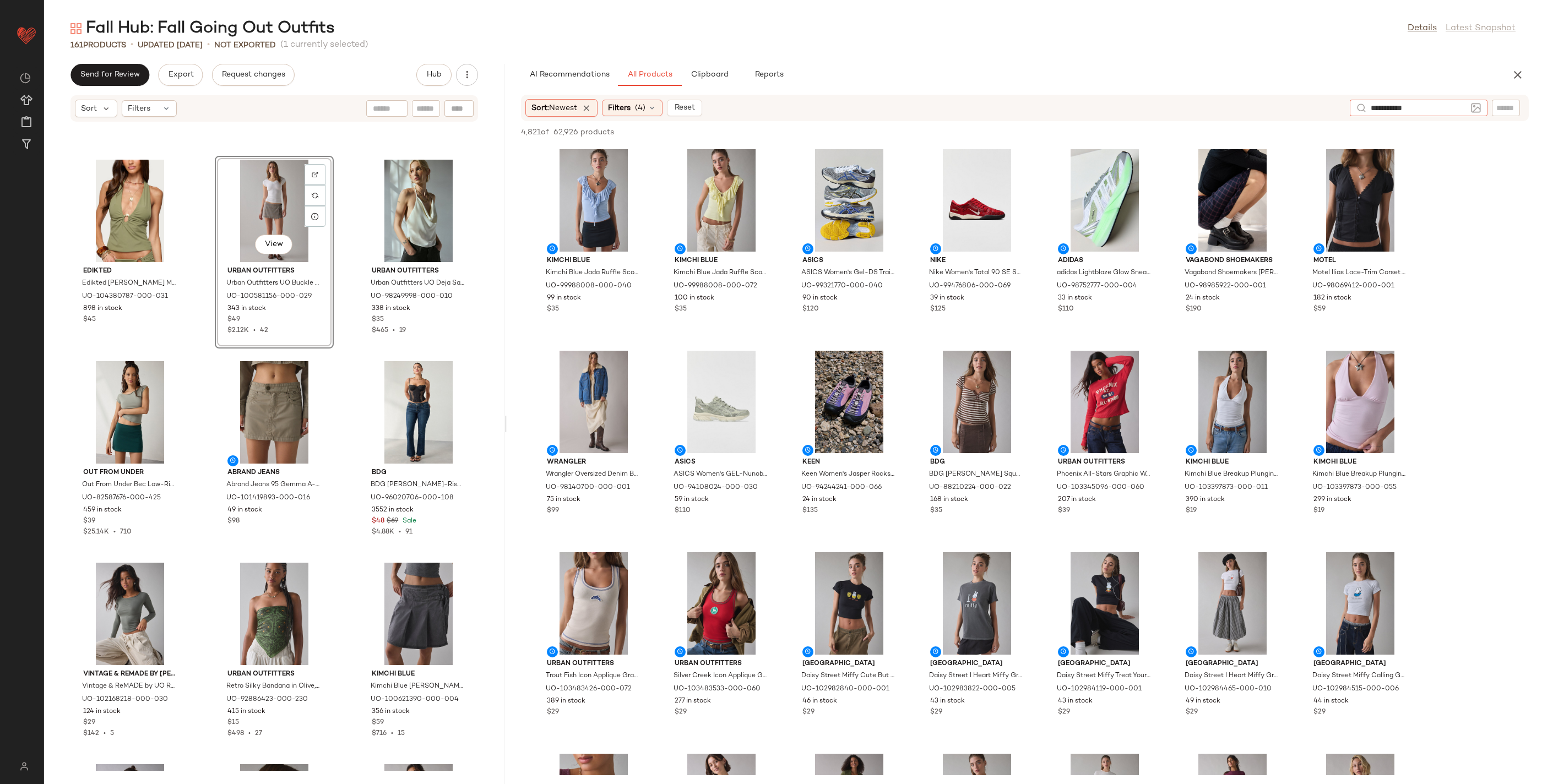
type input "**********"
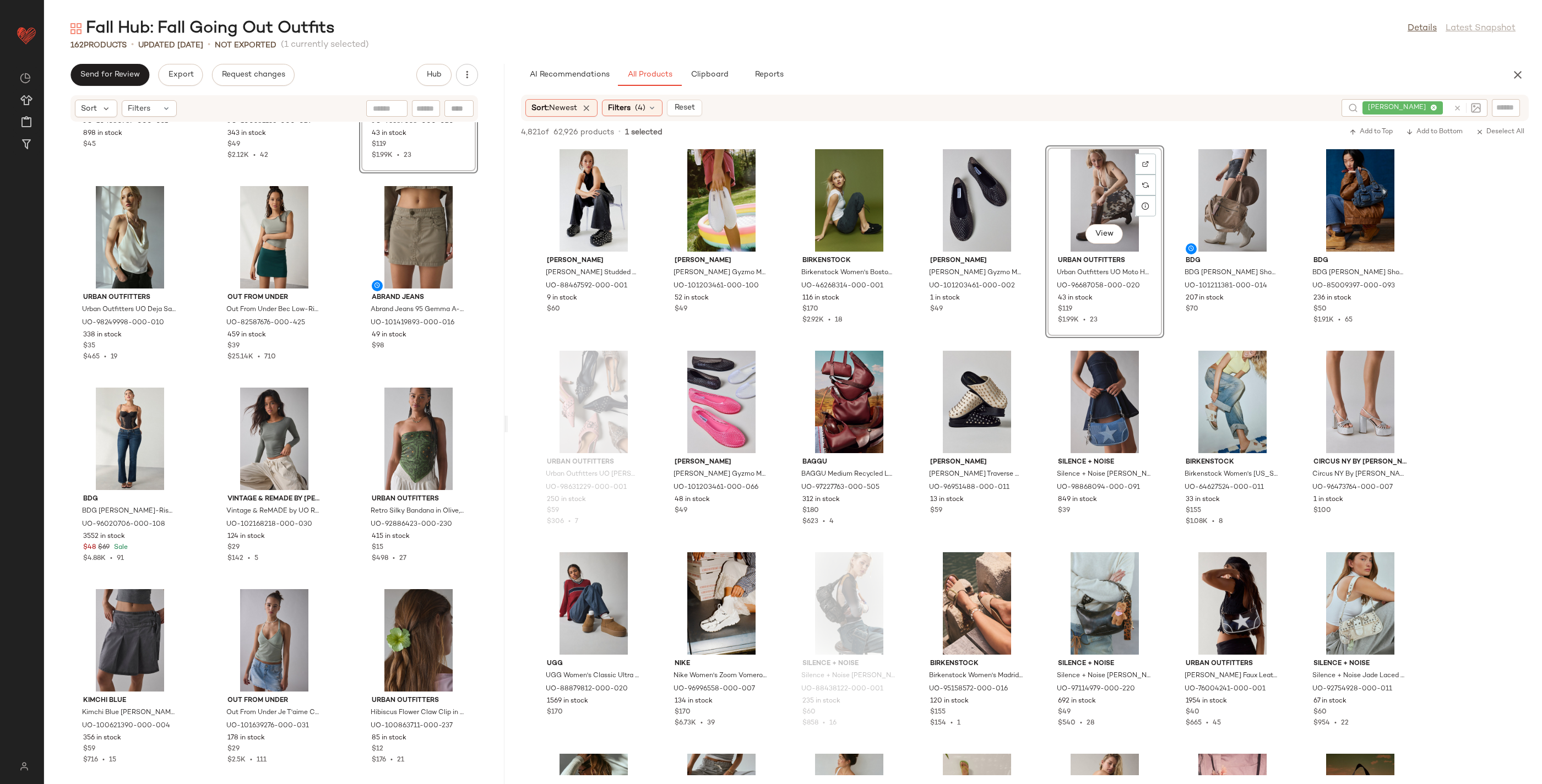
scroll to position [9636, 0]
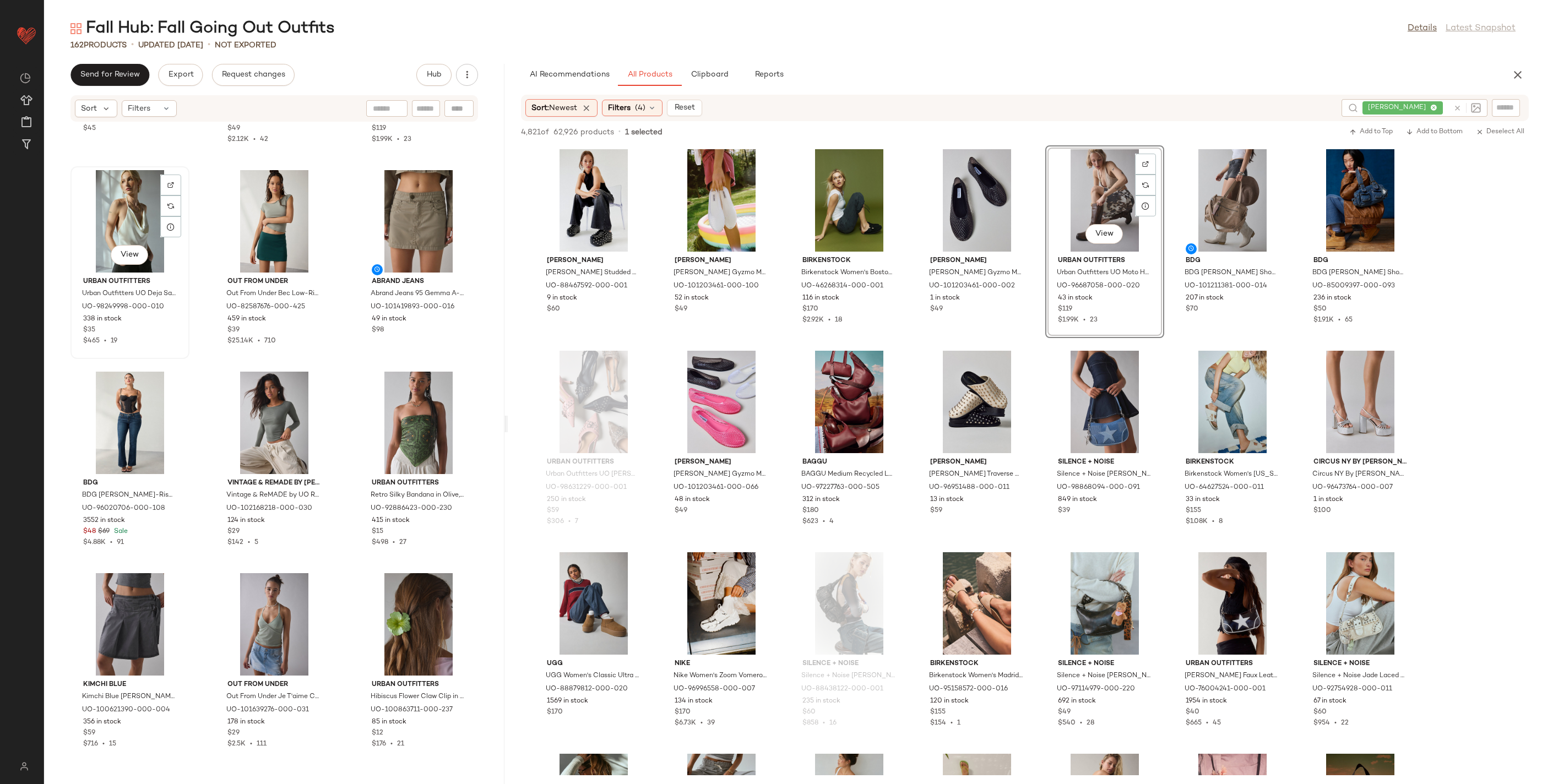
click at [118, 229] on div "View" at bounding box center [129, 221] width 111 height 102
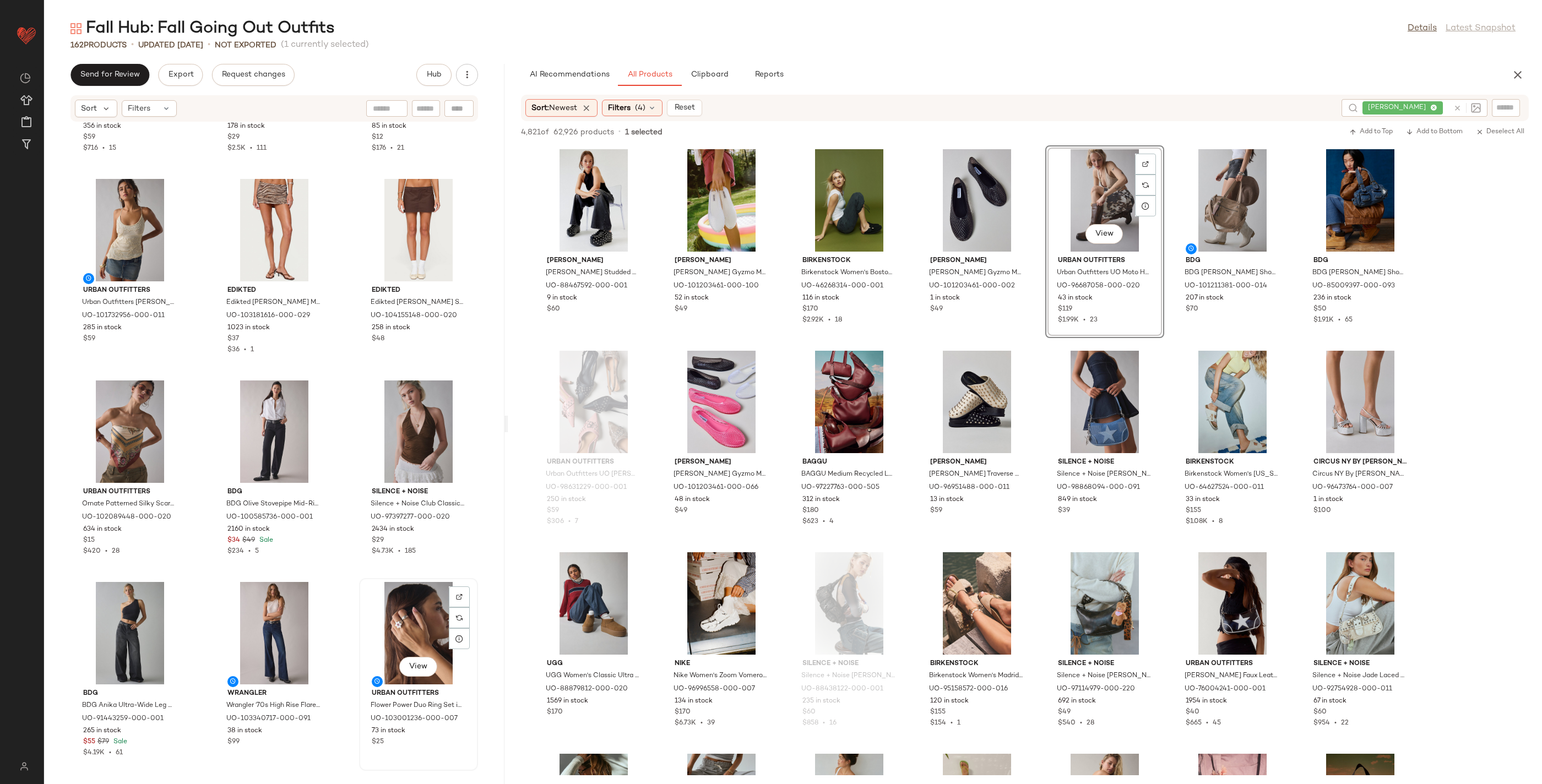
click at [413, 605] on div "View" at bounding box center [418, 633] width 111 height 102
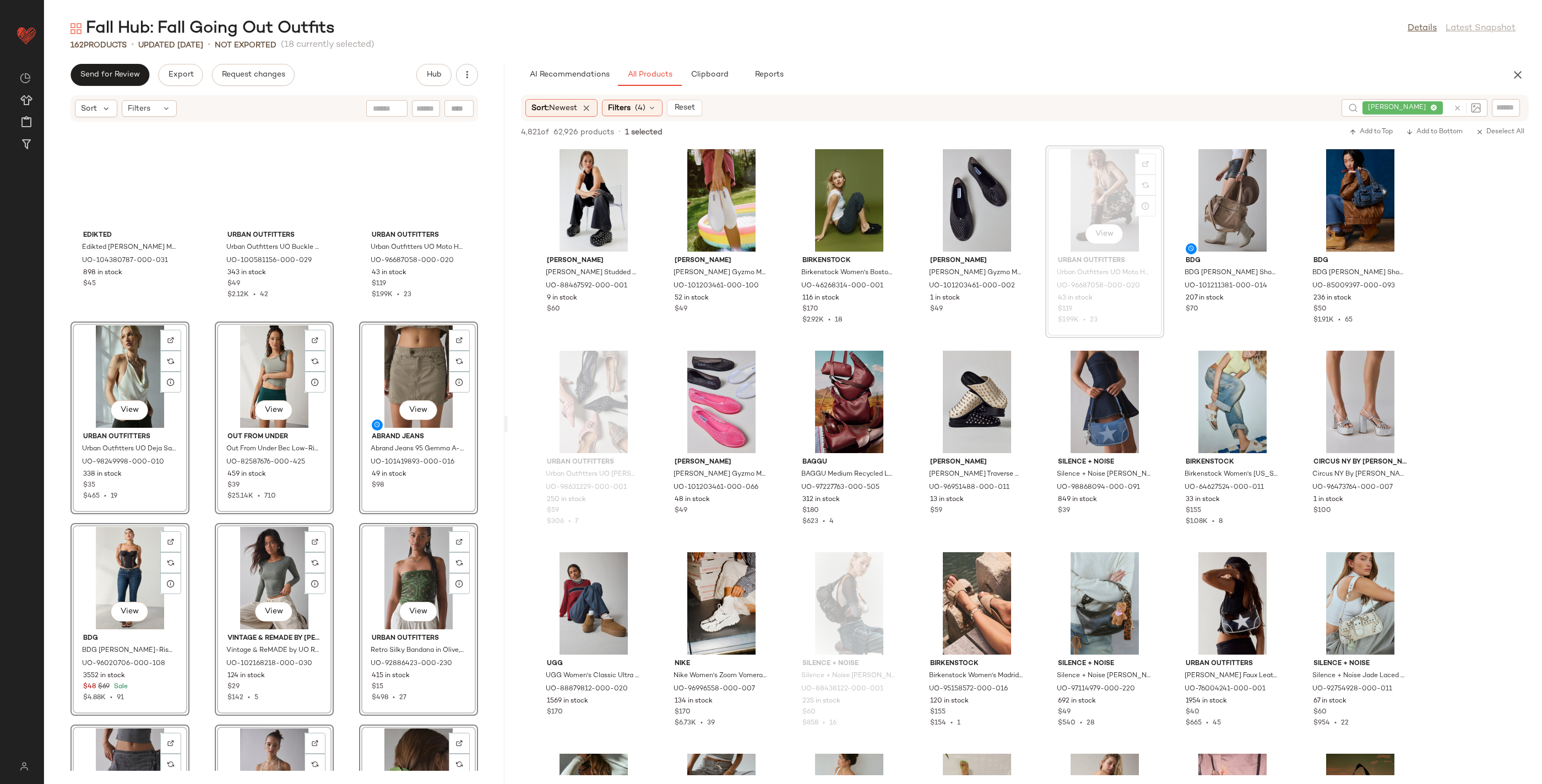
scroll to position [9451, 0]
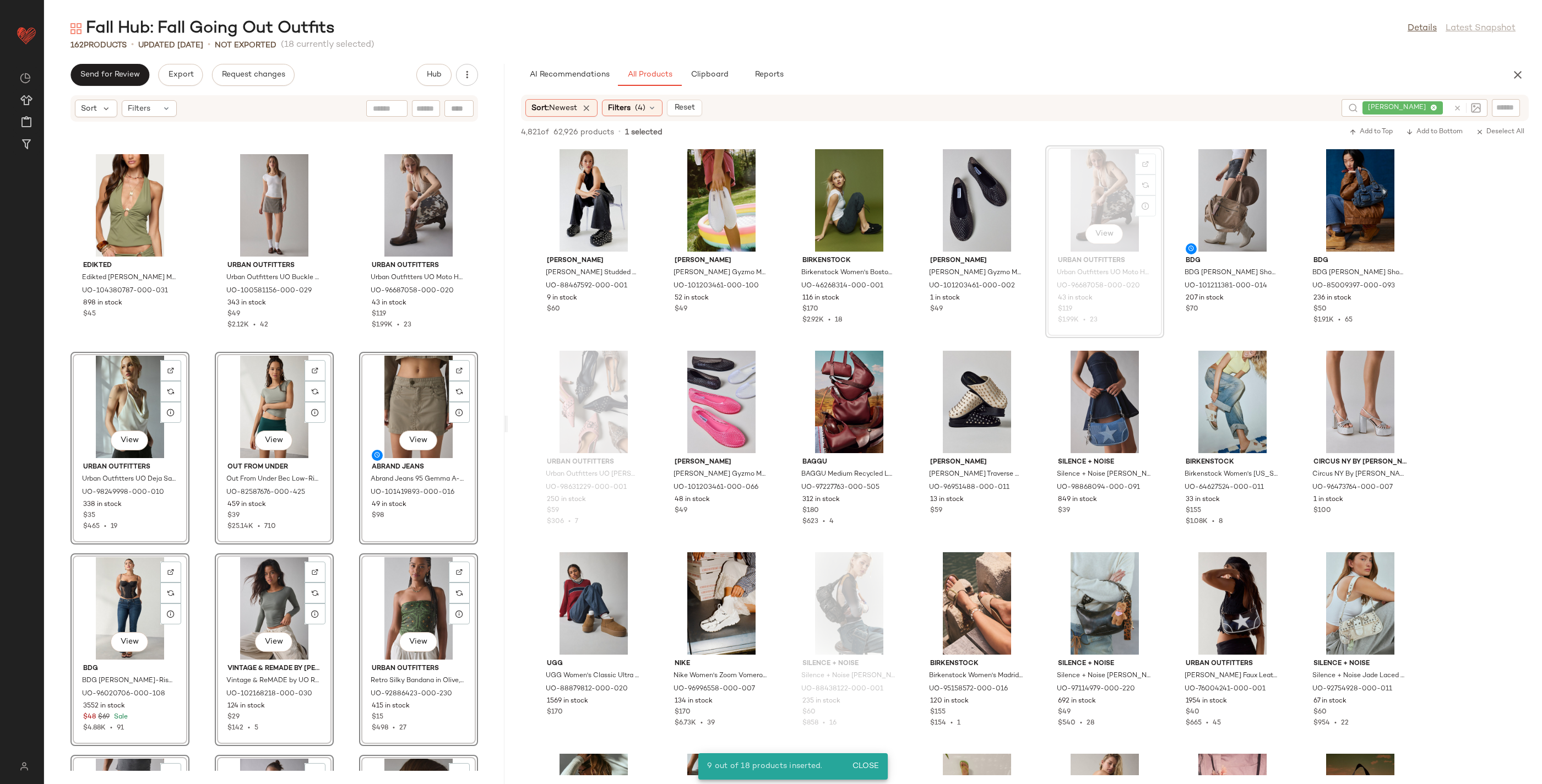
click at [107, 401] on div "View" at bounding box center [129, 407] width 111 height 102
click at [208, 426] on div "Edikted Edikted [PERSON_NAME] Metal Ring Halter Top in Olive, Women's at Urban …" at bounding box center [274, 446] width 461 height 649
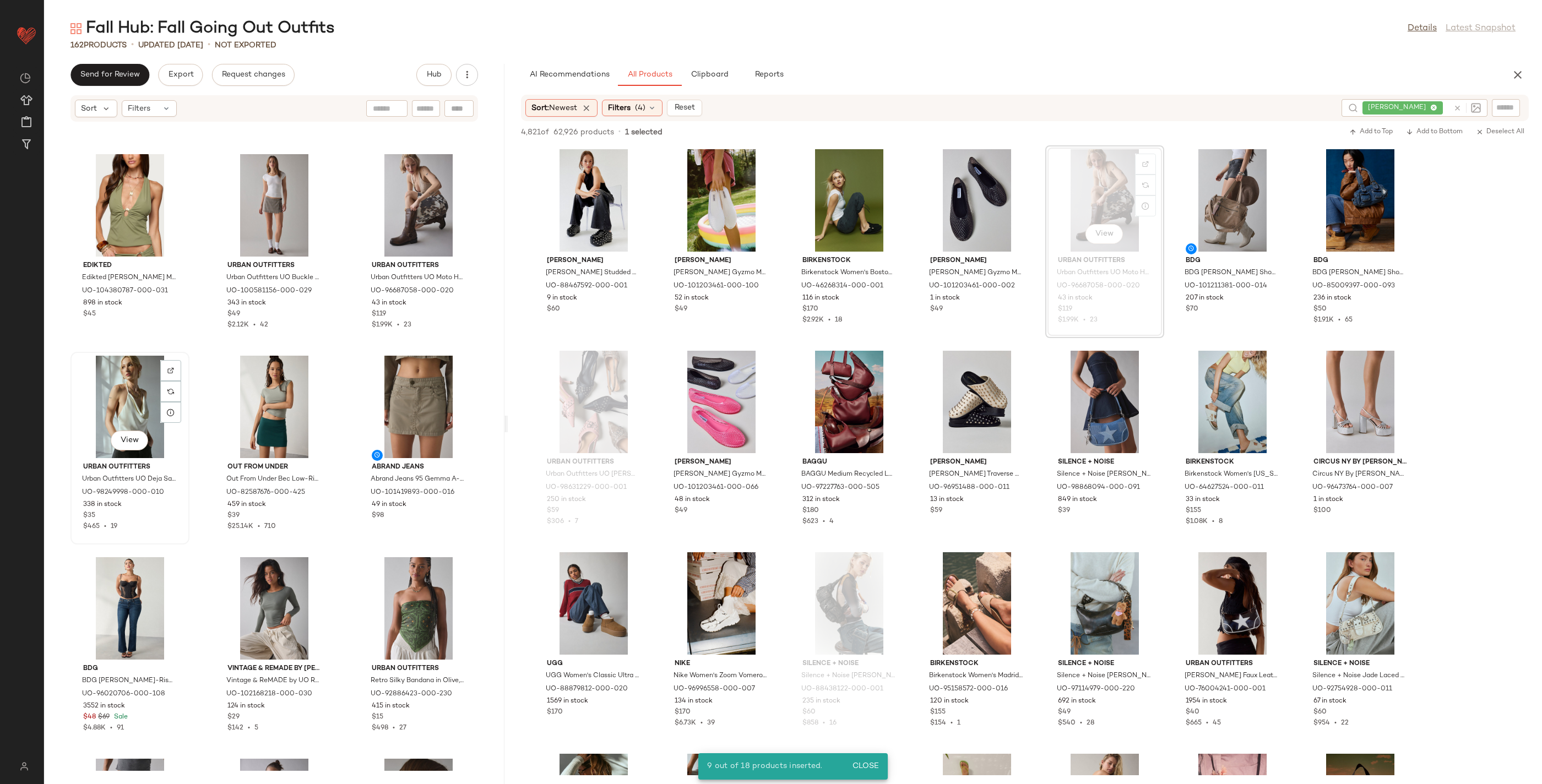
click at [132, 408] on div "View" at bounding box center [129, 407] width 111 height 102
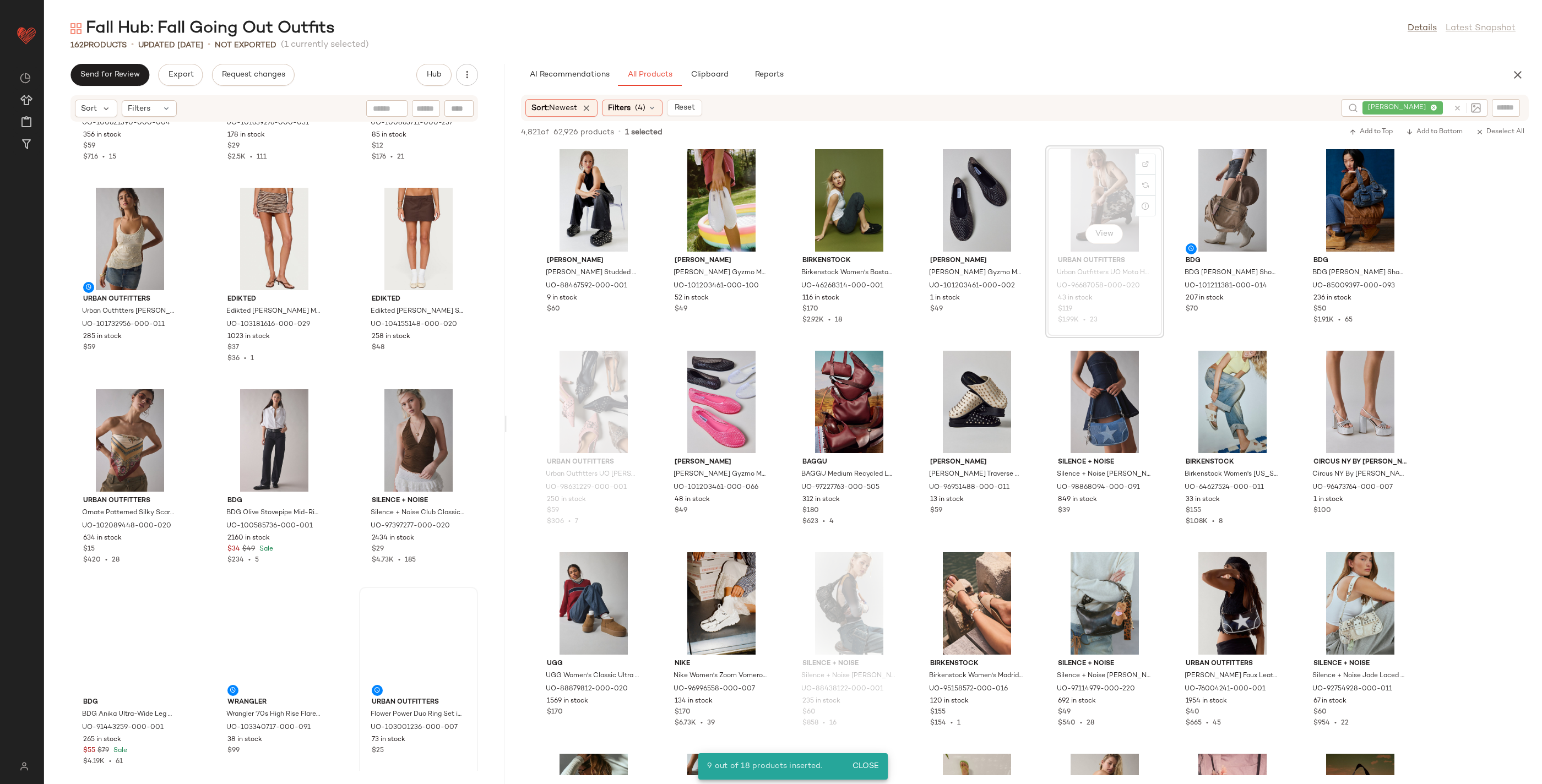
scroll to position [10231, 0]
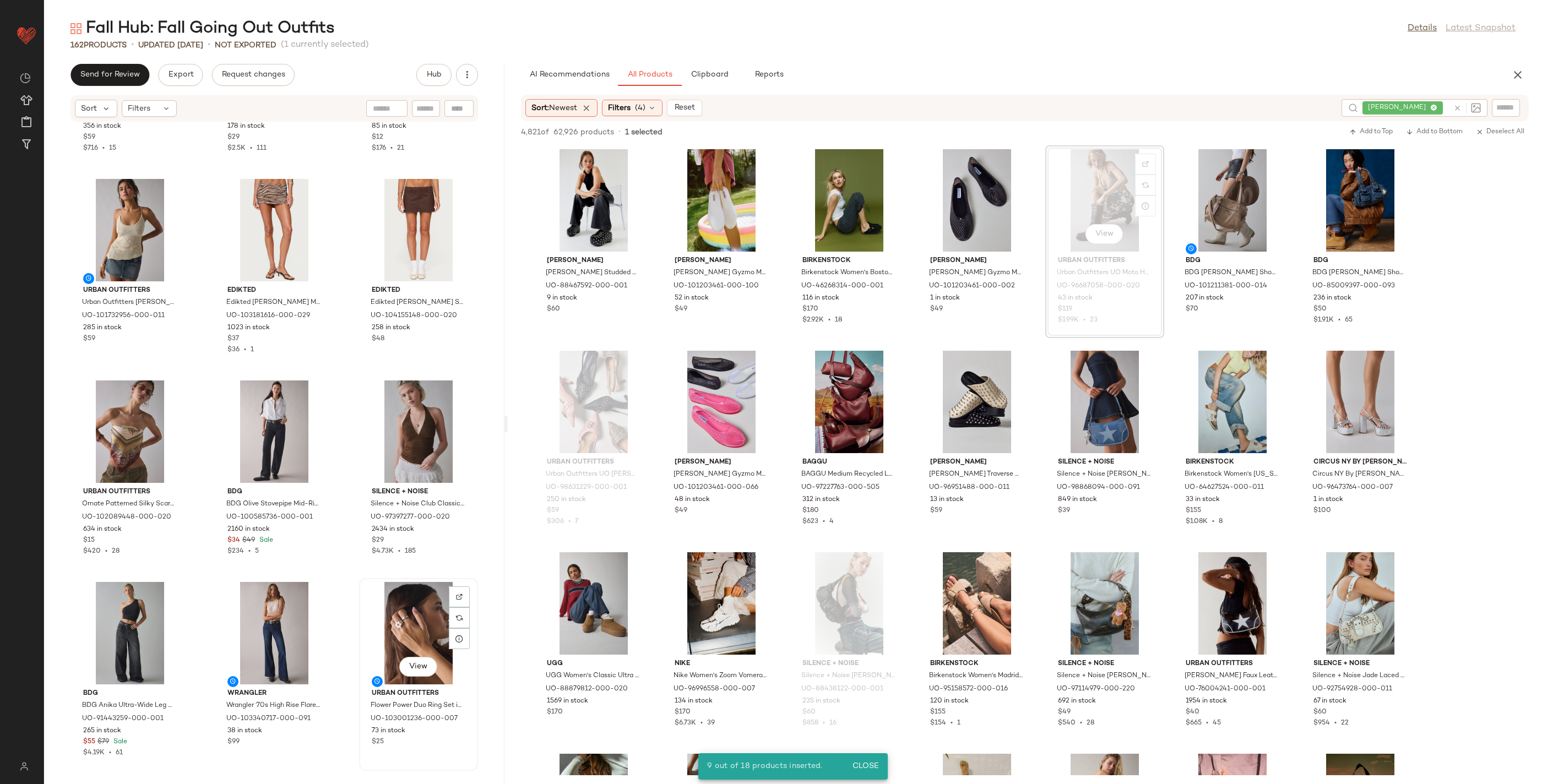
click at [429, 616] on div "View" at bounding box center [418, 633] width 111 height 102
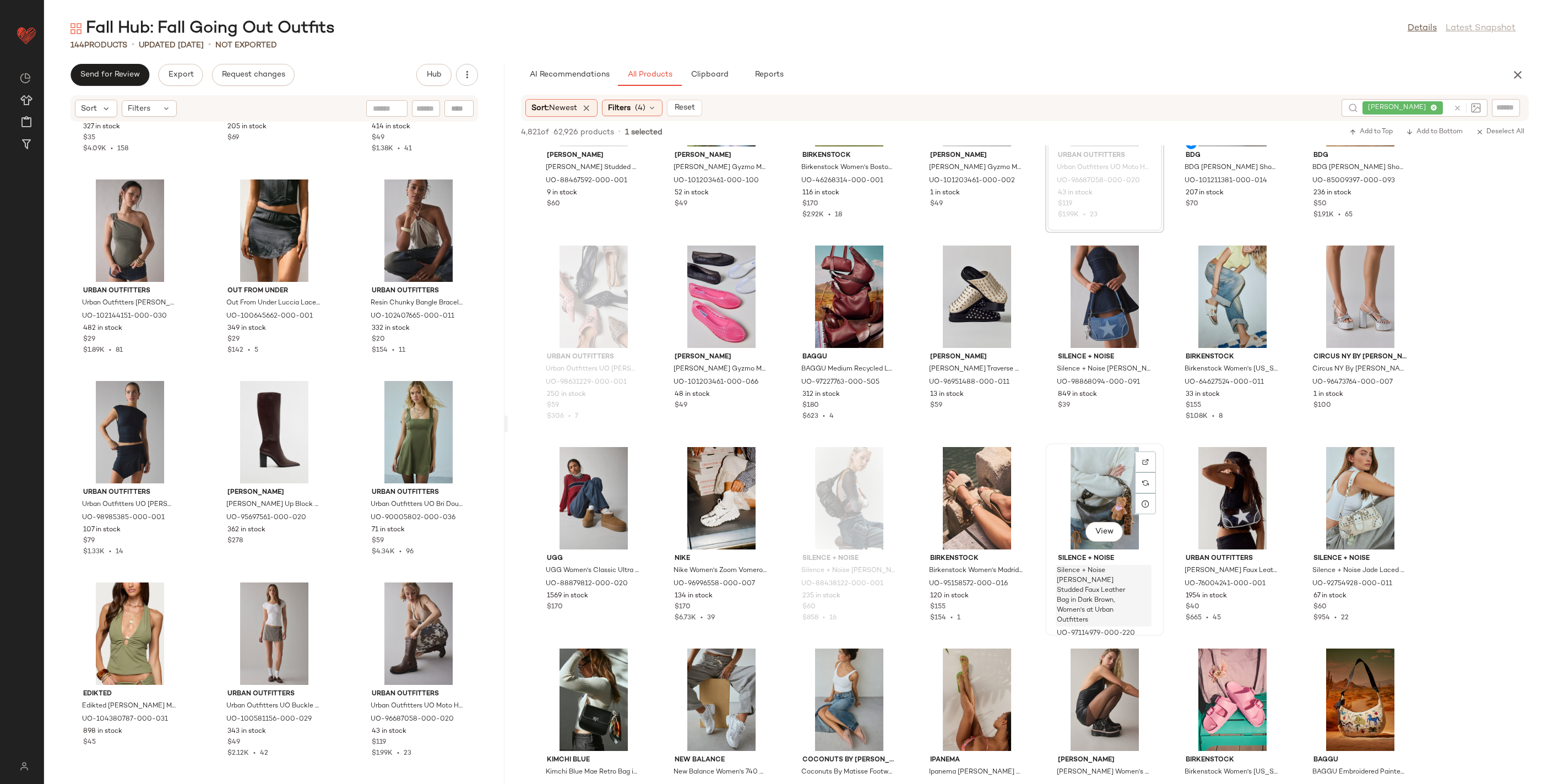
scroll to position [116, 0]
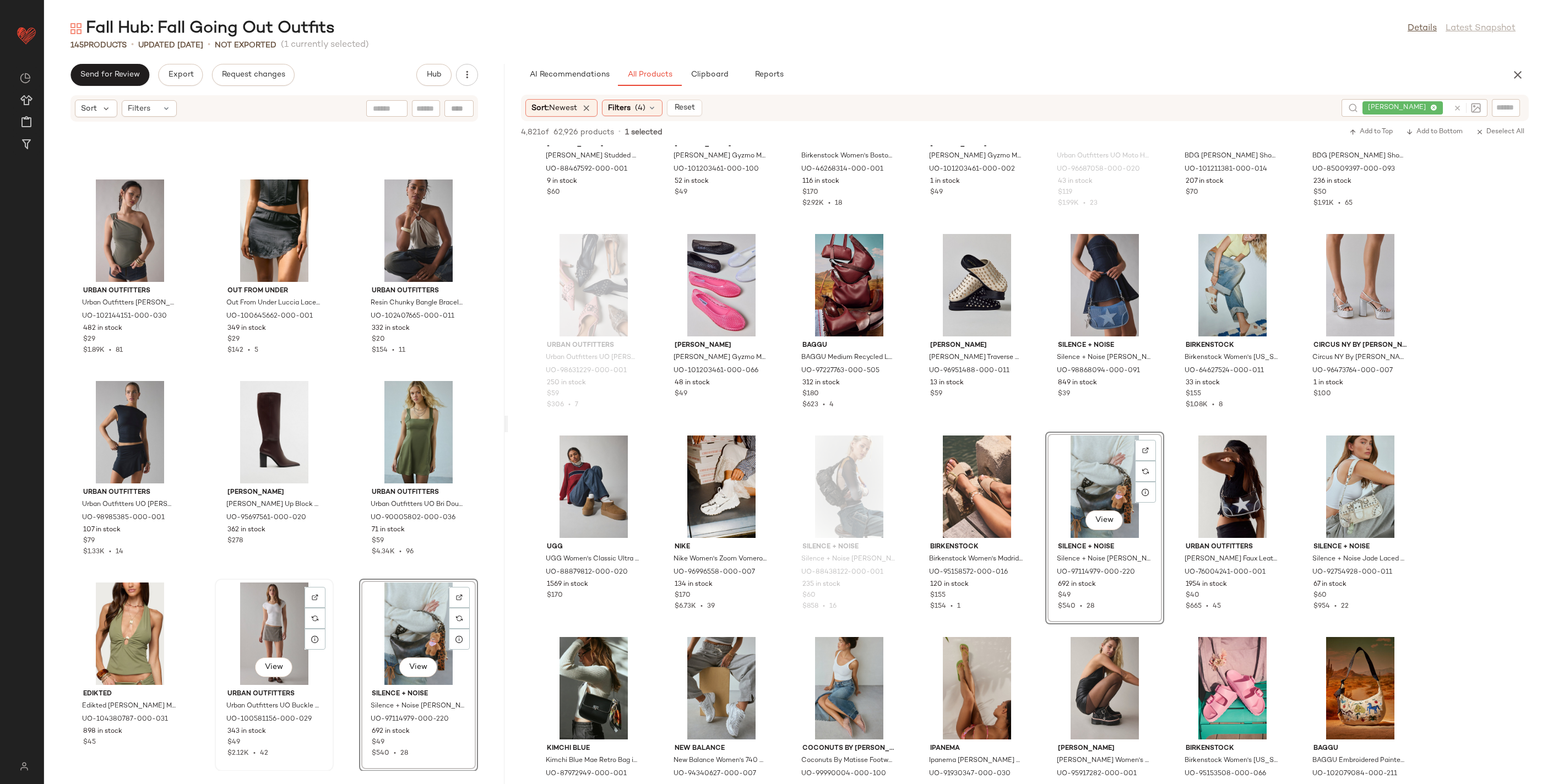
scroll to position [9225, 0]
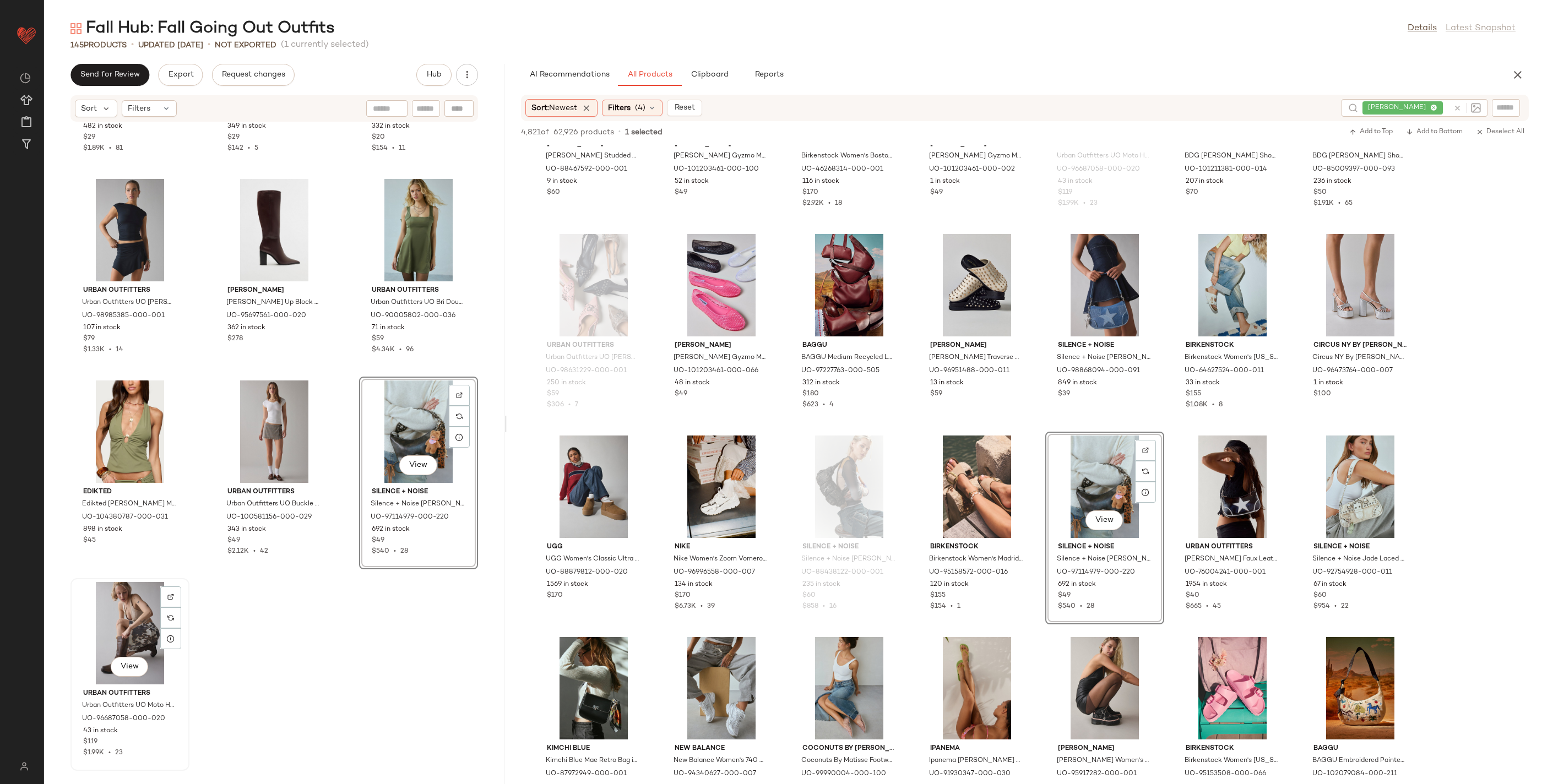
click at [142, 597] on div "View" at bounding box center [129, 633] width 111 height 102
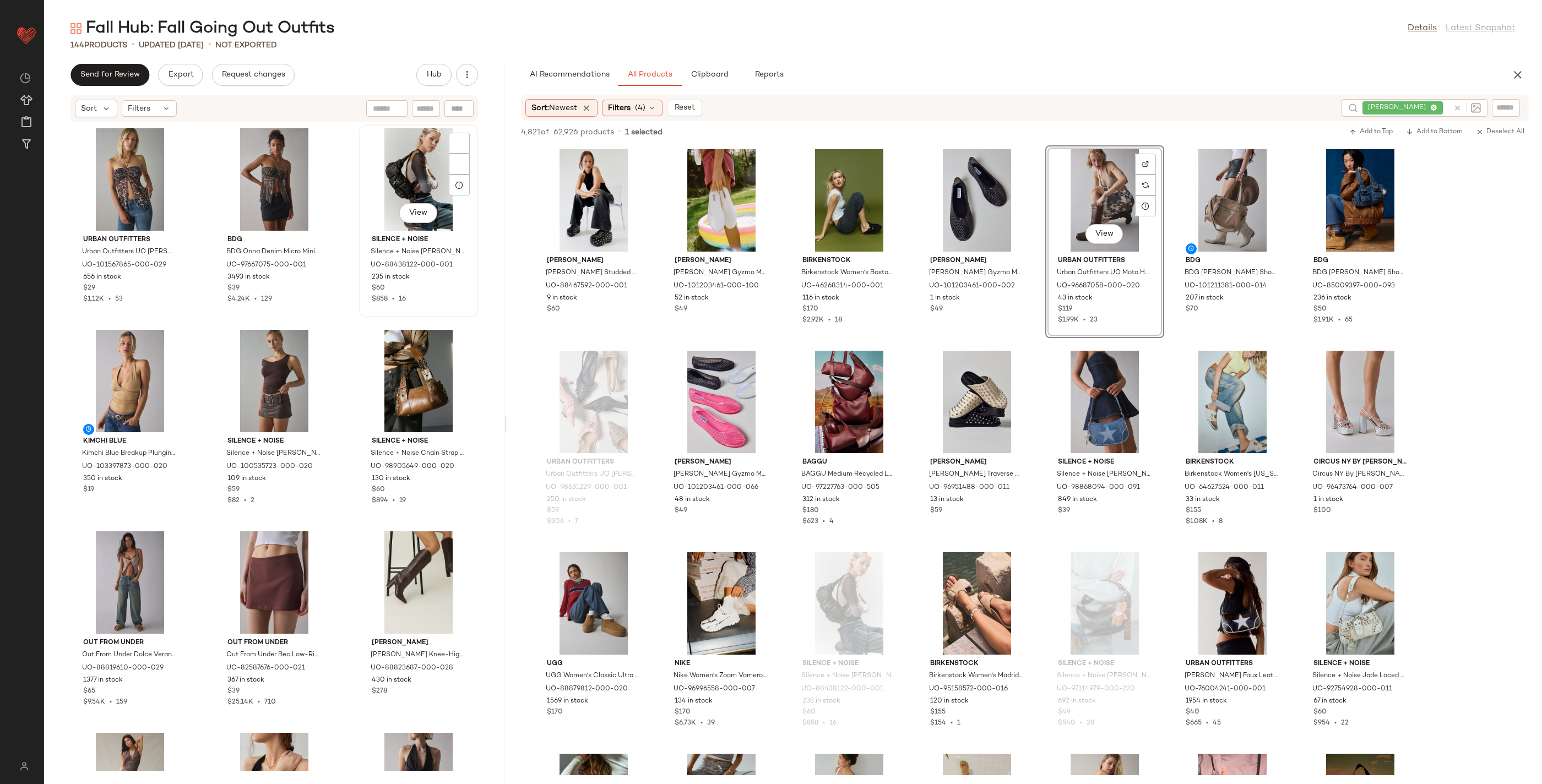
scroll to position [2, 0]
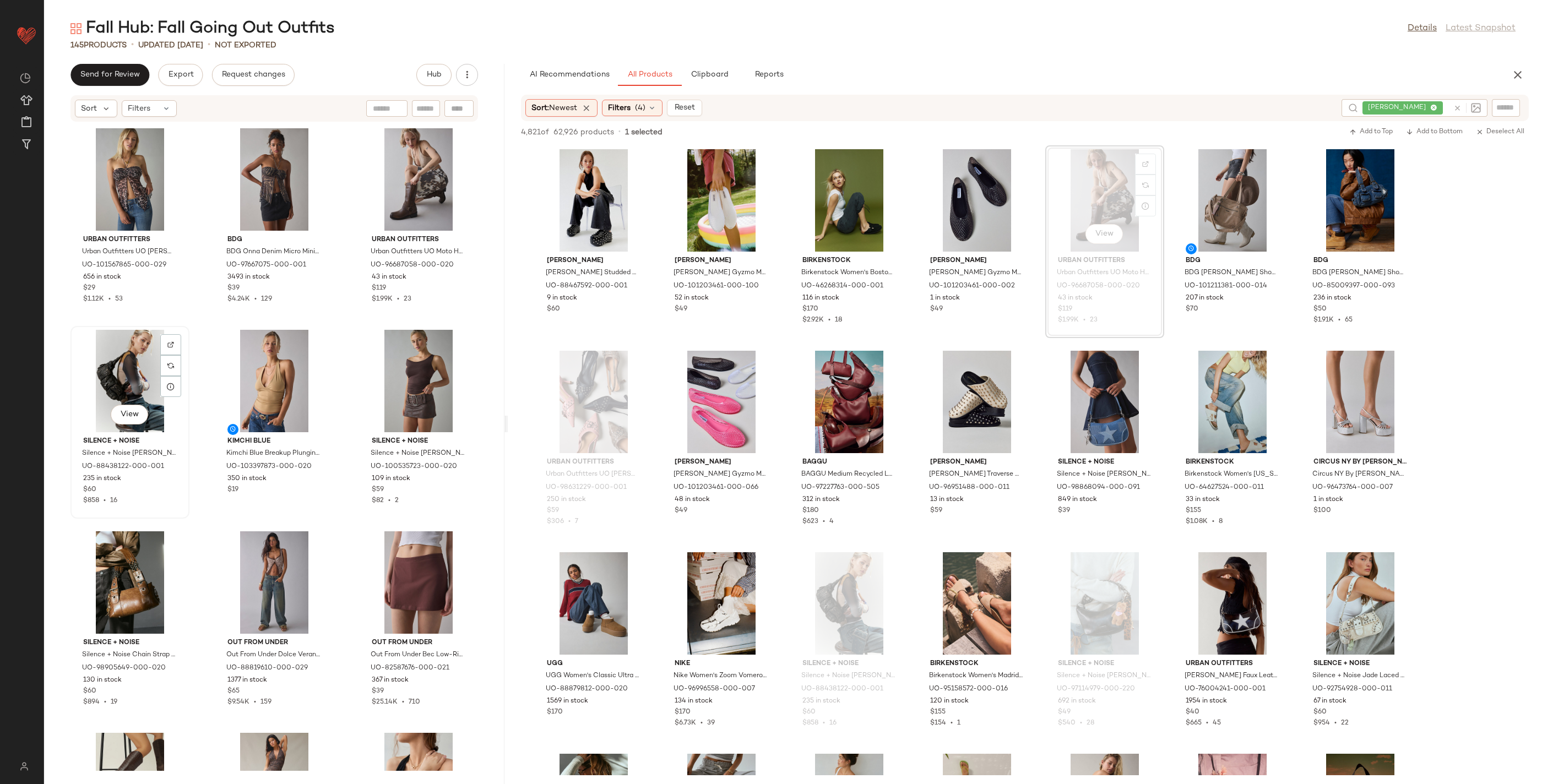
click at [146, 357] on div "View" at bounding box center [129, 381] width 111 height 102
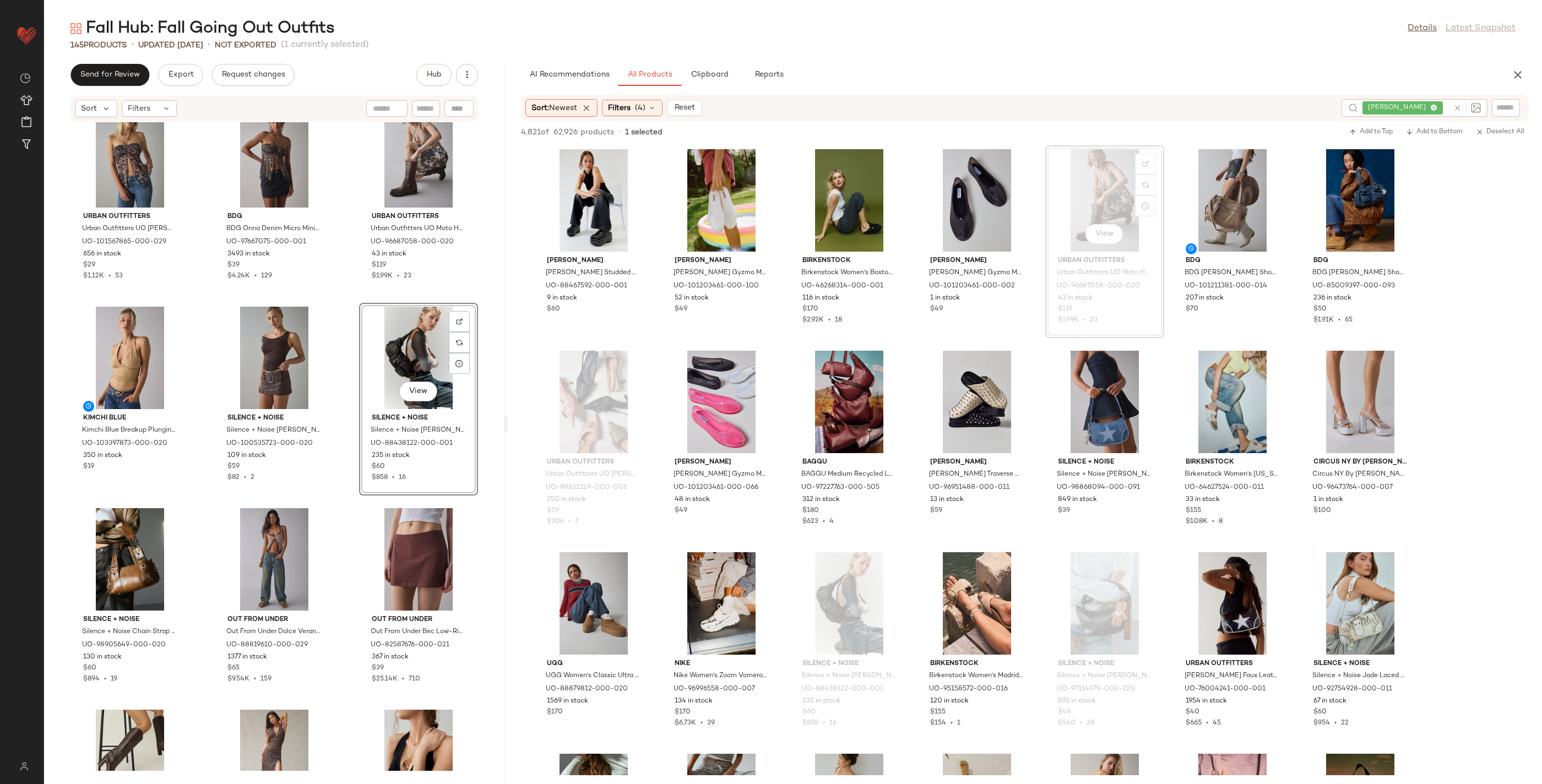
click at [408, 348] on div "View" at bounding box center [418, 357] width 111 height 102
drag, startPoint x: 408, startPoint y: 348, endPoint x: 665, endPoint y: 102, distance: 355.8
click at [699, 78] on div "Send for Review Export Request changes Hub Sort Filters Urban Outfitters Urban …" at bounding box center [793, 423] width 1498 height 720
click at [403, 330] on div "View" at bounding box center [418, 357] width 111 height 102
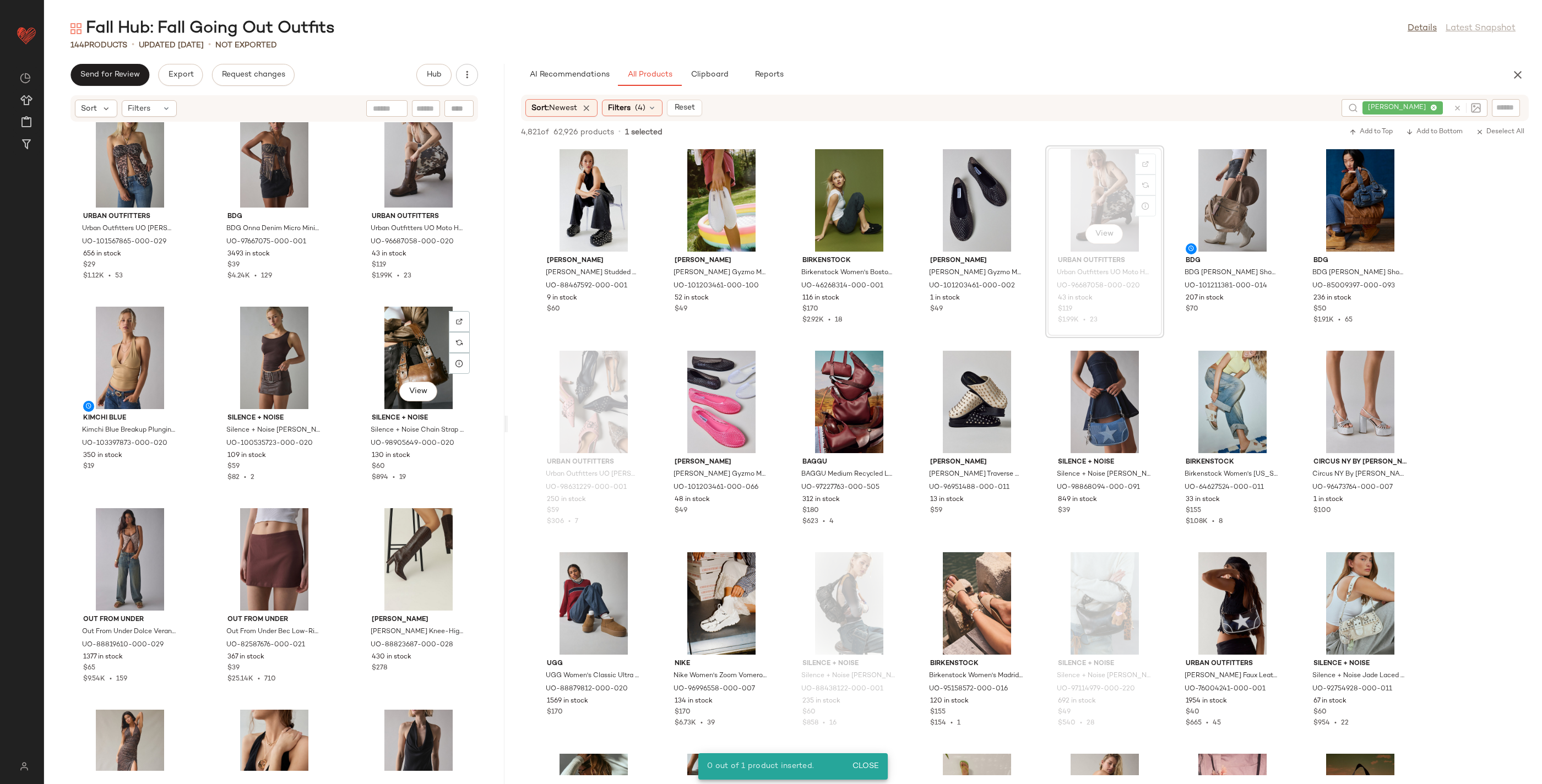
scroll to position [0, 0]
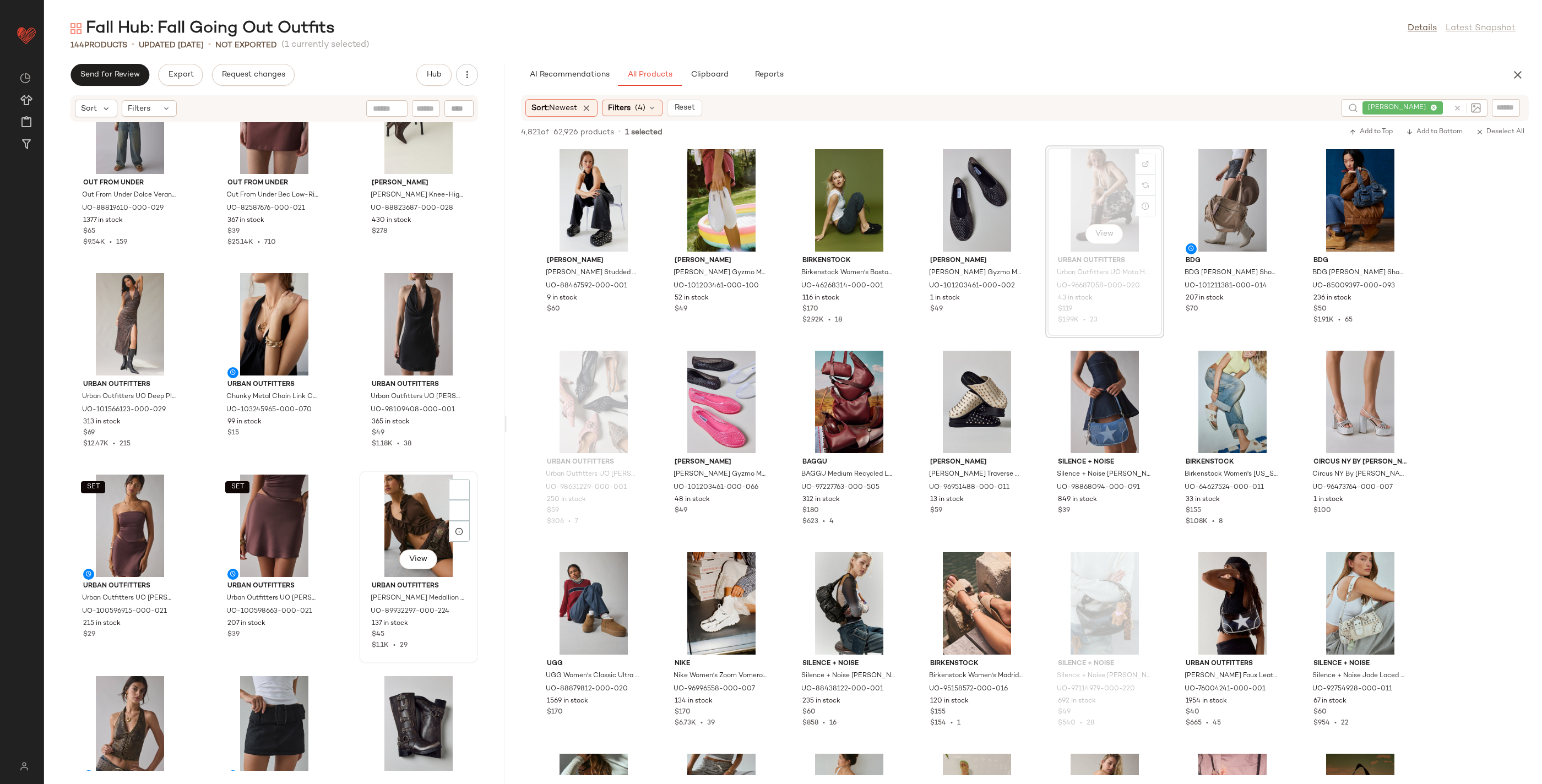
scroll to position [477, 0]
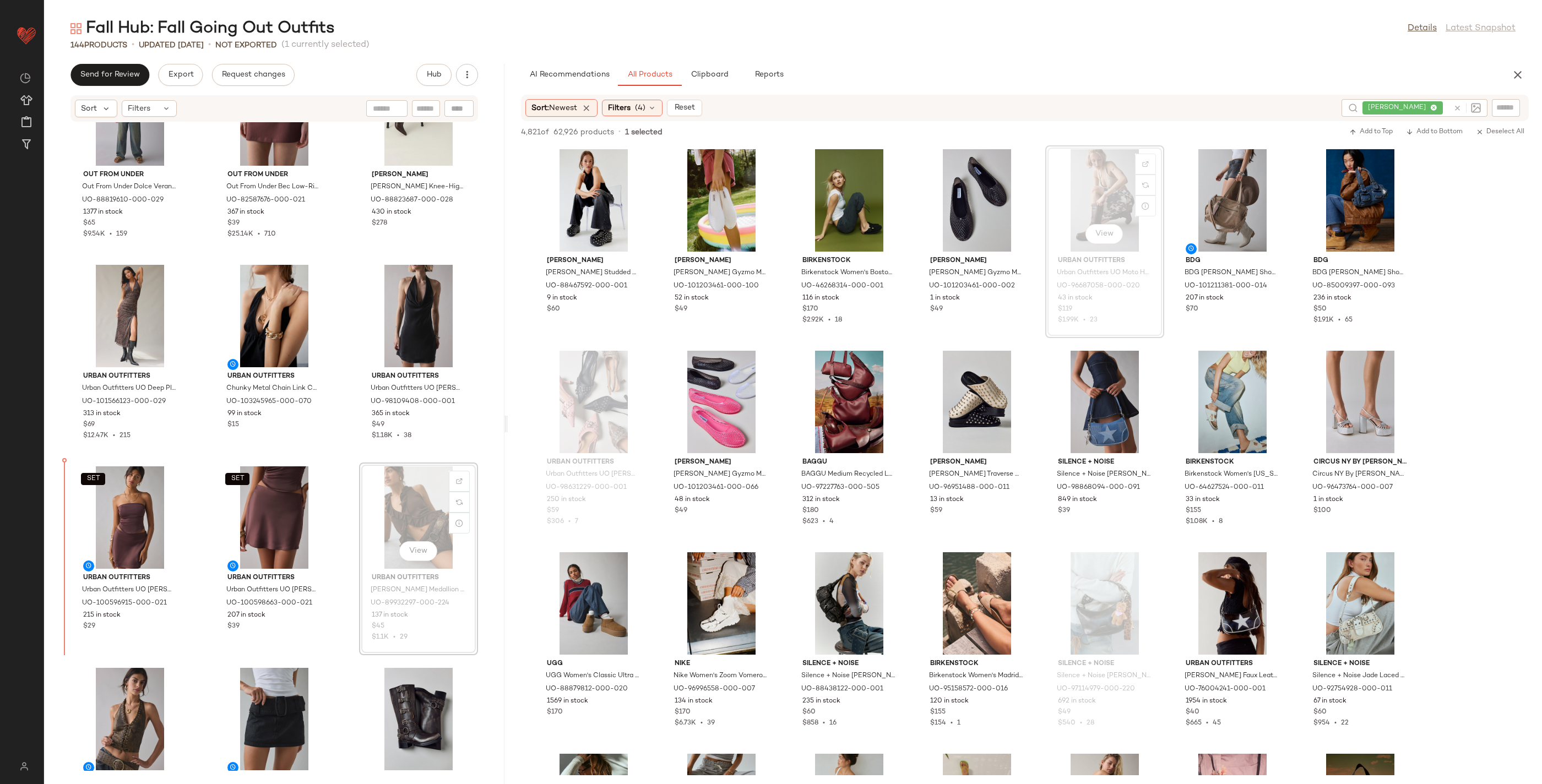
drag, startPoint x: 414, startPoint y: 508, endPoint x: 387, endPoint y: 513, distance: 27.5
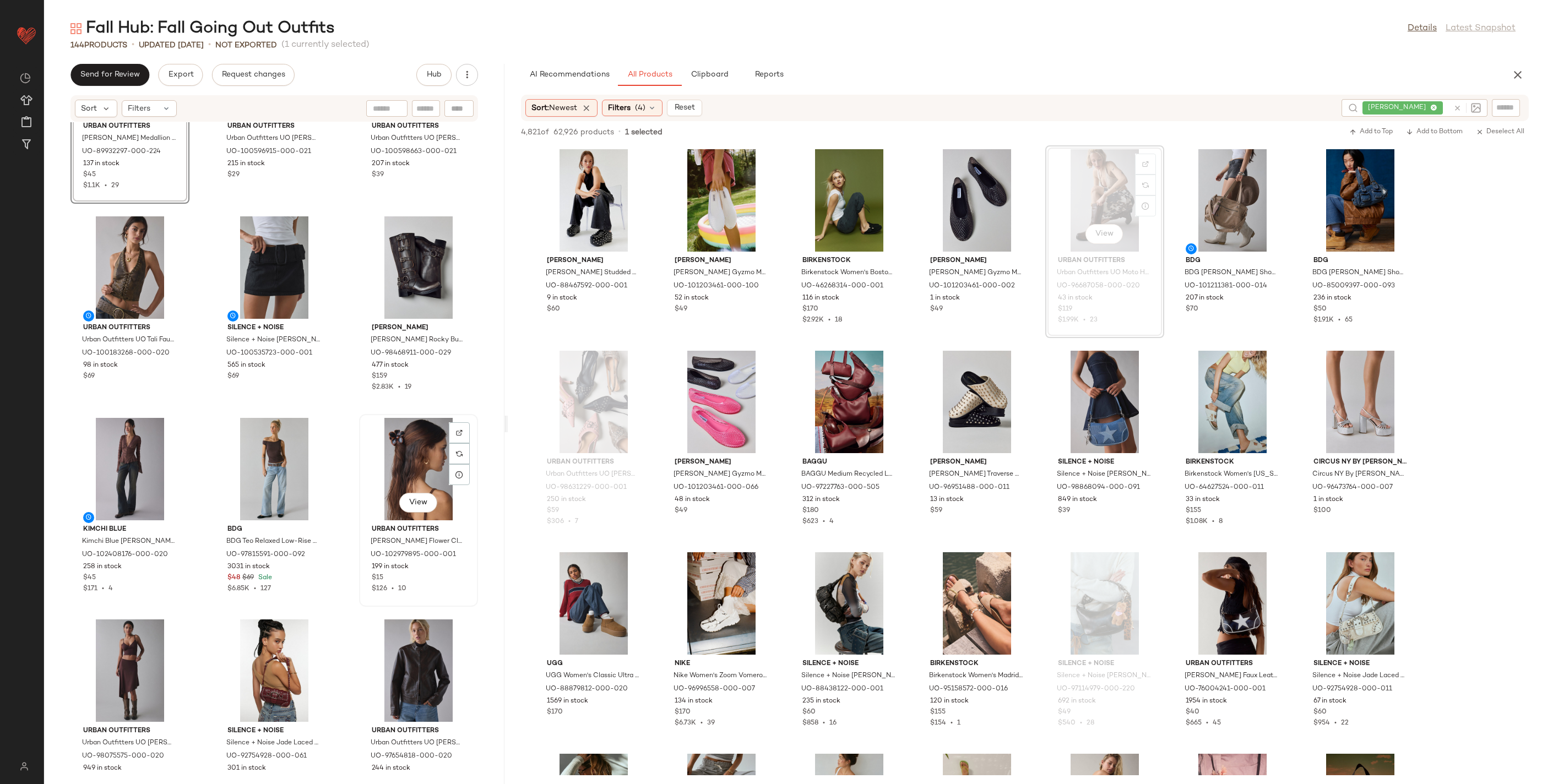
scroll to position [936, 0]
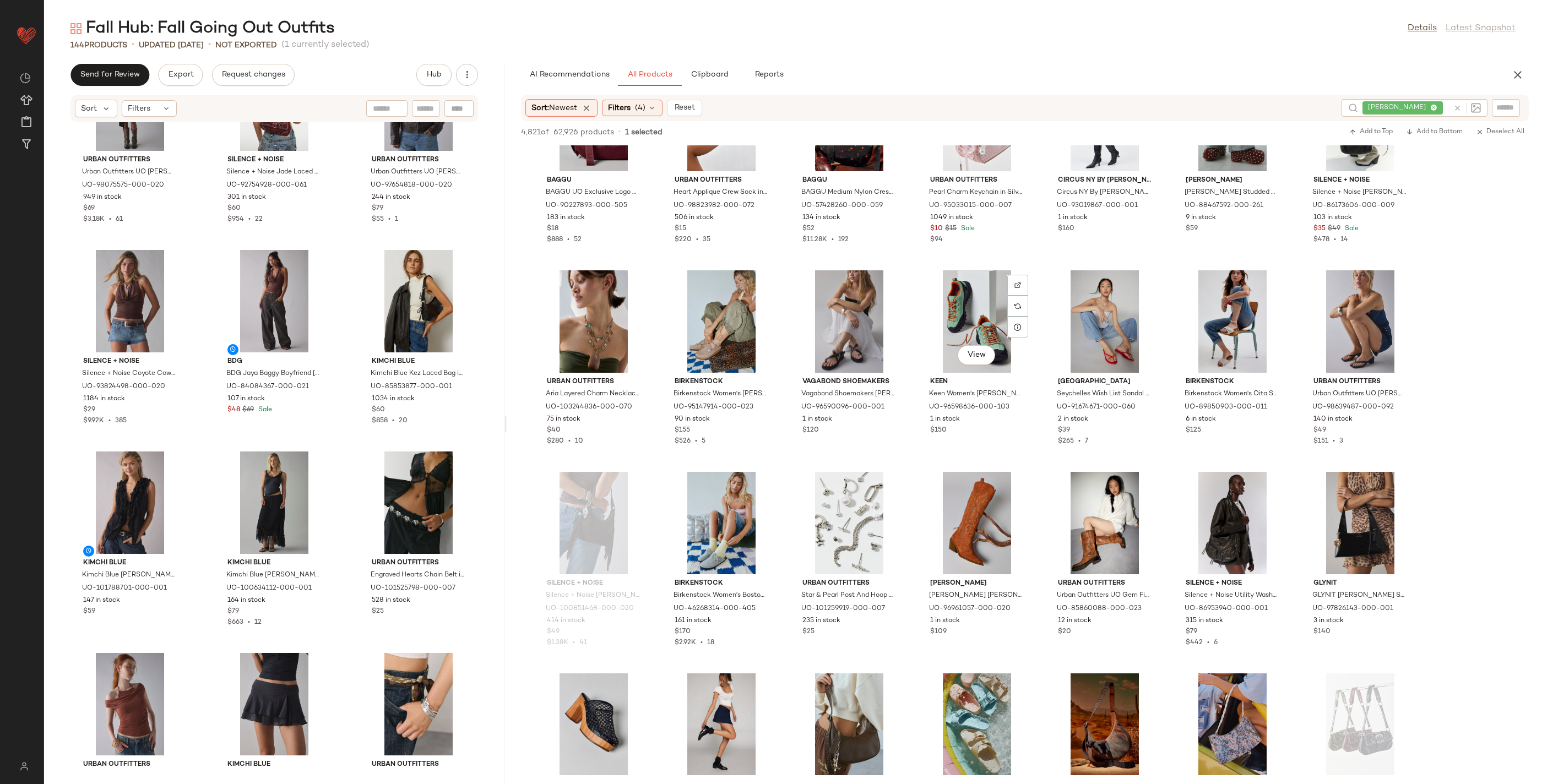
scroll to position [1095, 0]
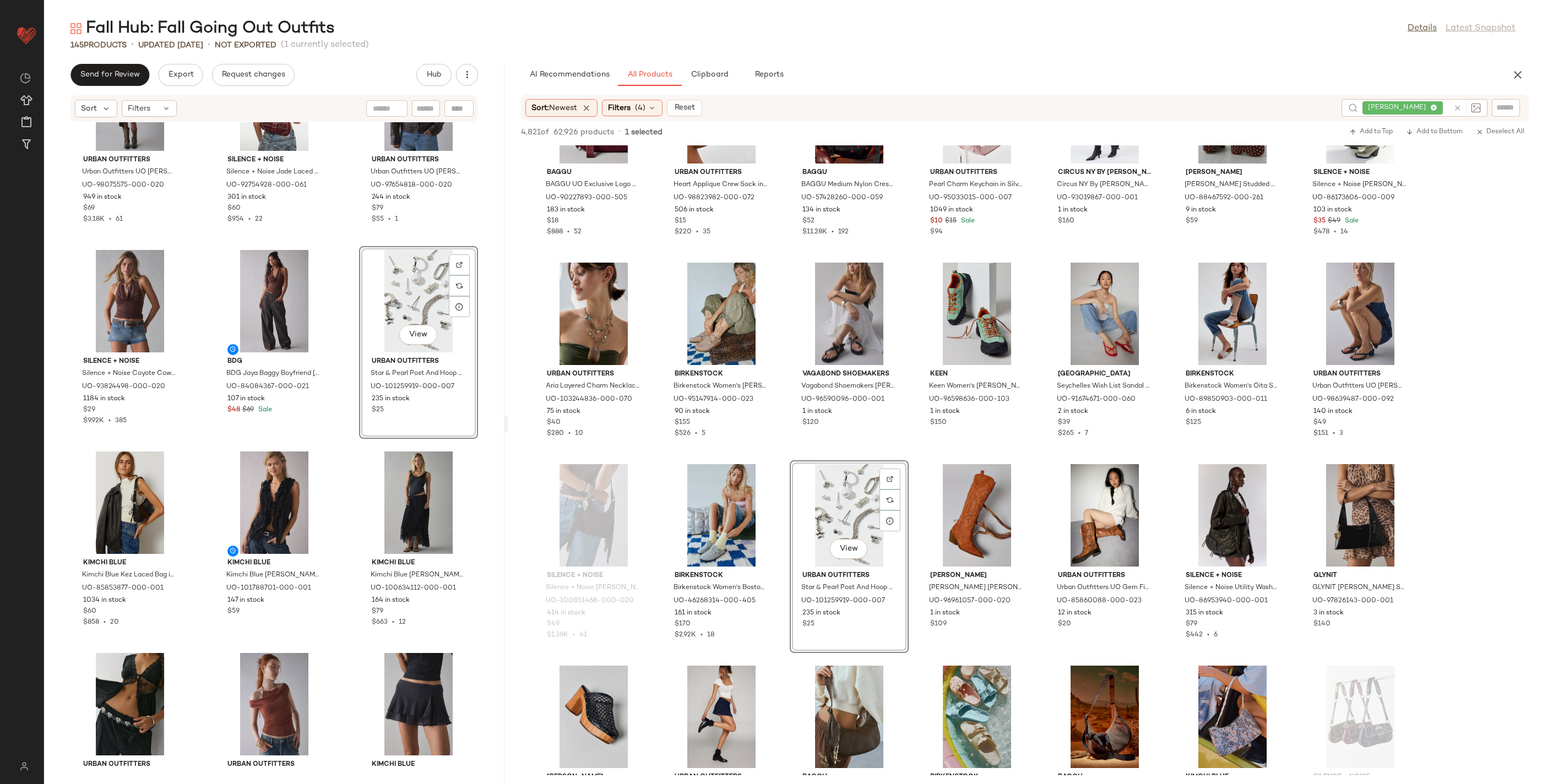
click at [396, 292] on div "View" at bounding box center [418, 301] width 111 height 102
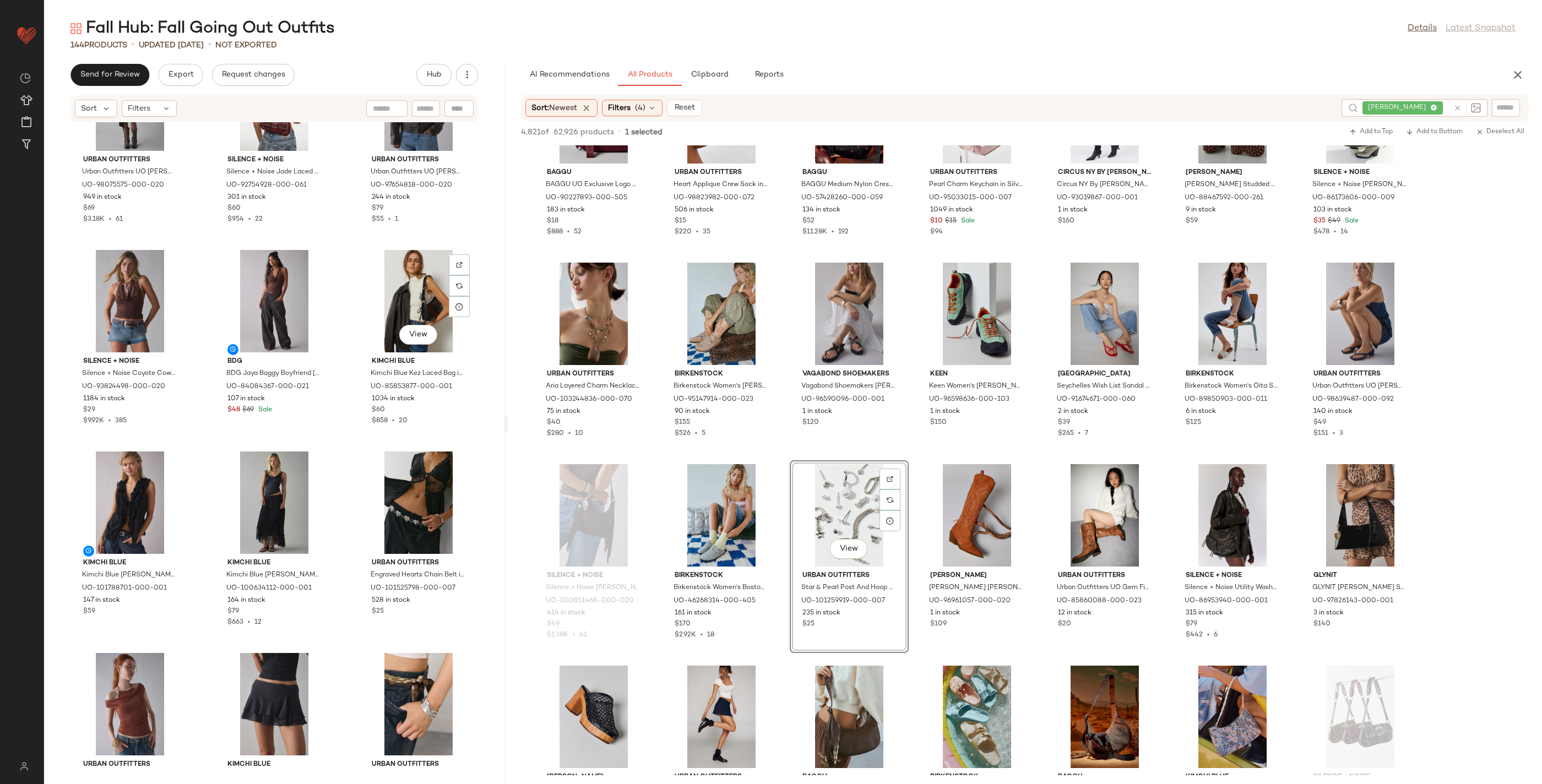
scroll to position [1496, 0]
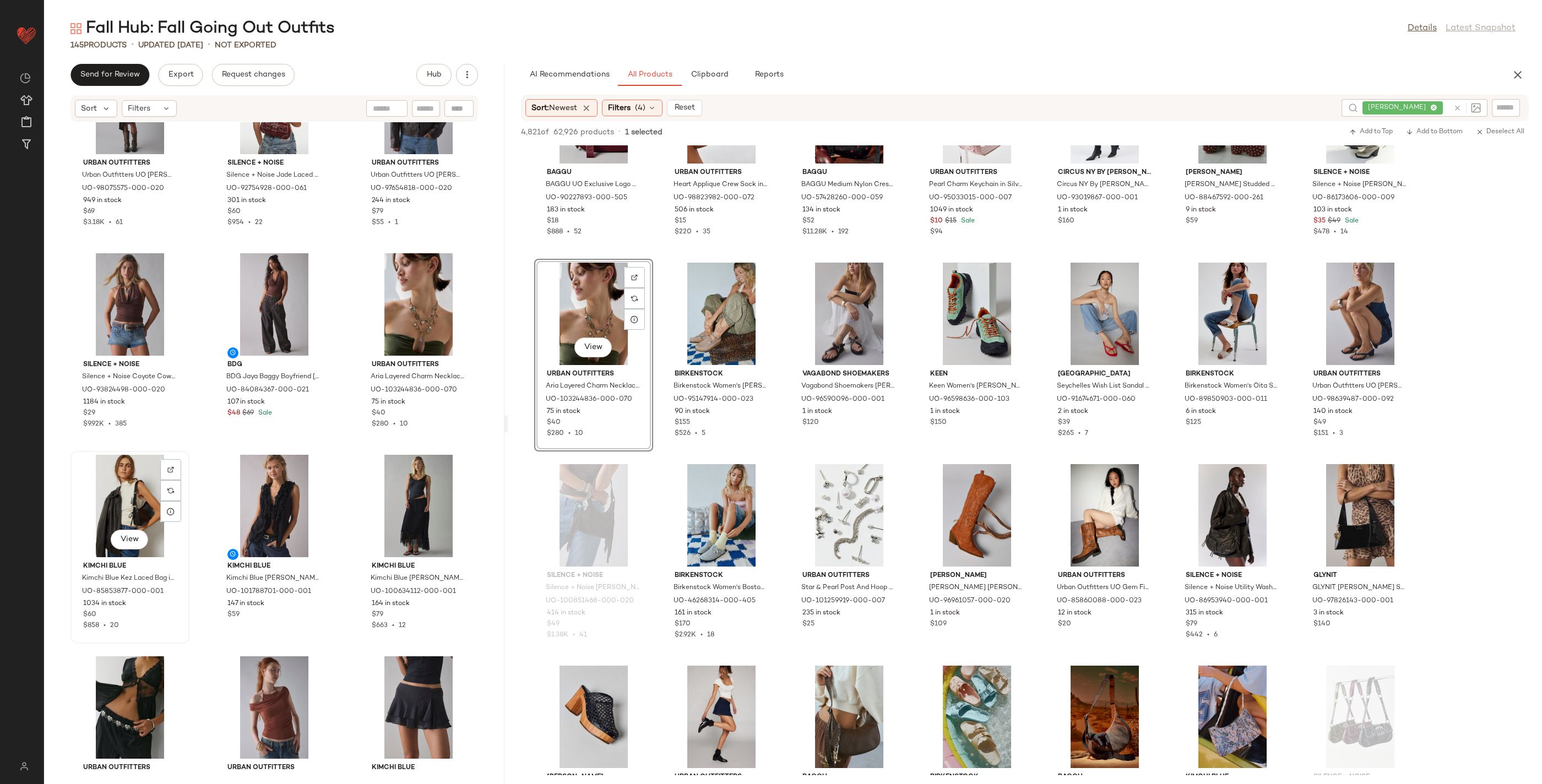
click at [135, 491] on div "View" at bounding box center [129, 506] width 111 height 102
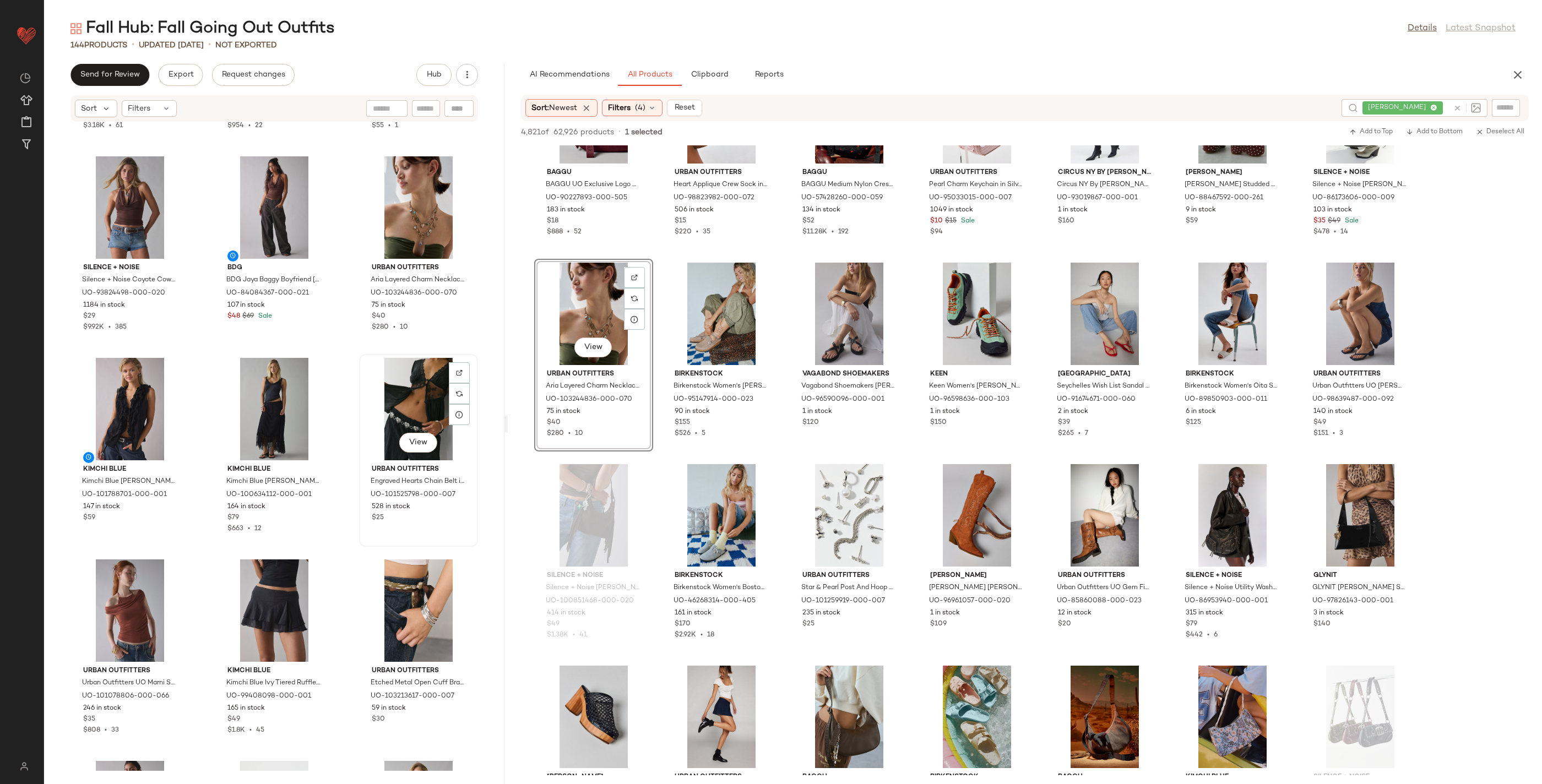
scroll to position [1595, 0]
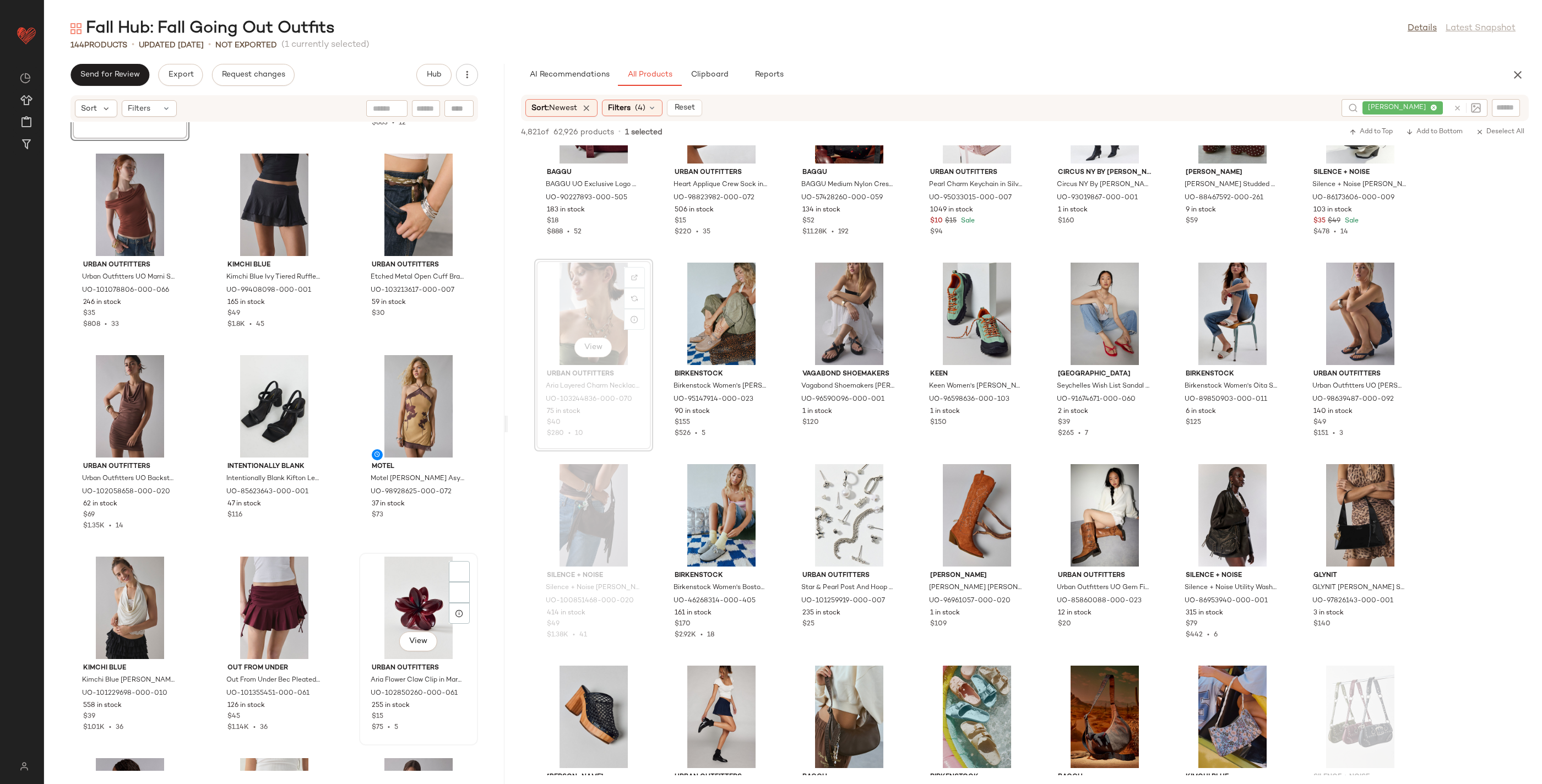
scroll to position [2009, 0]
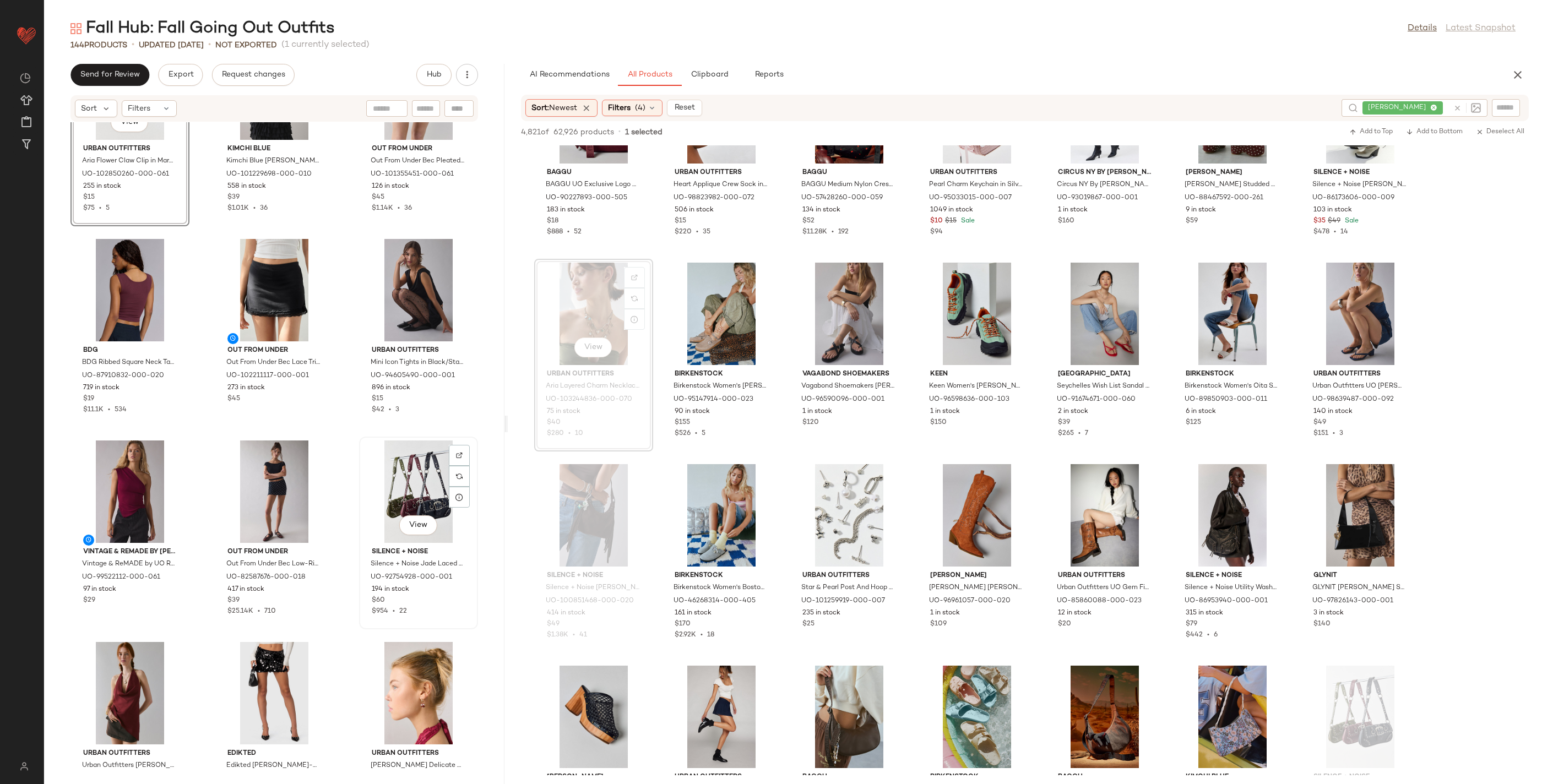
scroll to position [2536, 0]
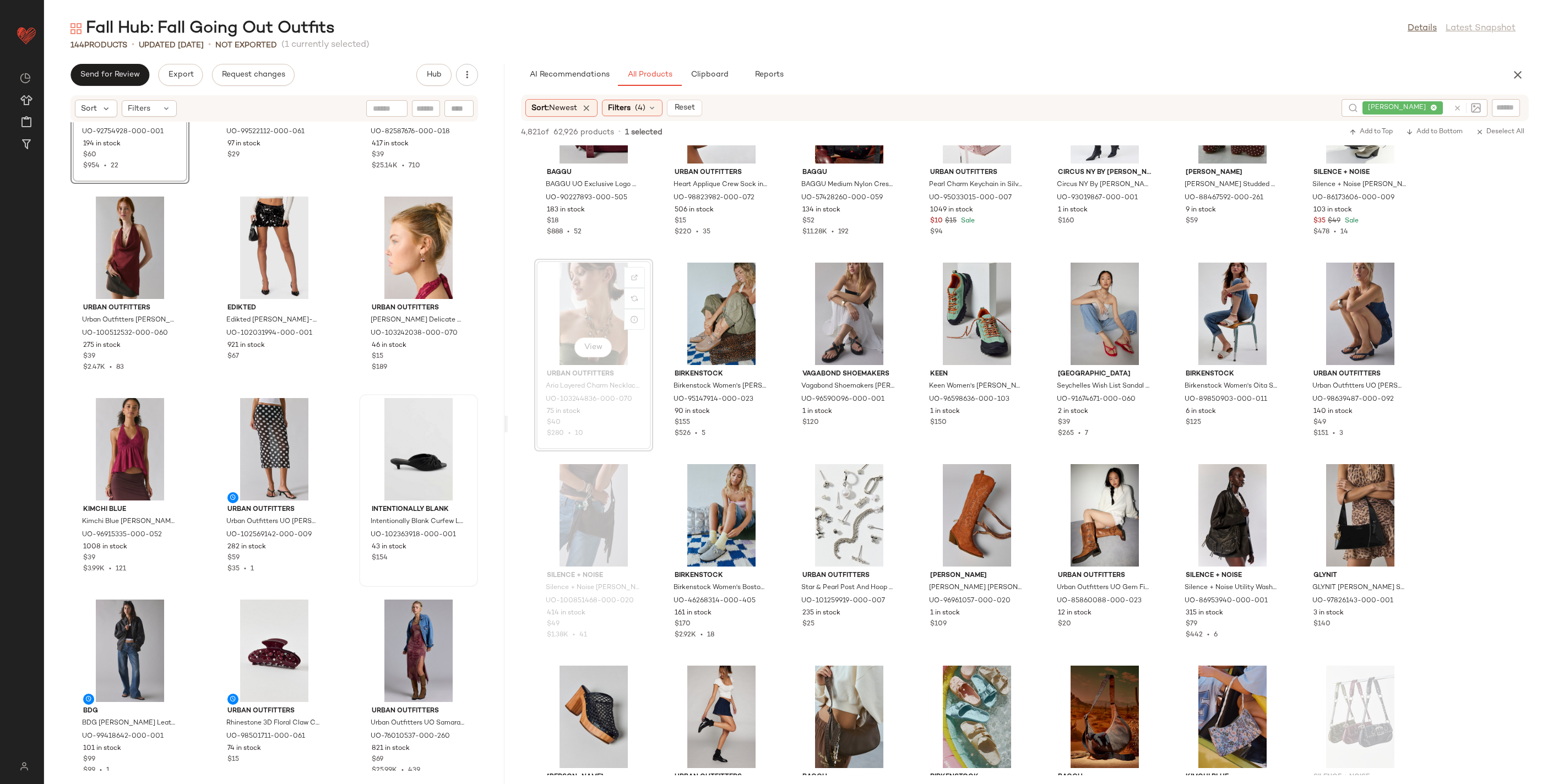
scroll to position [2969, 0]
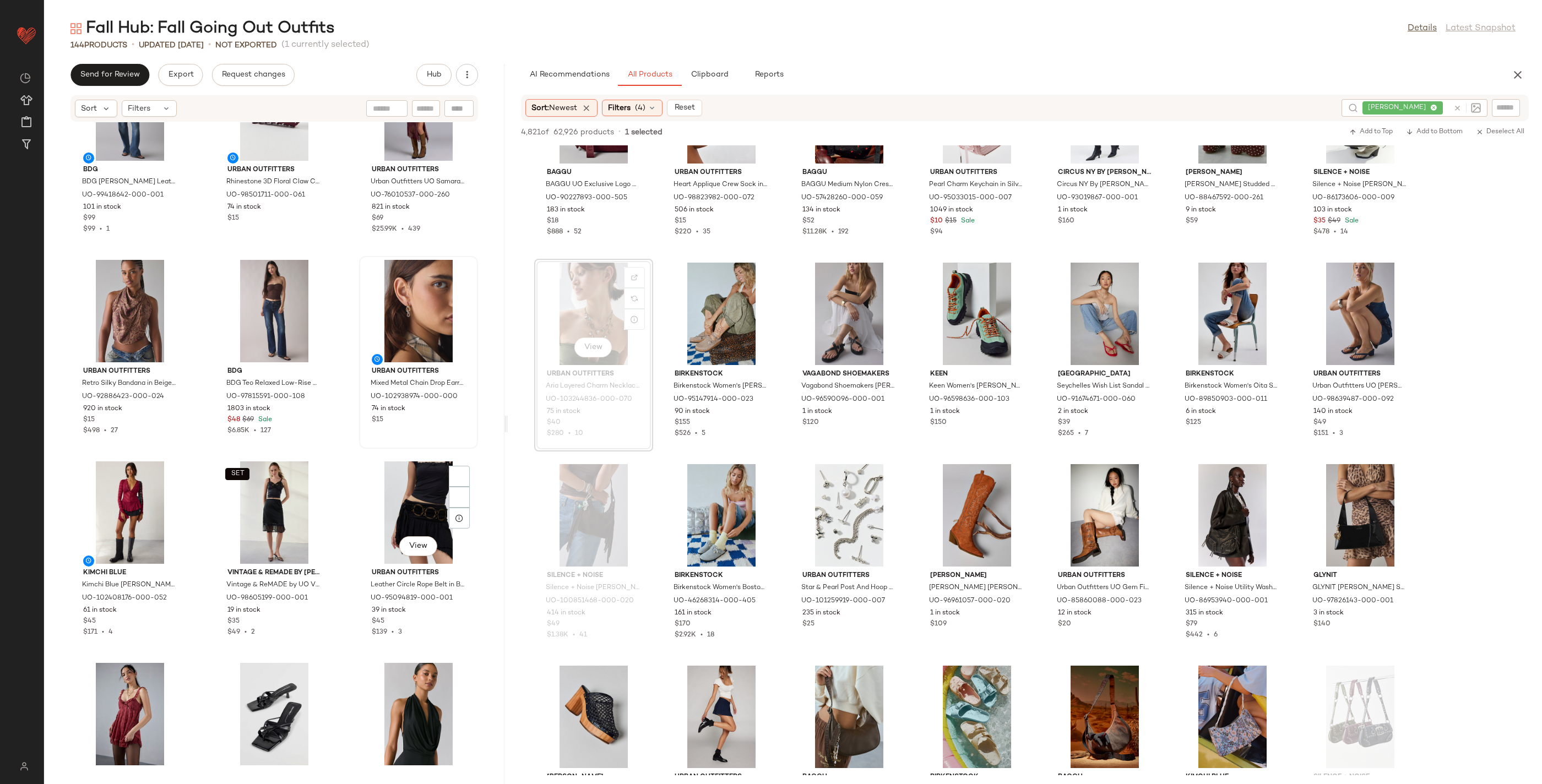
scroll to position [3513, 0]
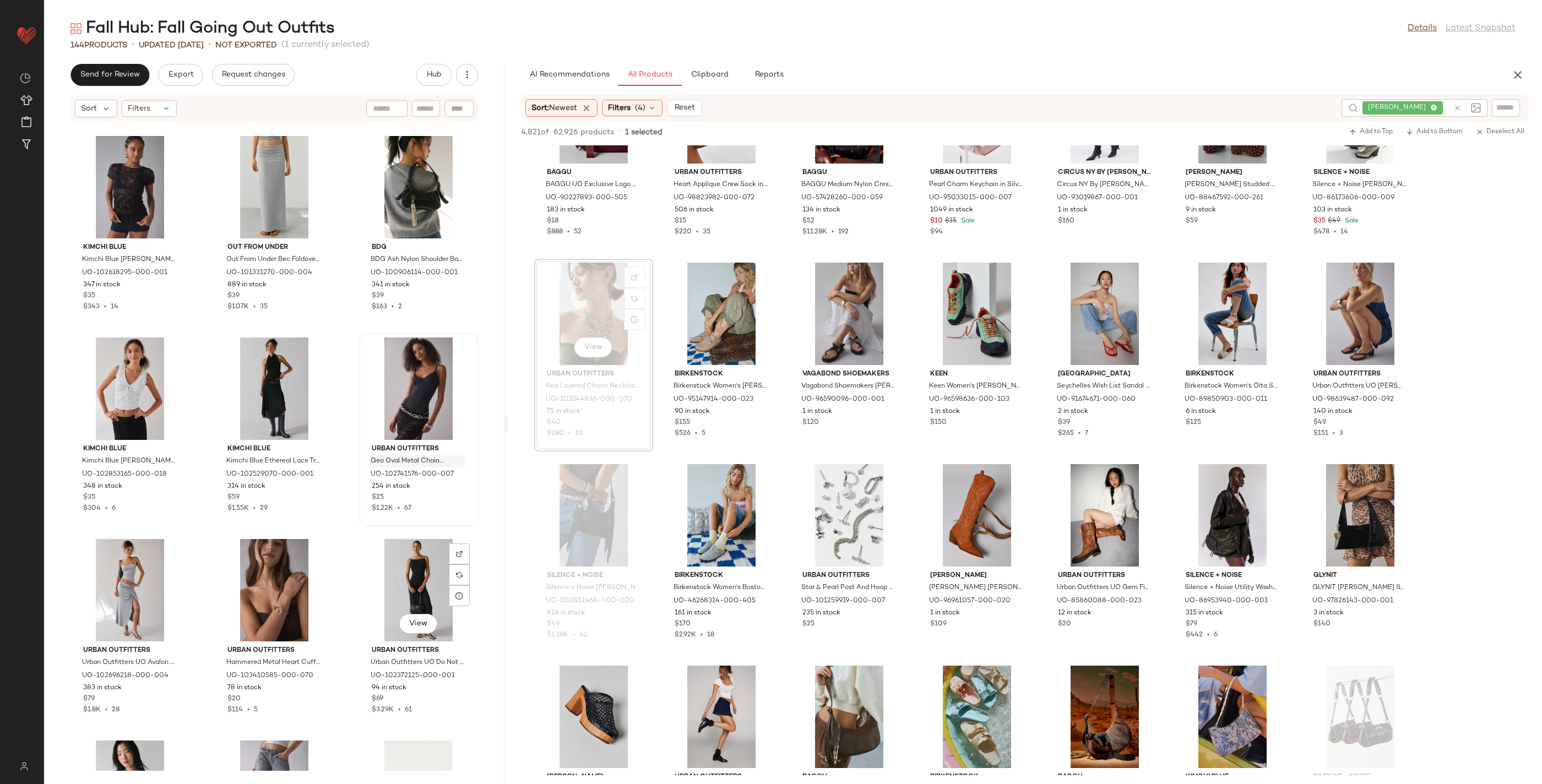
scroll to position [4229, 0]
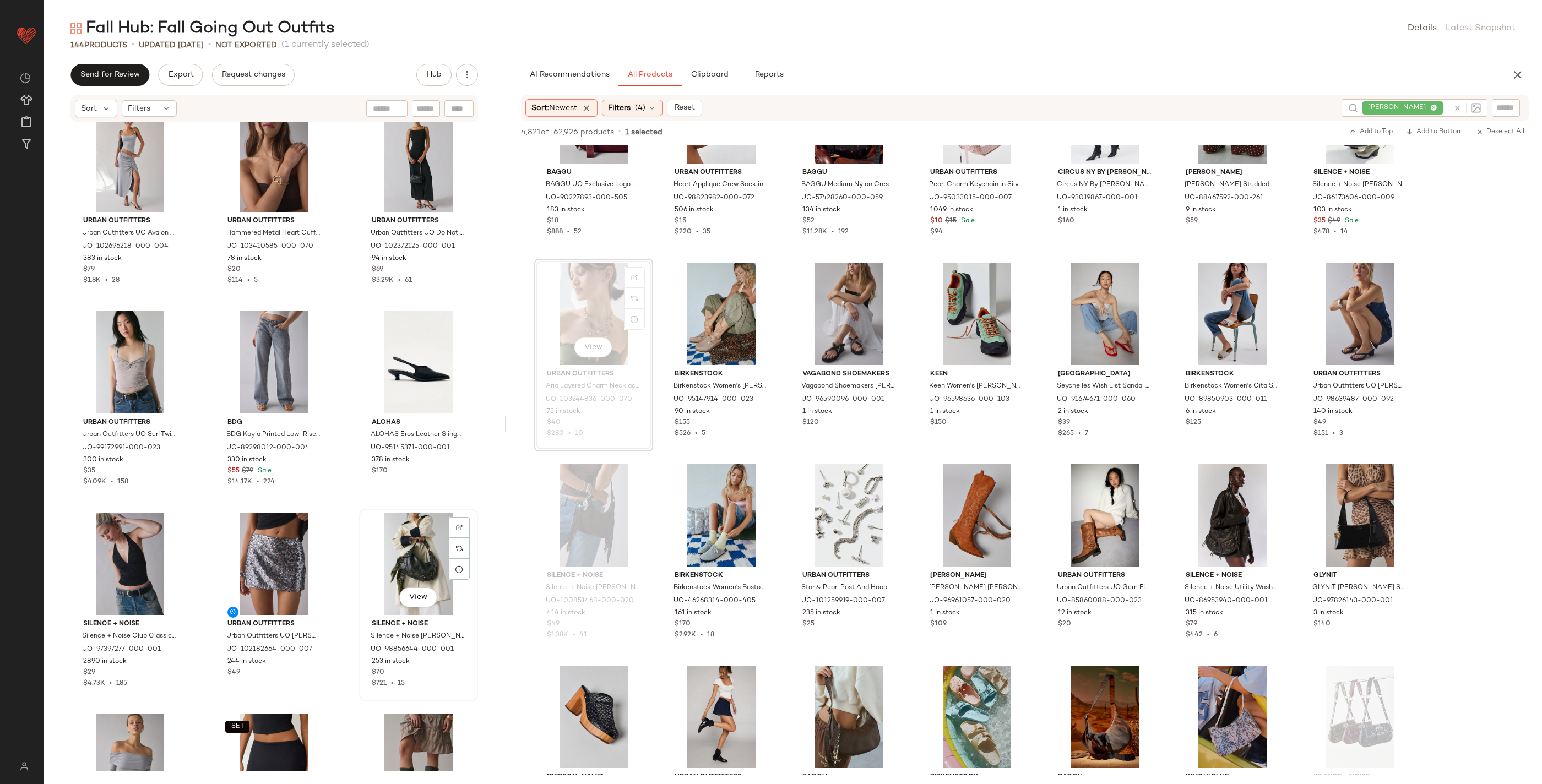
scroll to position [4673, 0]
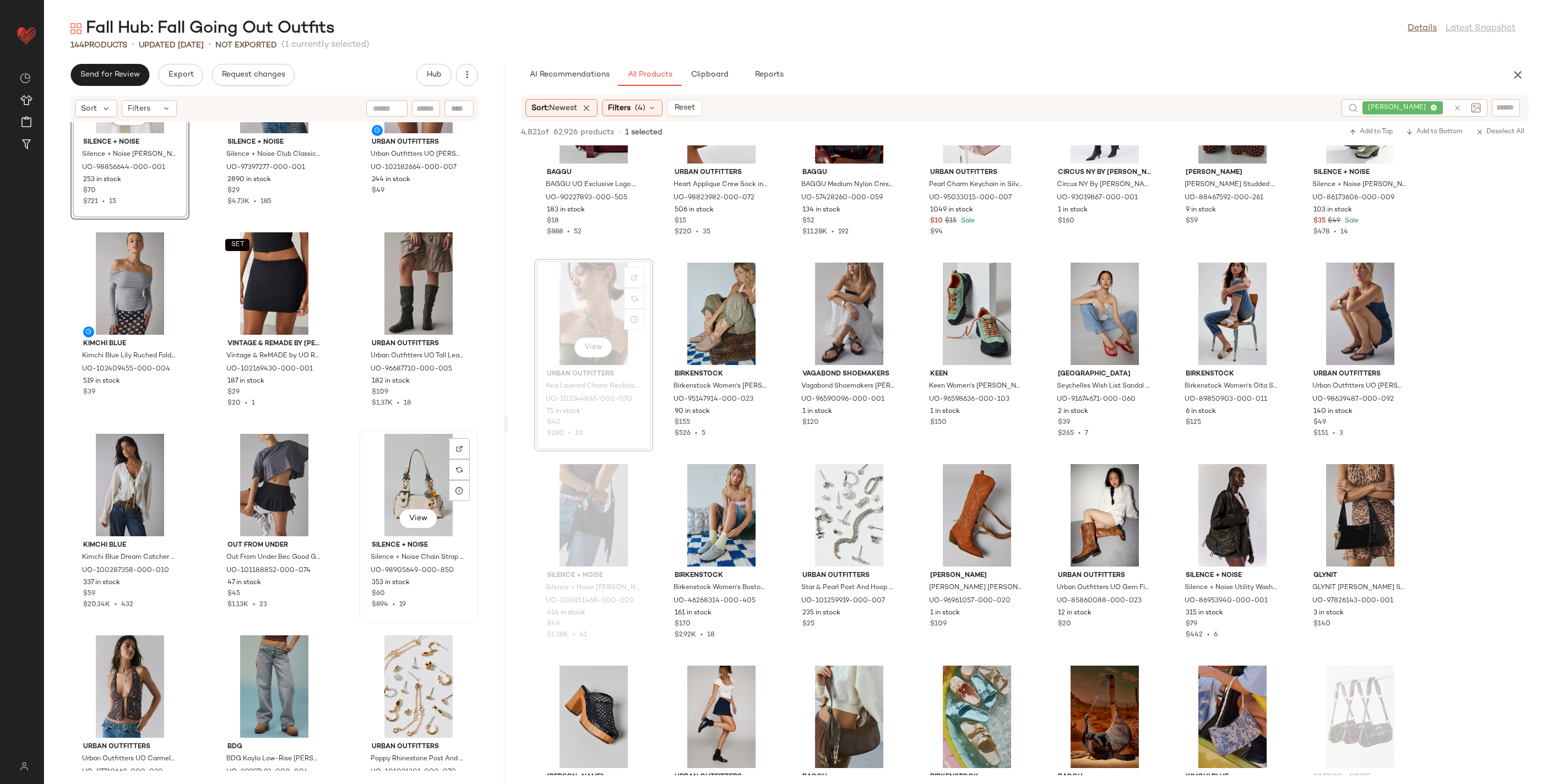
scroll to position [5146, 0]
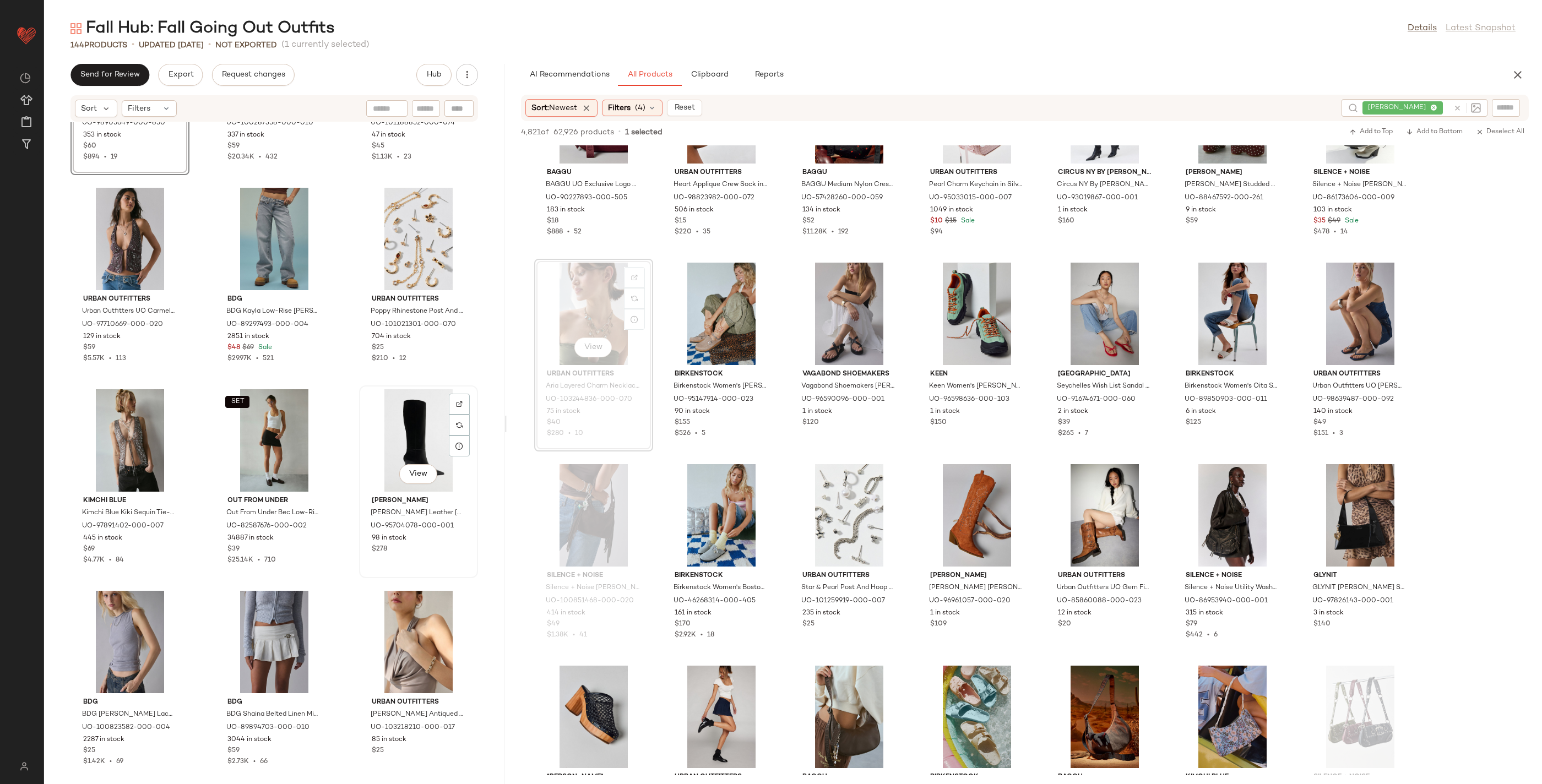
scroll to position [5591, 0]
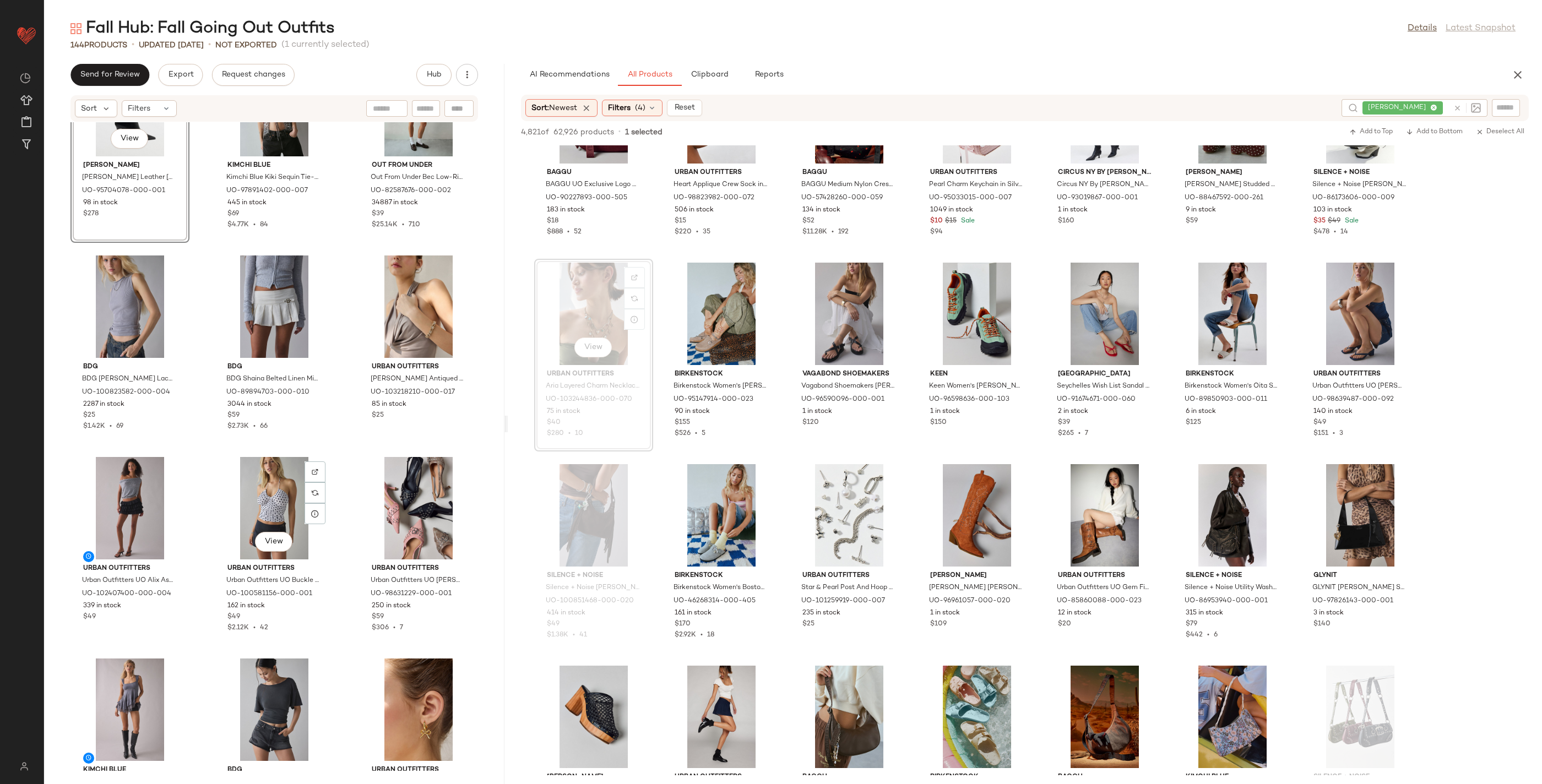
scroll to position [5934, 0]
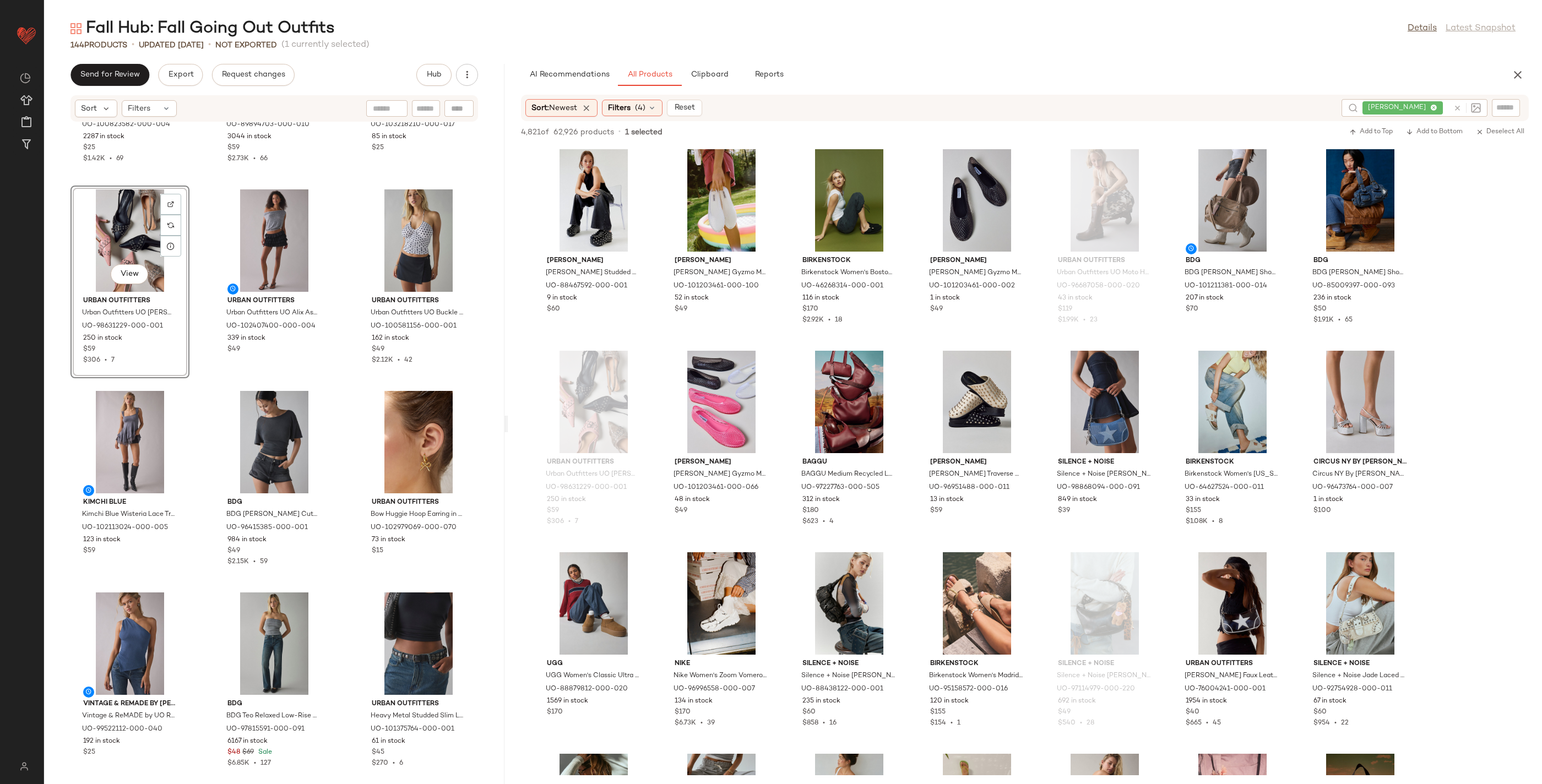
scroll to position [239, 0]
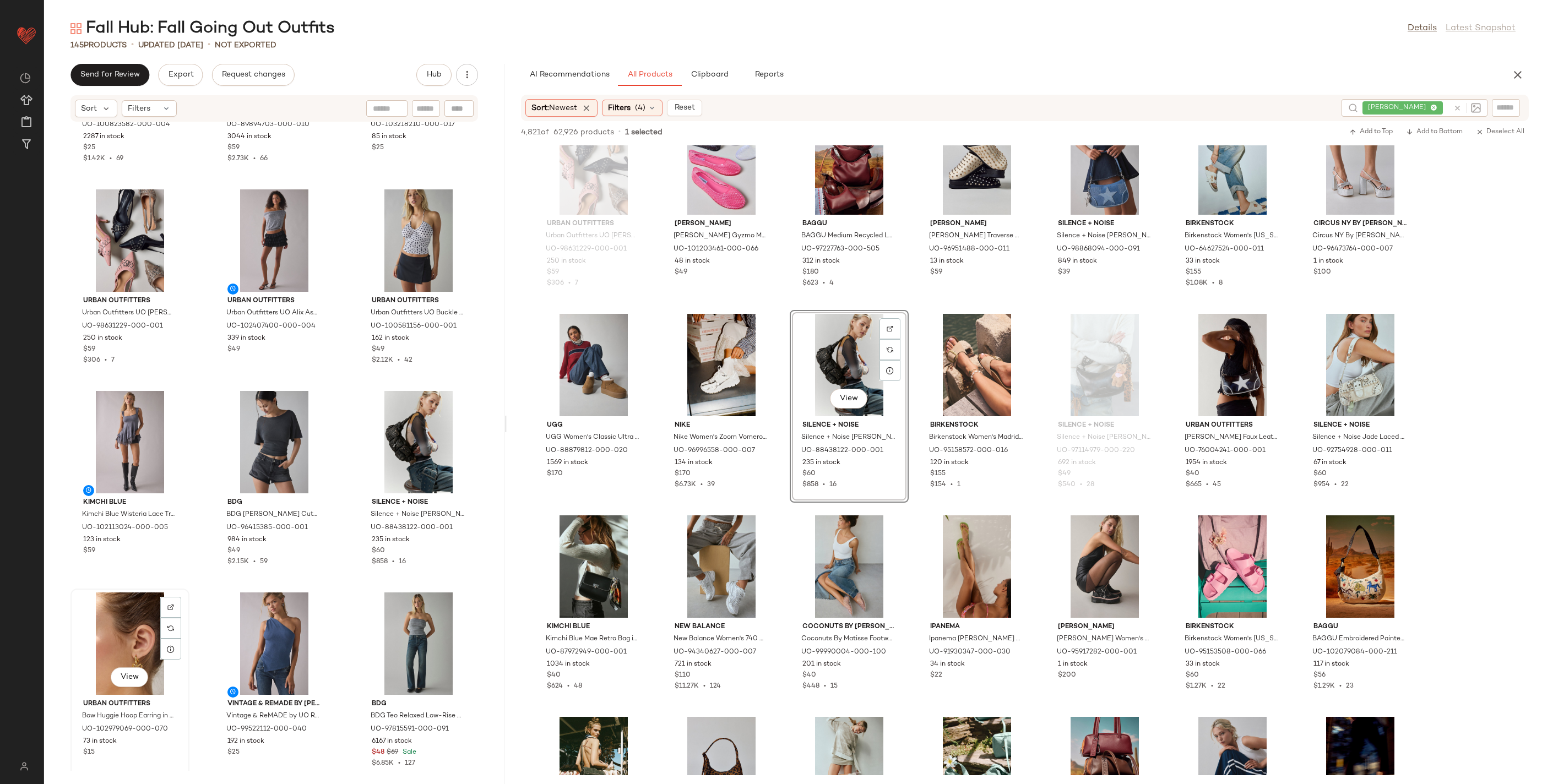
click at [124, 612] on div "View" at bounding box center [129, 643] width 111 height 102
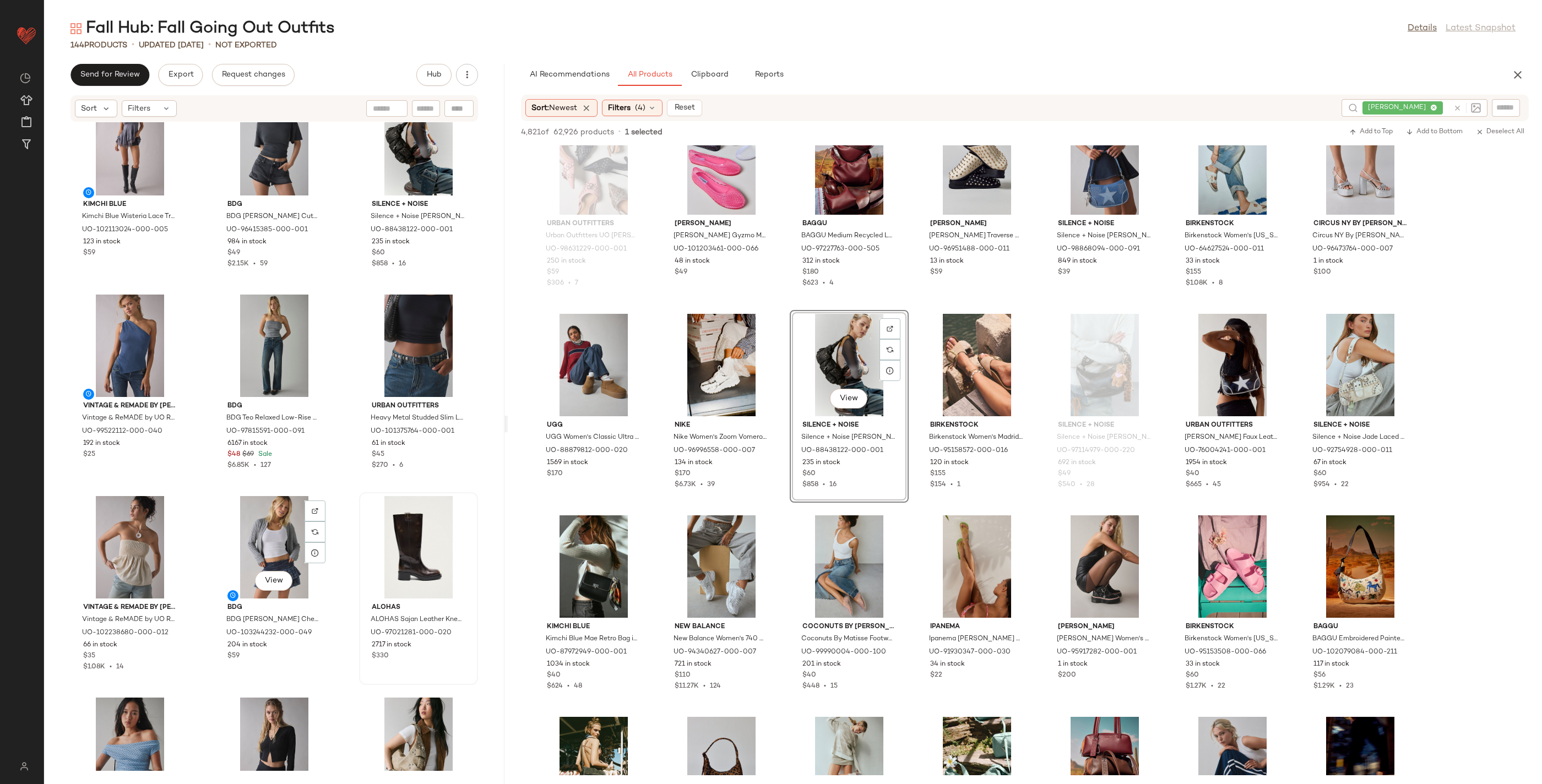
scroll to position [6458, 0]
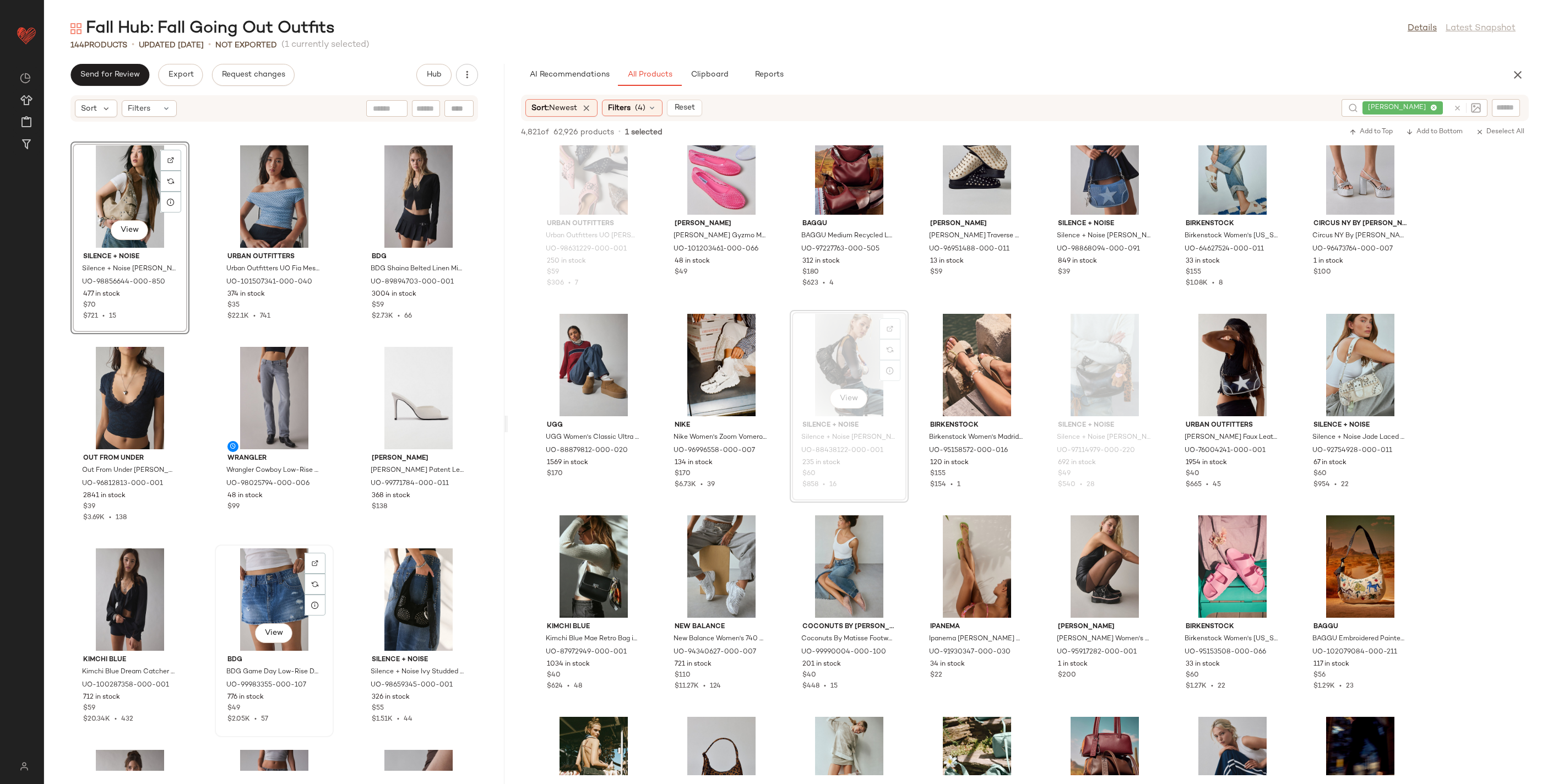
scroll to position [7122, 0]
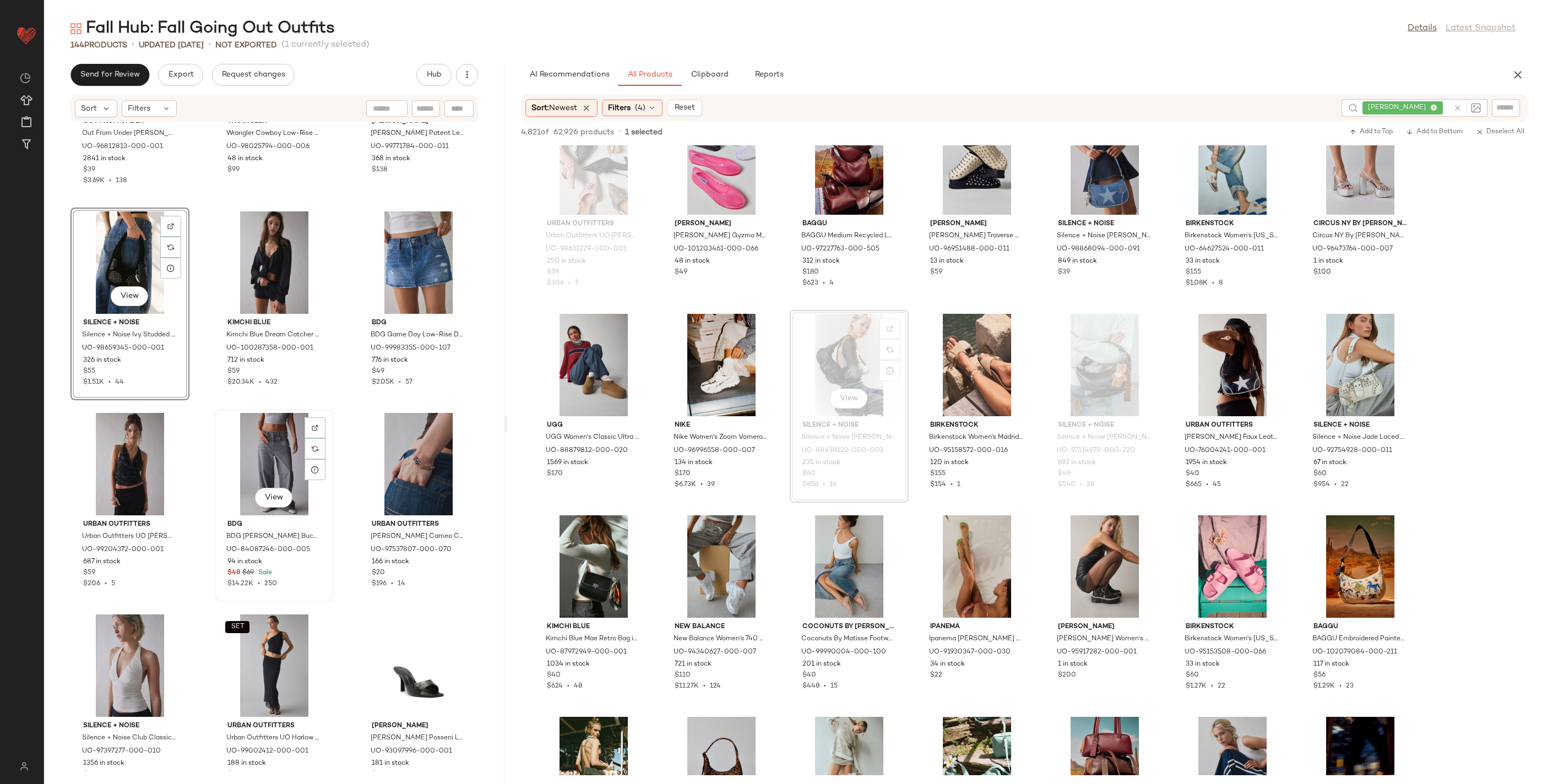
scroll to position [7535, 0]
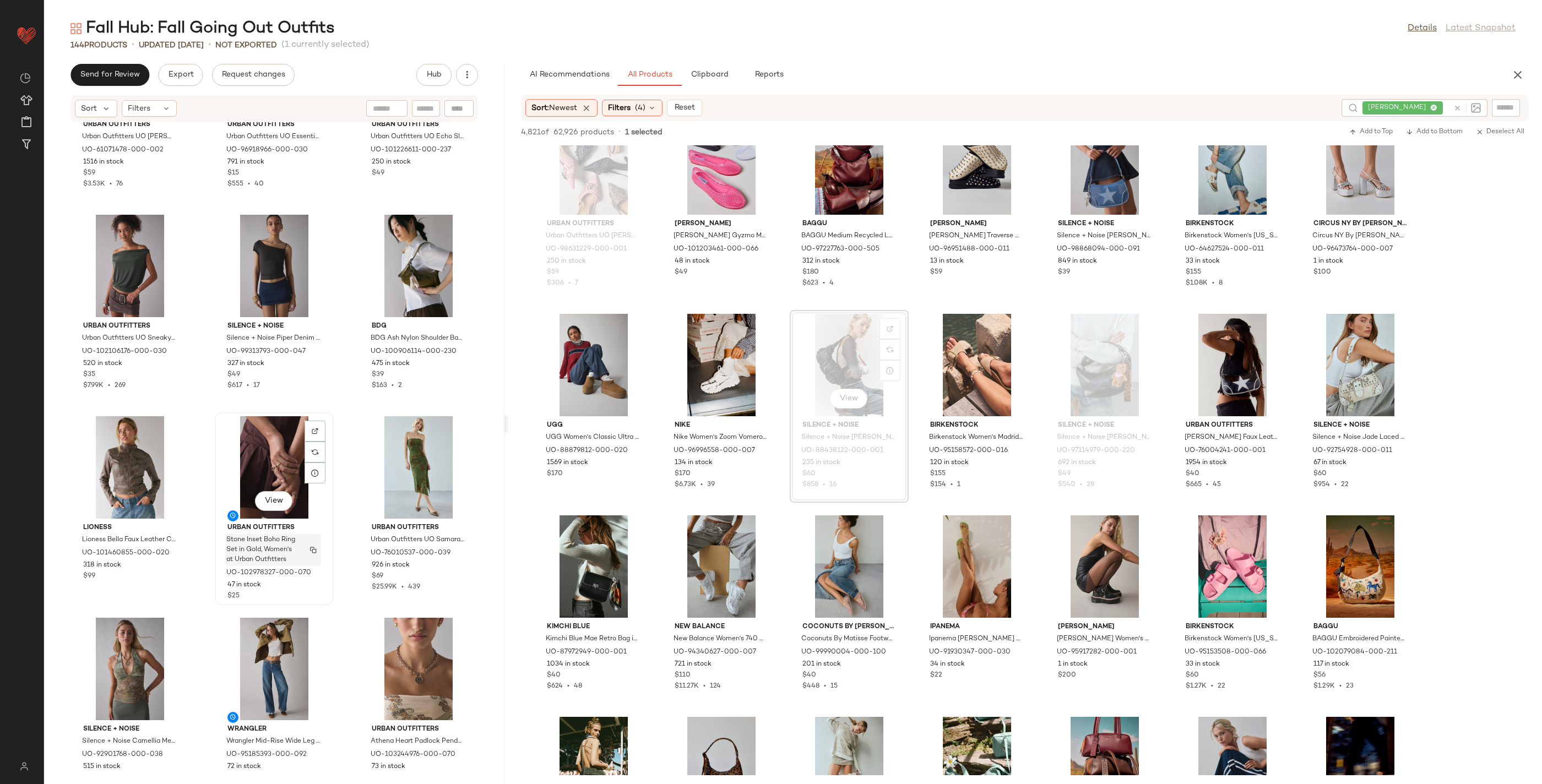
scroll to position [8323, 0]
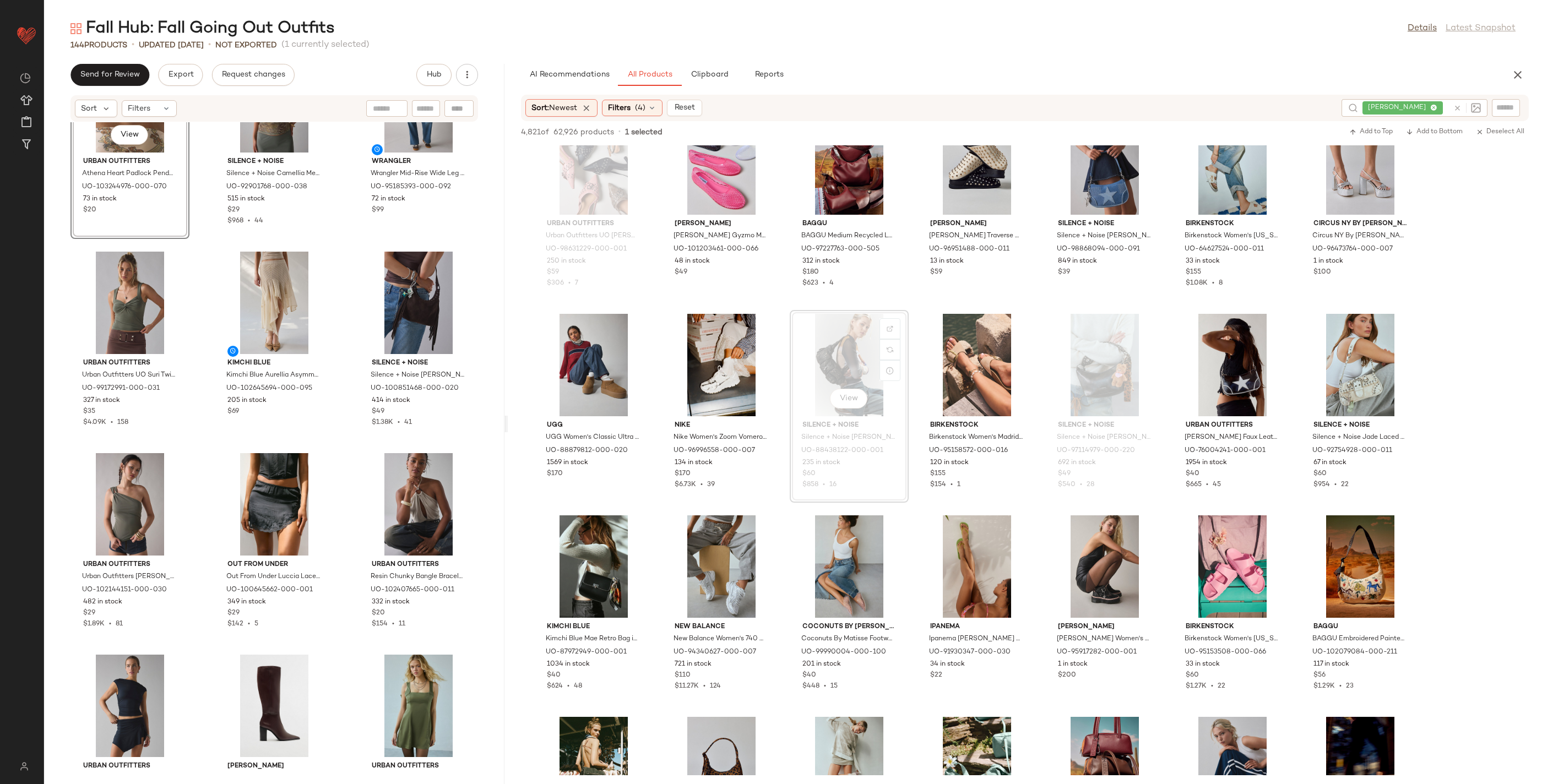
scroll to position [8807, 0]
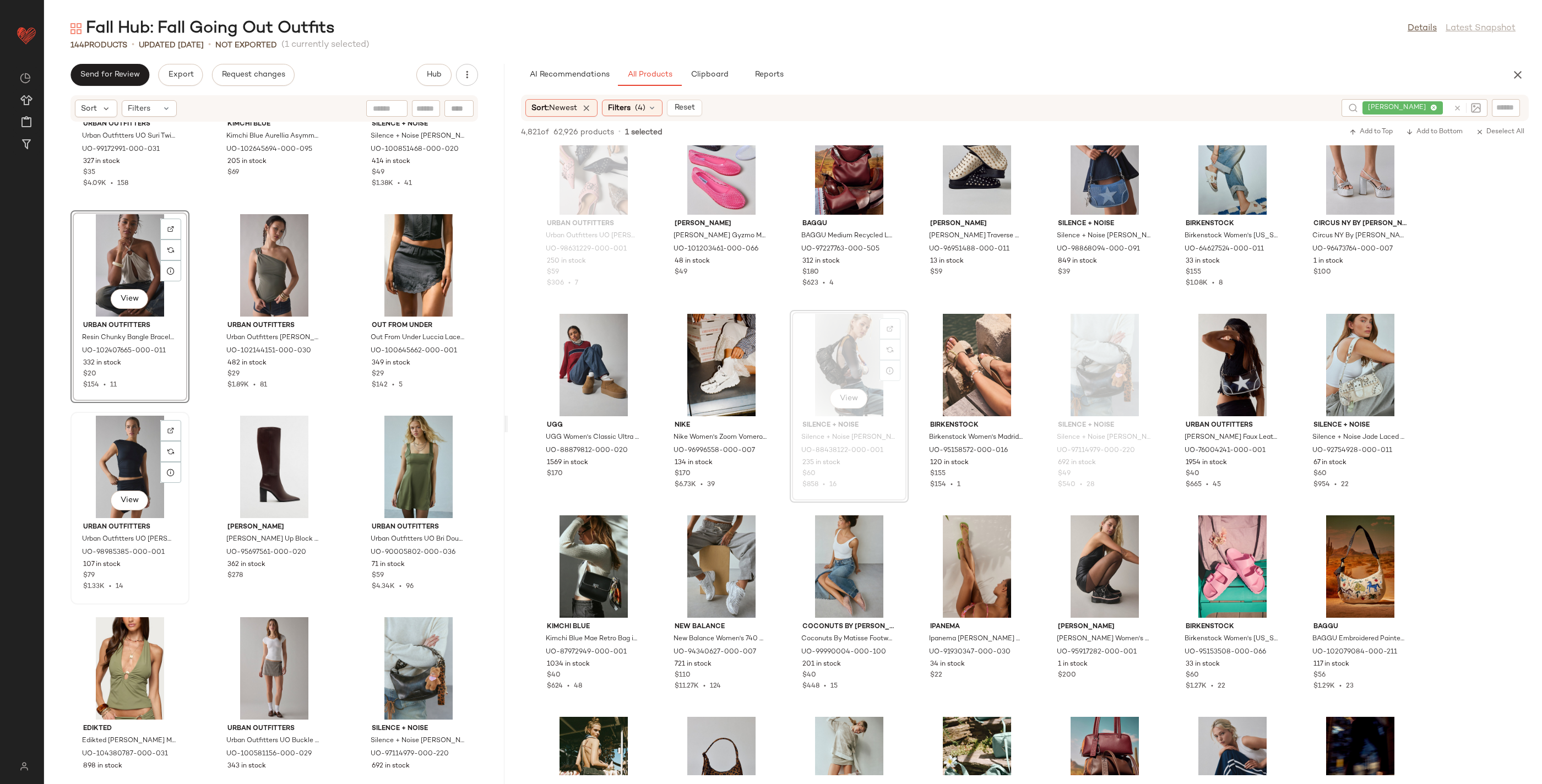
scroll to position [9022, 0]
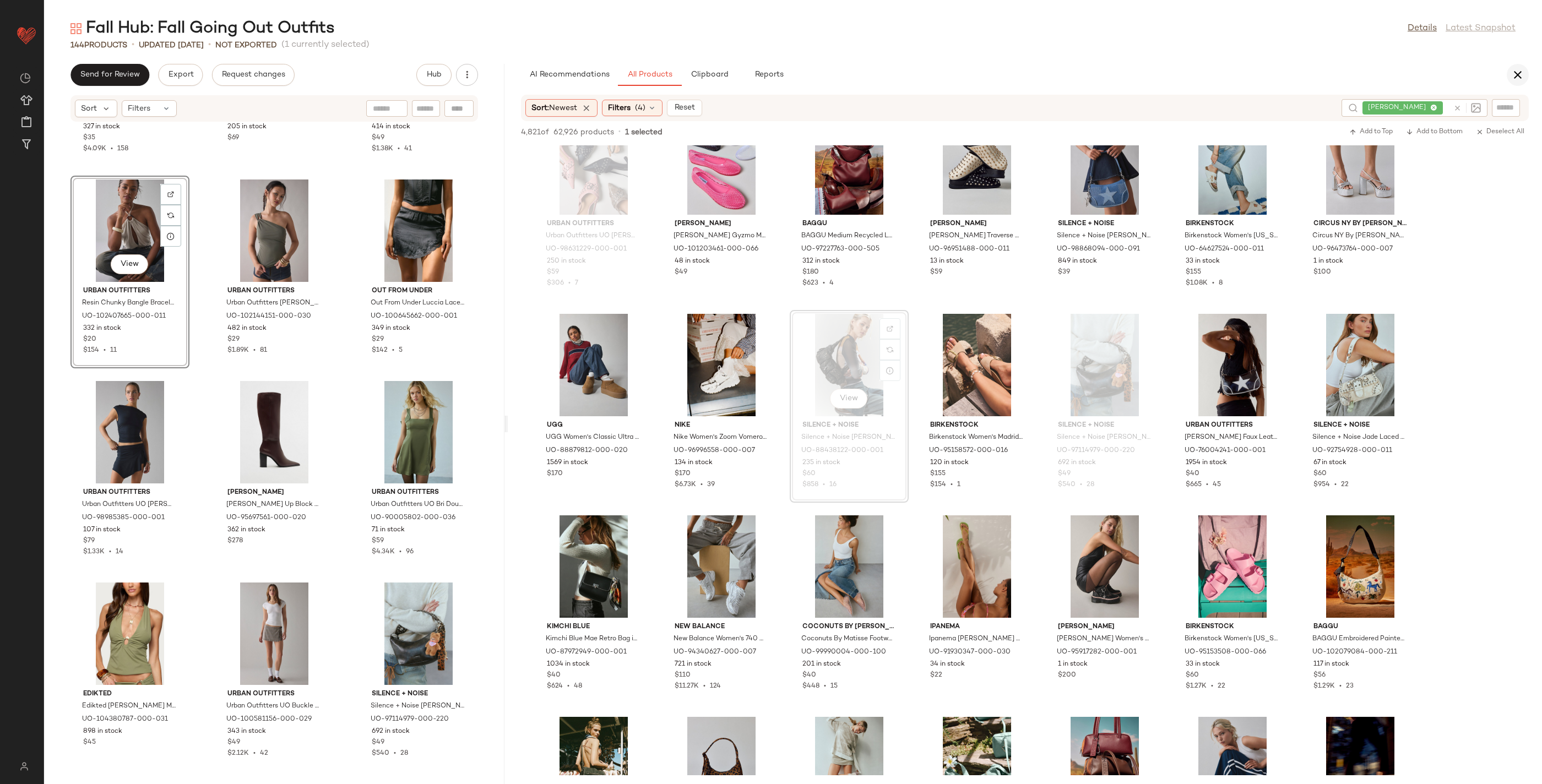
click at [1515, 74] on icon "button" at bounding box center [1518, 75] width 13 height 13
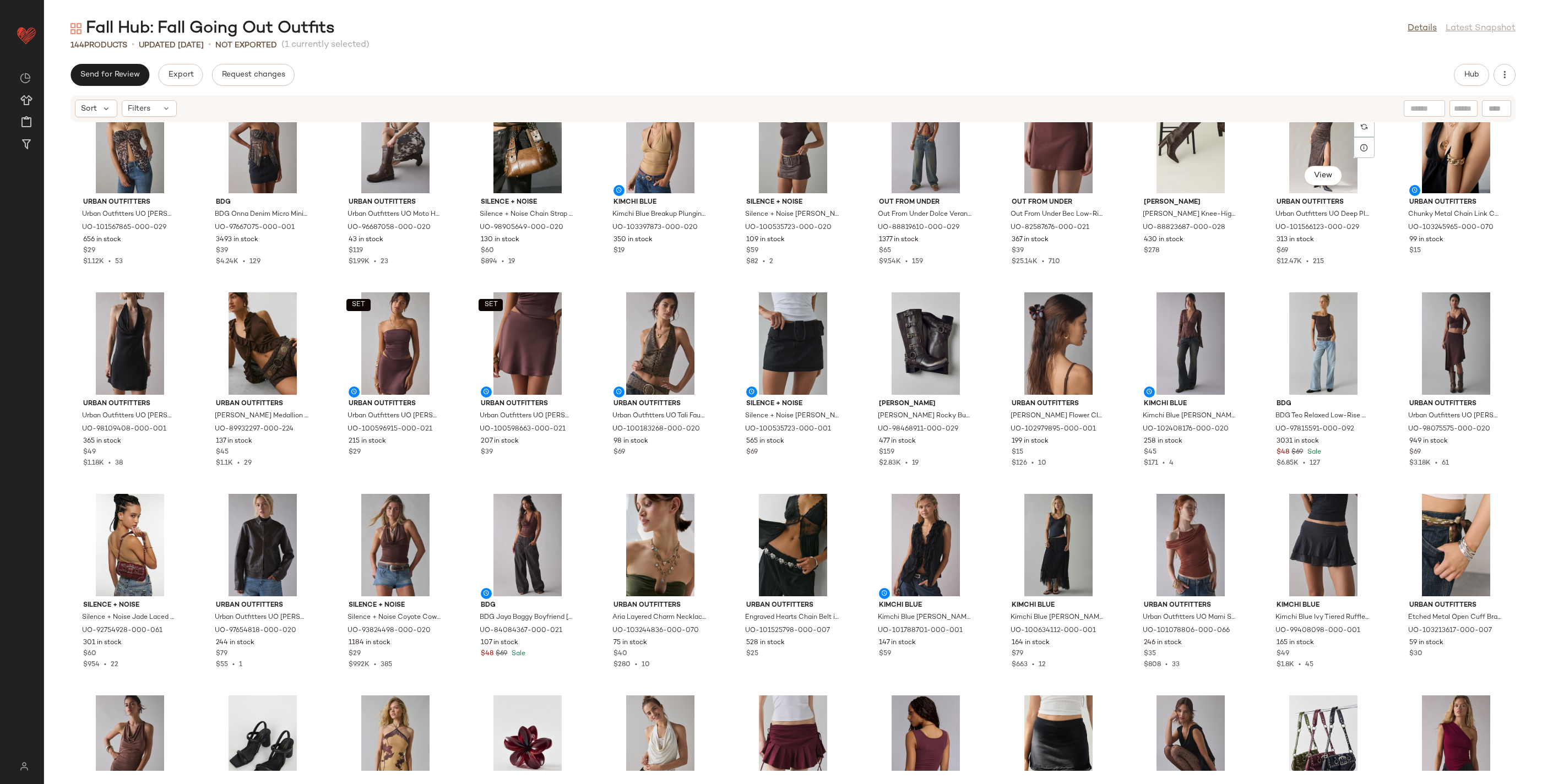
scroll to position [0, 0]
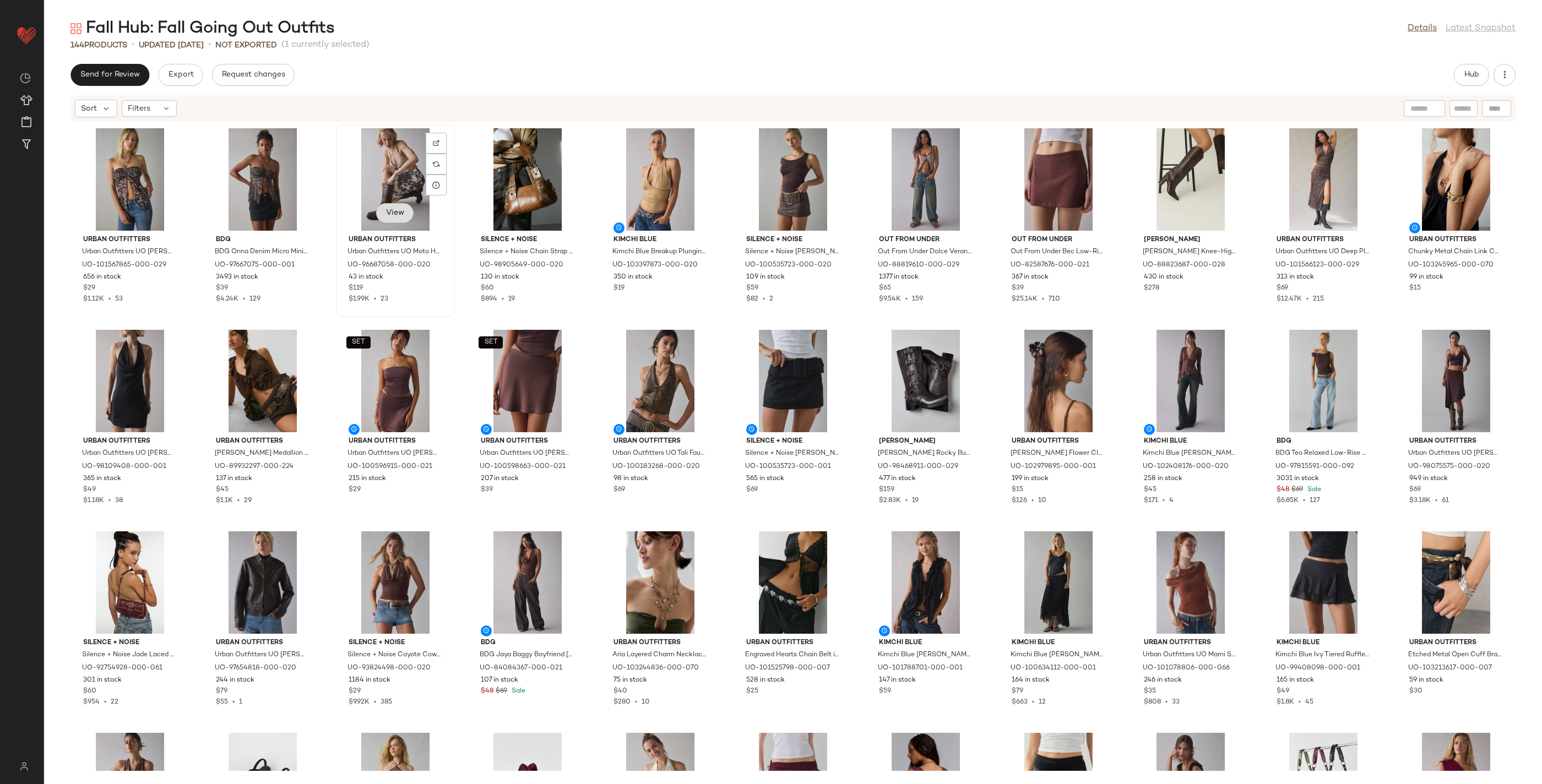
click at [390, 210] on span "View" at bounding box center [395, 213] width 19 height 9
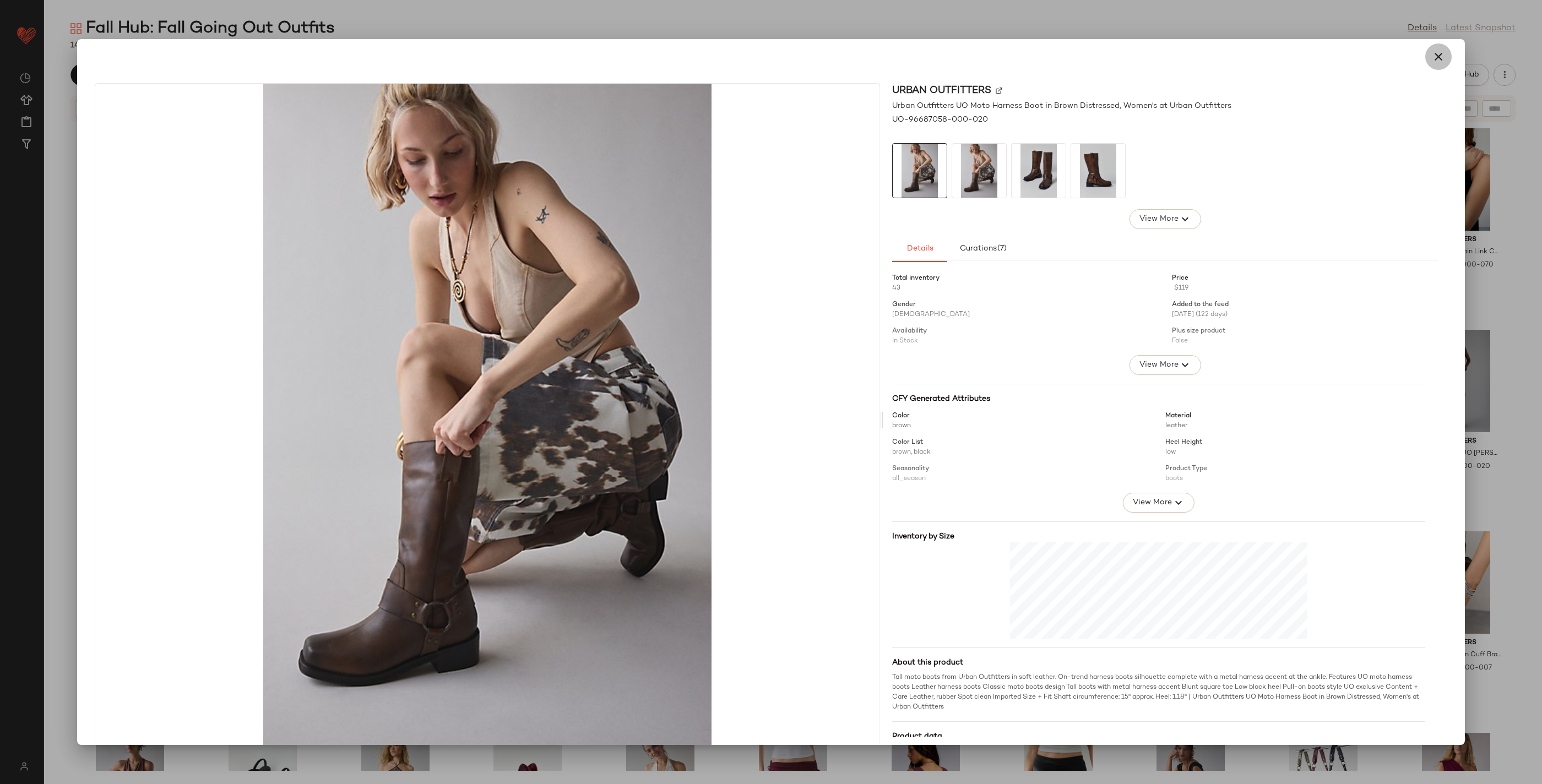
click at [1432, 54] on icon "button" at bounding box center [1438, 57] width 13 height 13
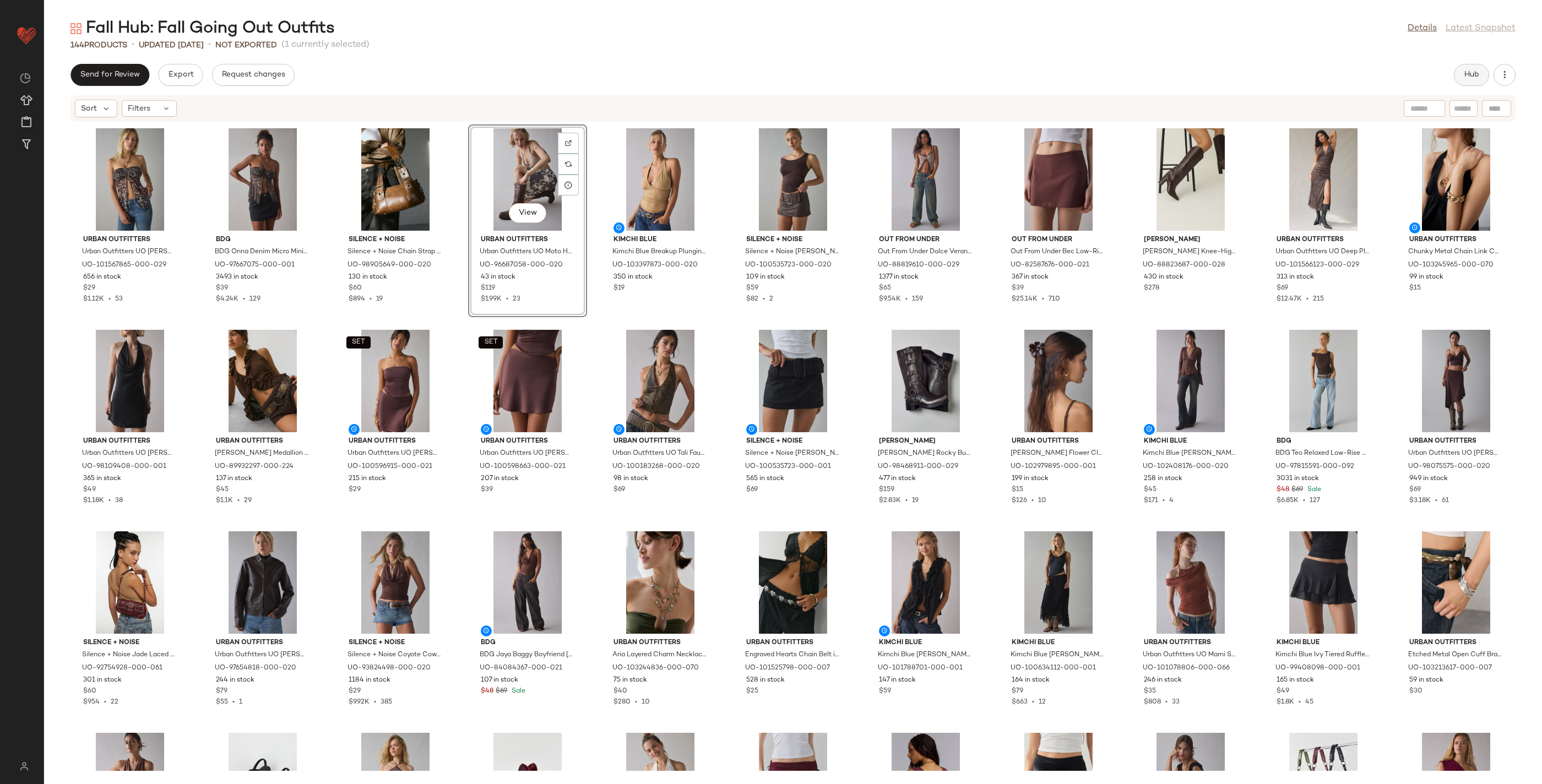
click at [1478, 79] on span "Hub" at bounding box center [1471, 74] width 16 height 9
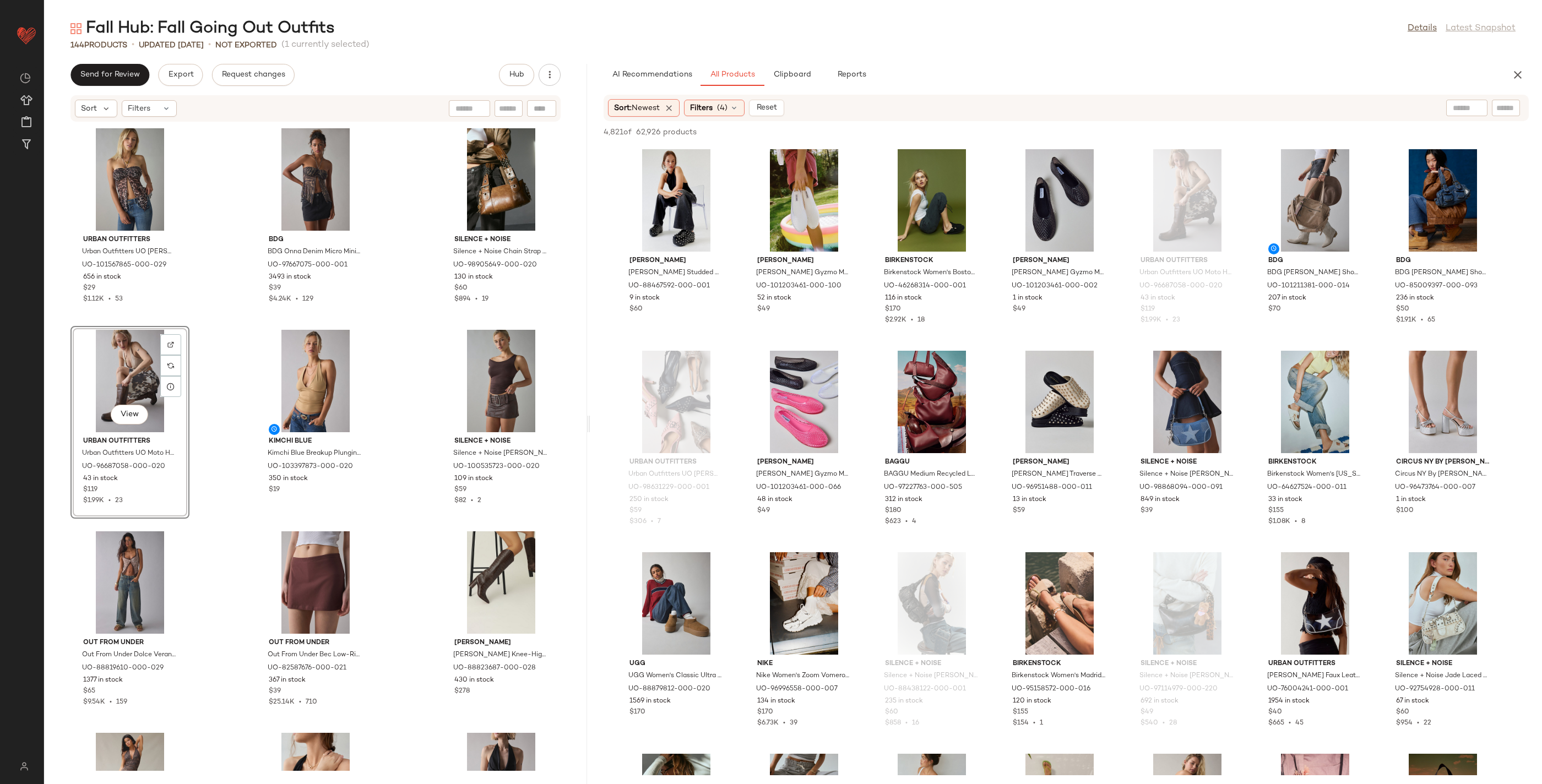
drag, startPoint x: 793, startPoint y: 422, endPoint x: 591, endPoint y: 396, distance: 203.7
click at [591, 396] on div "Fall Hub: Fall Going Out Outfits Details Latest Snapshot 144 Products • updated…" at bounding box center [793, 400] width 1498 height 766
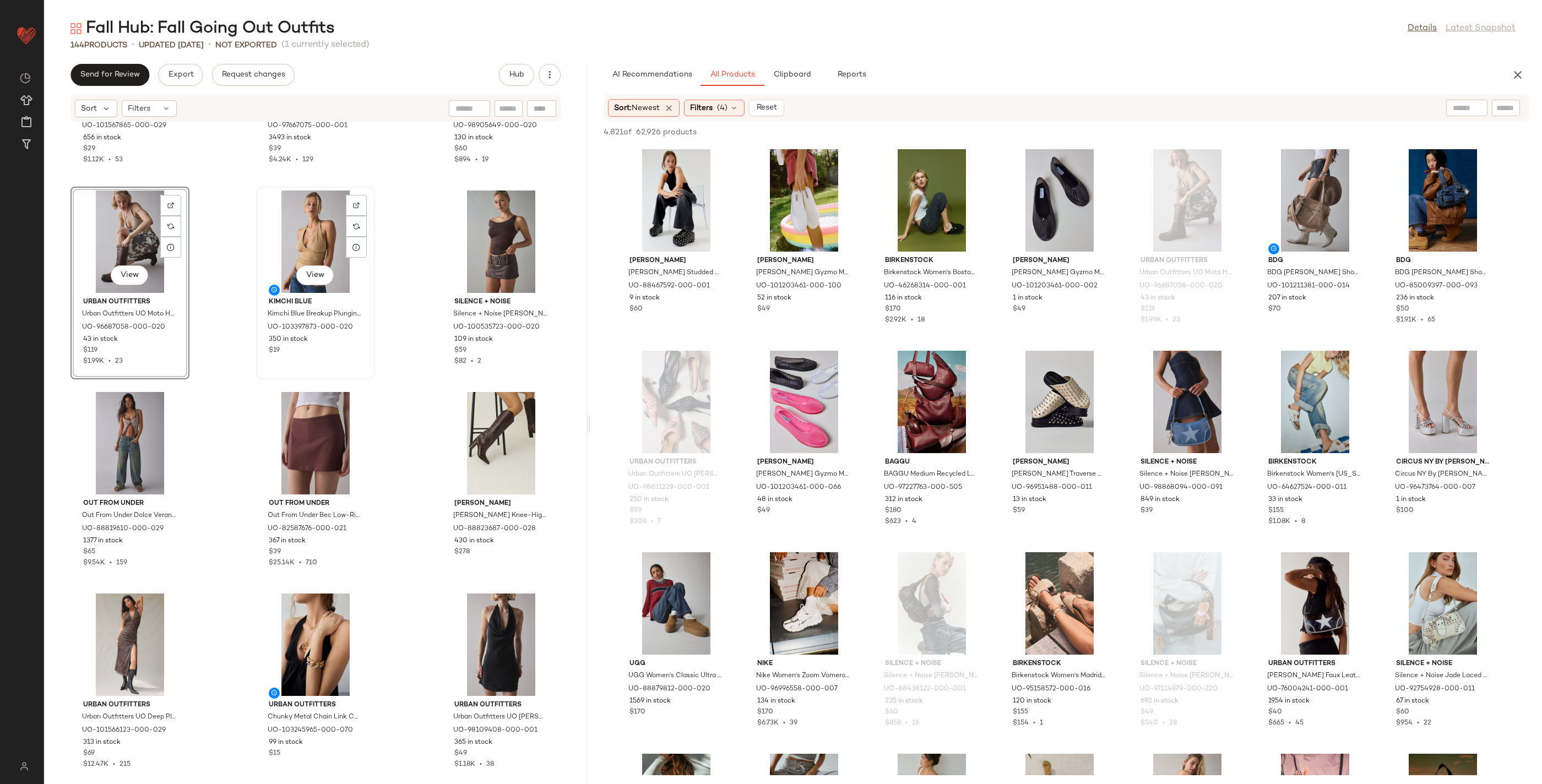
scroll to position [141, 0]
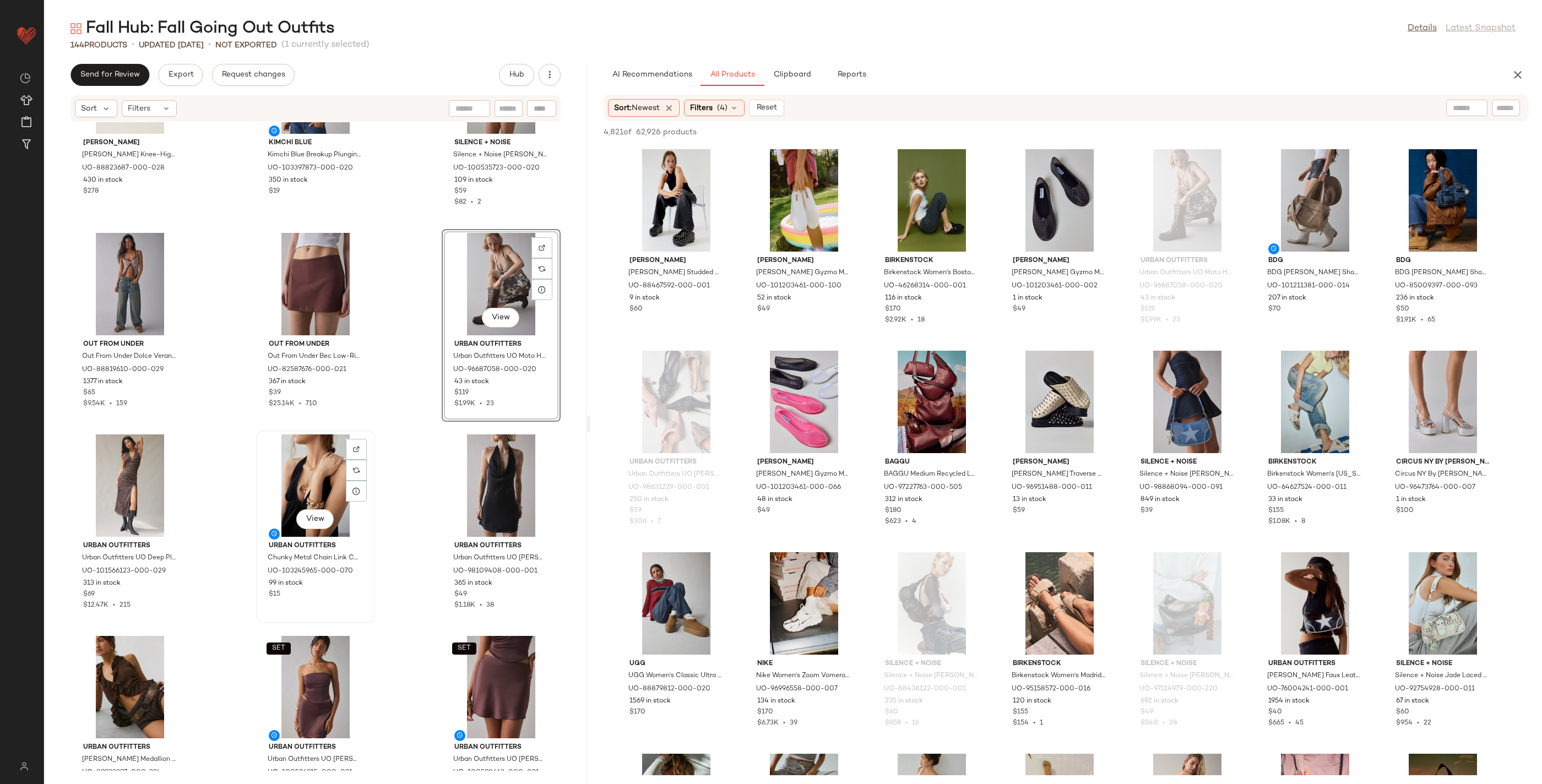
scroll to position [305, 0]
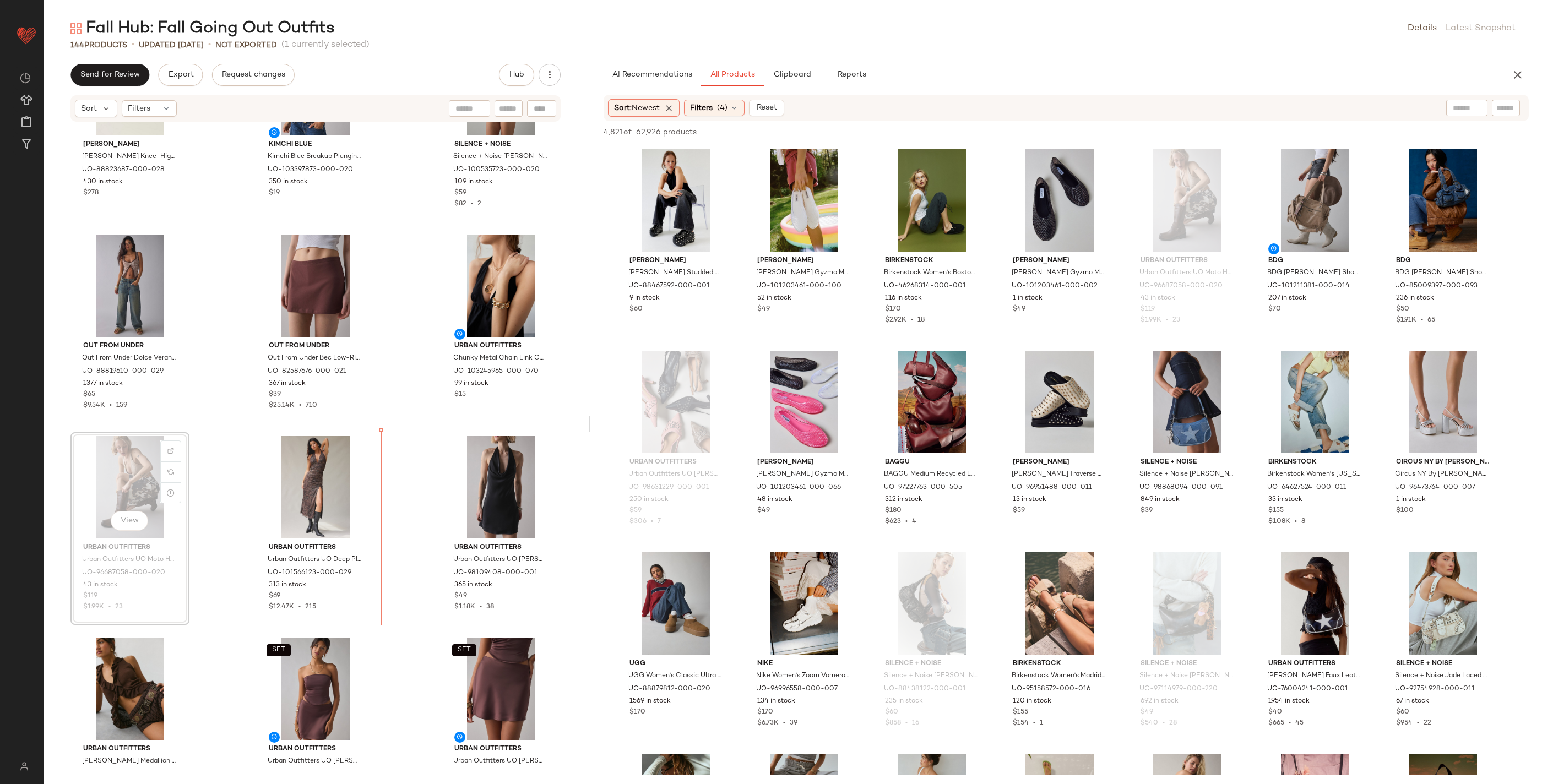
drag, startPoint x: 125, startPoint y: 490, endPoint x: 135, endPoint y: 491, distance: 10.0
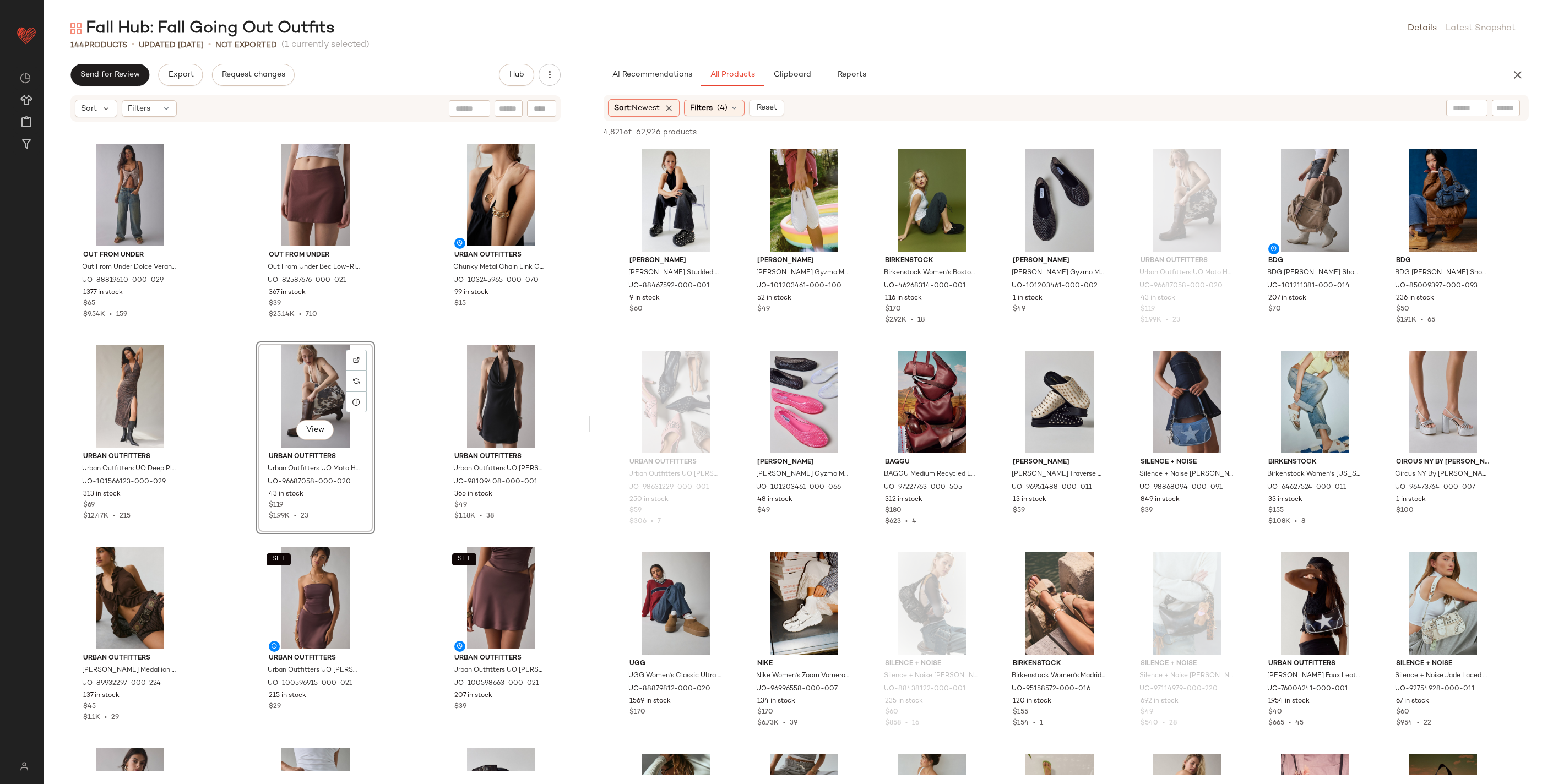
scroll to position [384, 0]
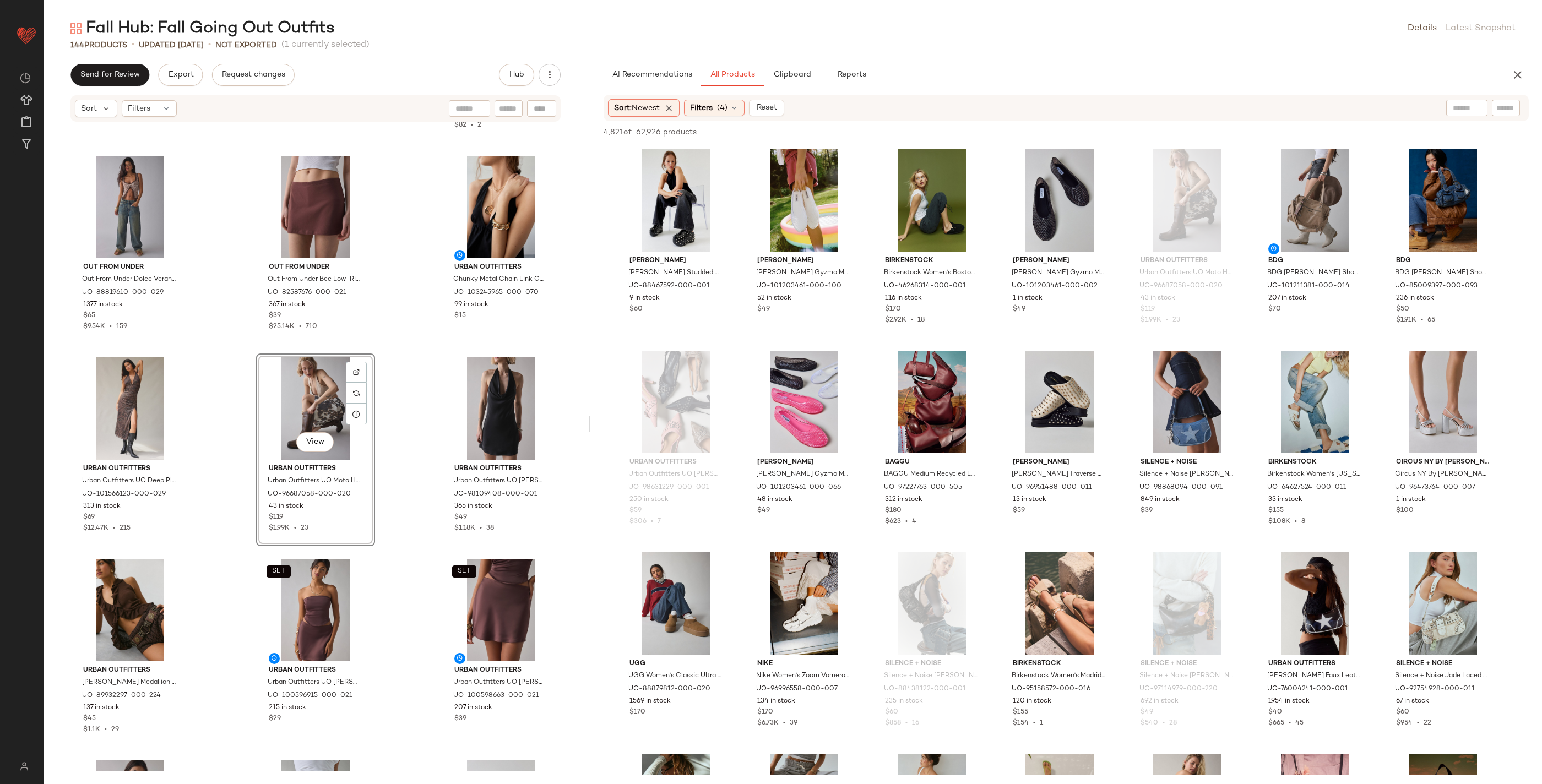
click at [406, 497] on div "Schutz Schutz Maryana Leather Knee-High Croc Boot in Dark Chocolate, Women's at…" at bounding box center [315, 446] width 543 height 649
click at [803, 78] on span "Clipboard" at bounding box center [791, 74] width 38 height 9
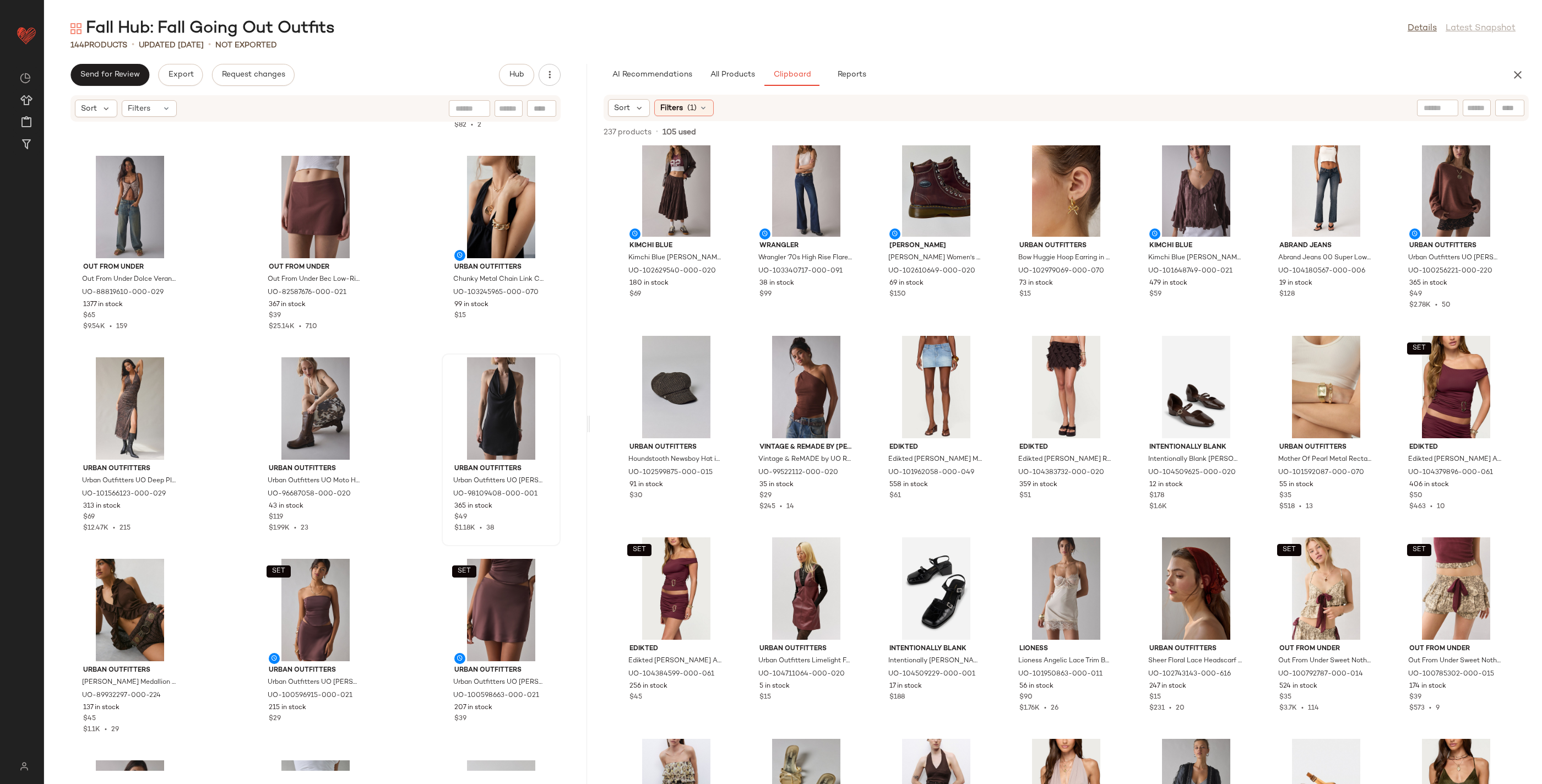
scroll to position [18, 0]
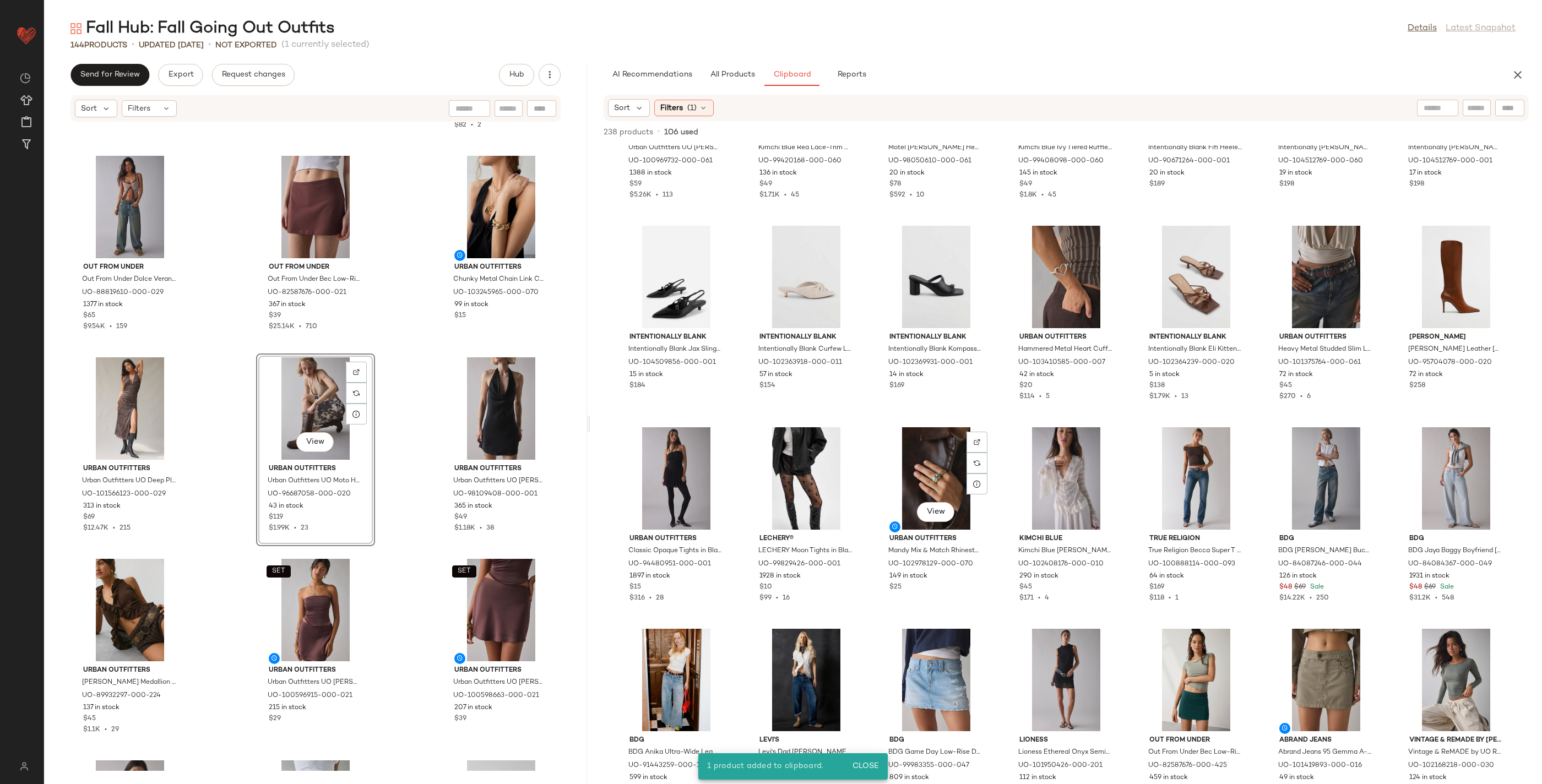
scroll to position [2965, 0]
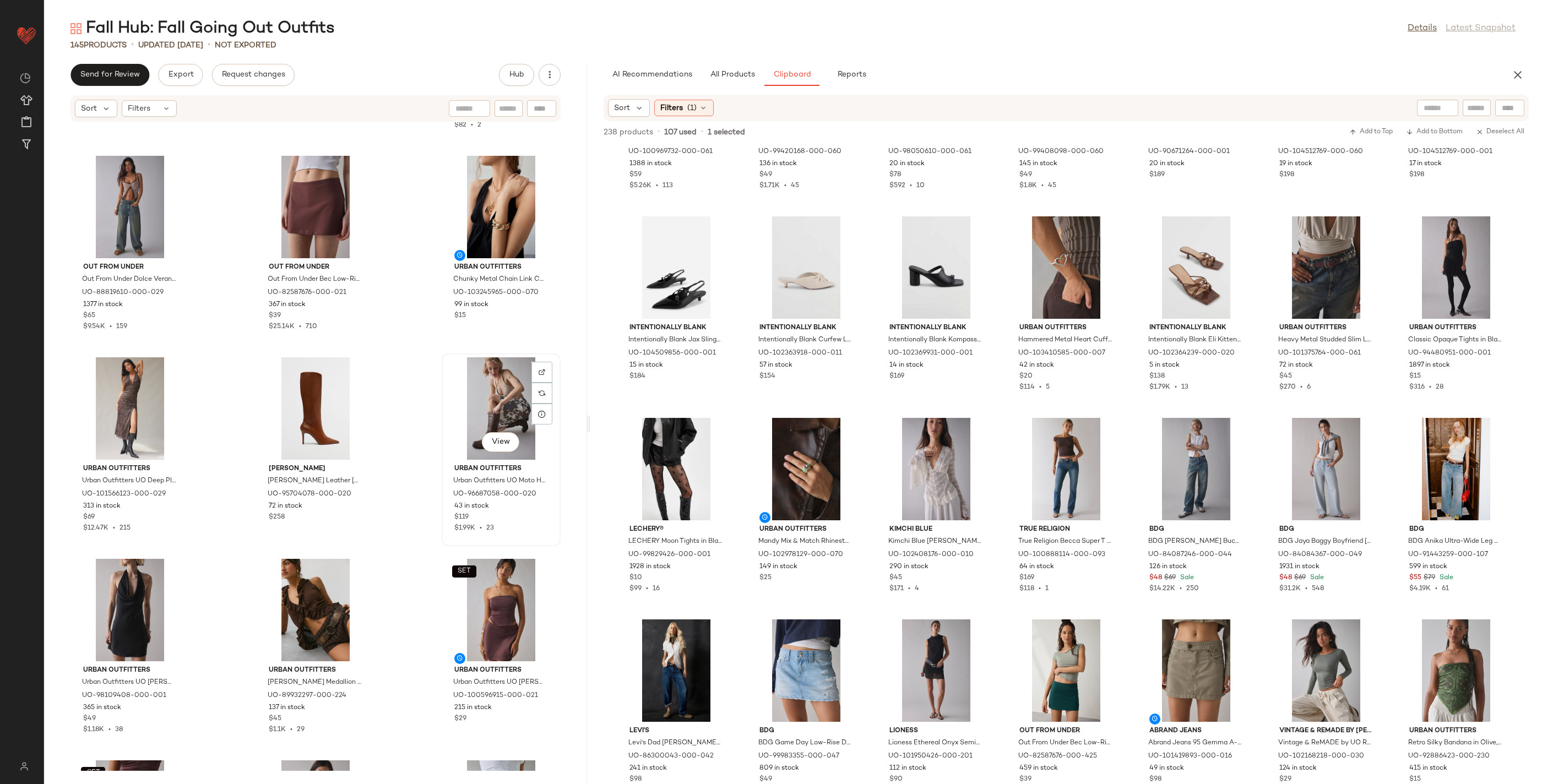
click at [491, 398] on div "View" at bounding box center [501, 409] width 111 height 102
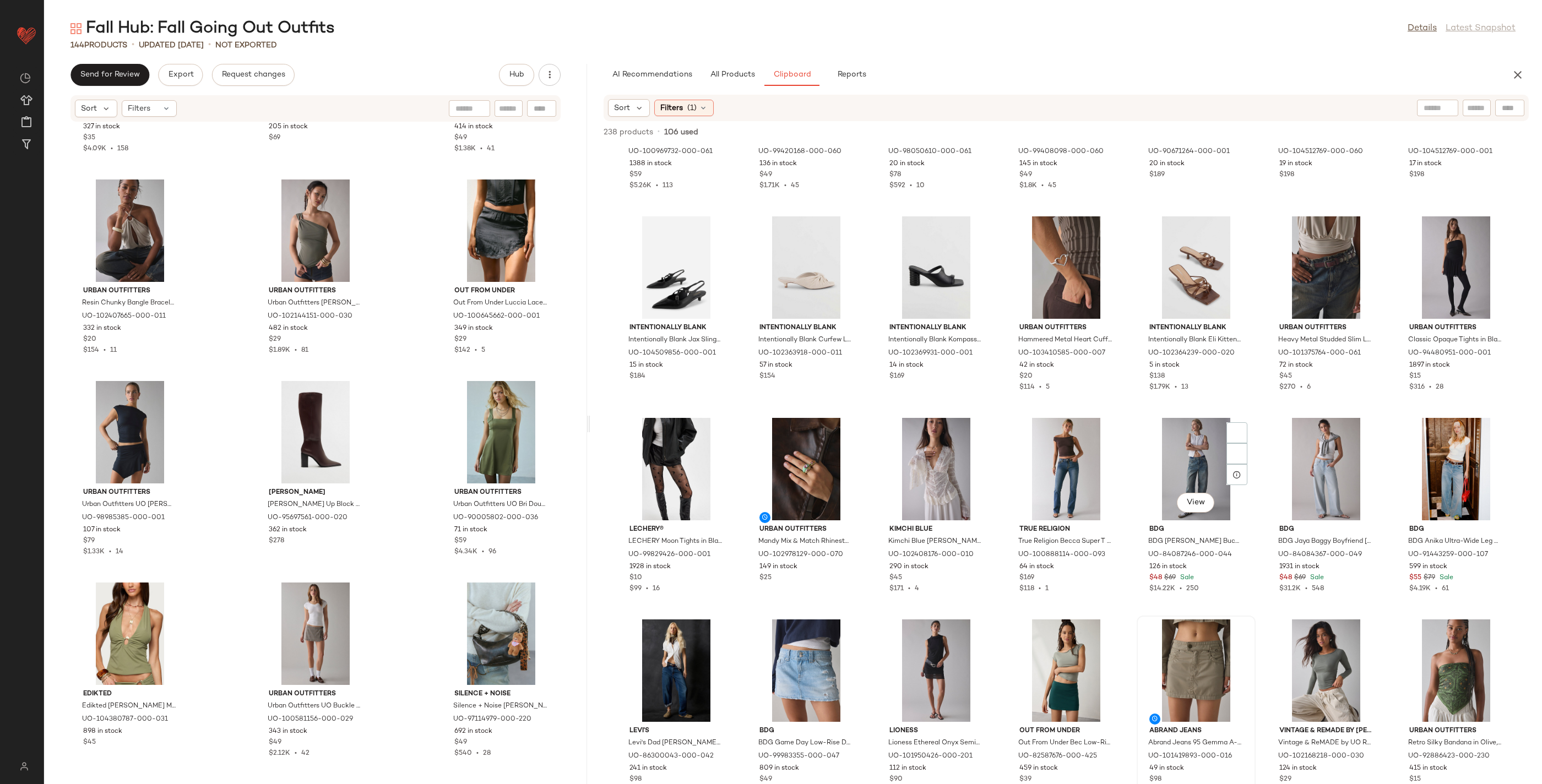
scroll to position [3191, 0]
